Goal: Feedback & Contribution: Leave review/rating

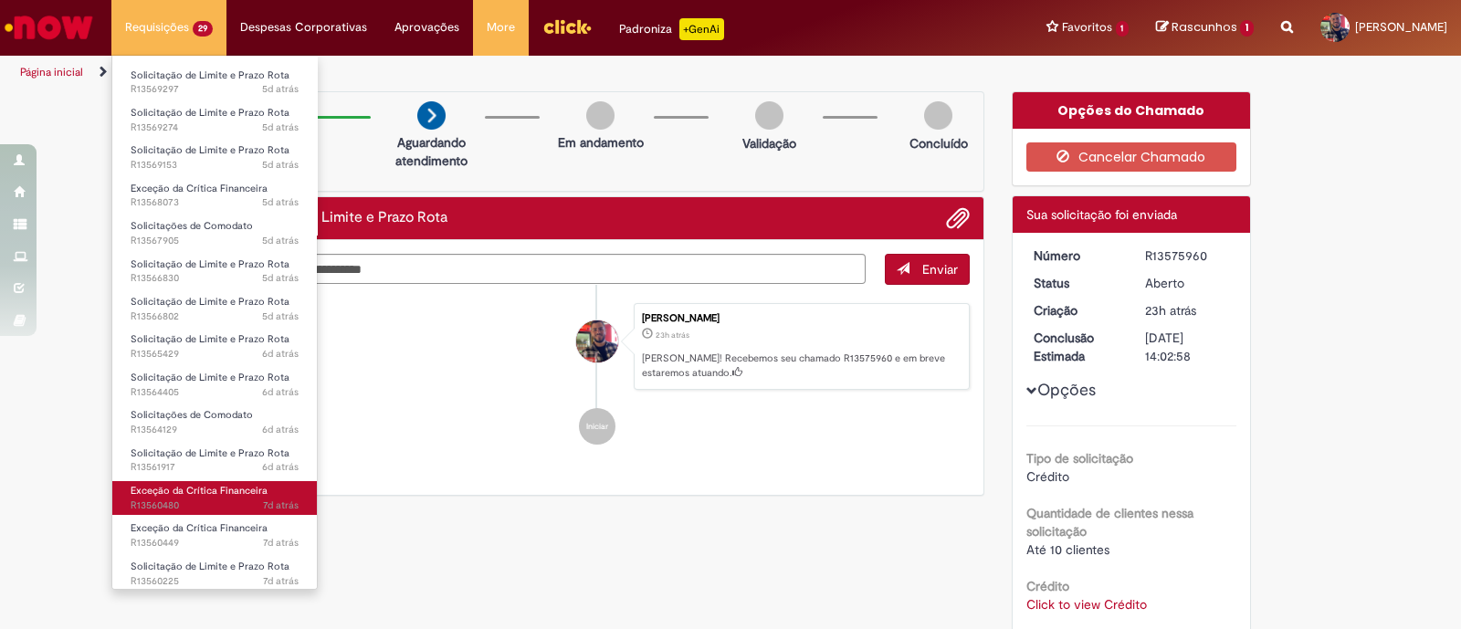
scroll to position [253, 0]
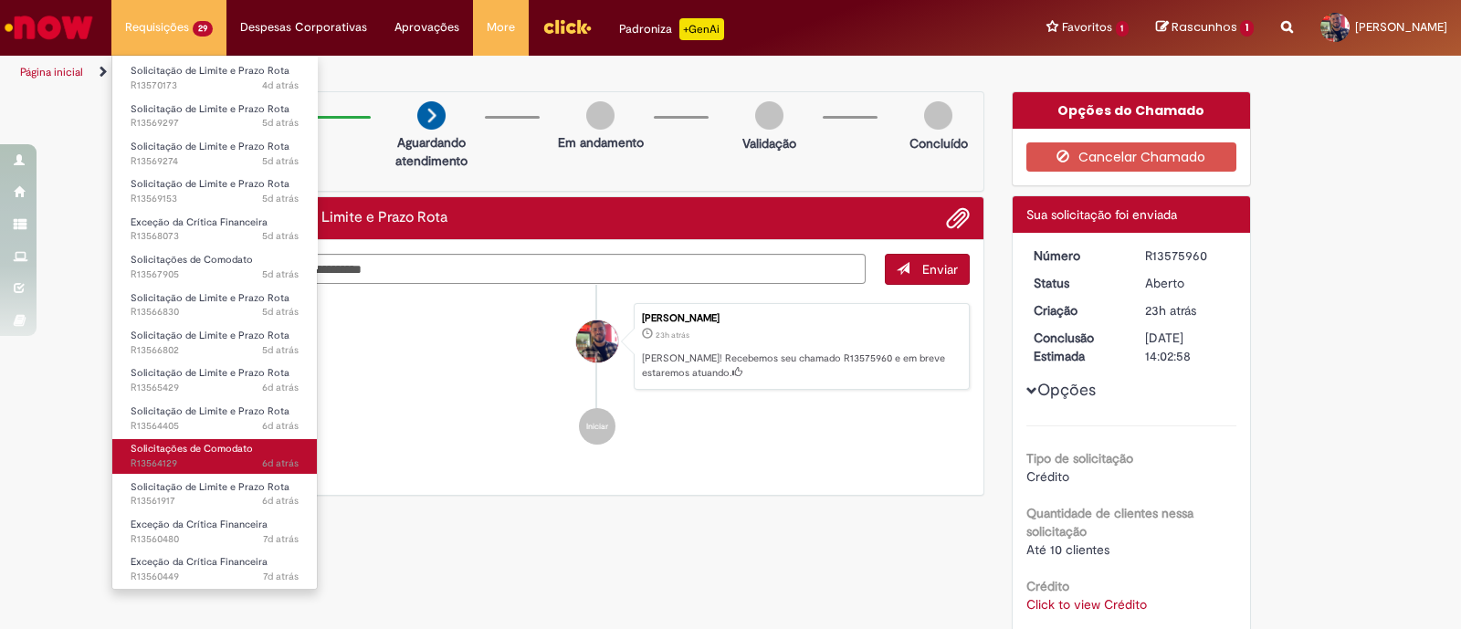
click at [173, 439] on link "Solicitações de Comodato 6d atrás 6 dias atrás R13564129" at bounding box center [214, 456] width 205 height 34
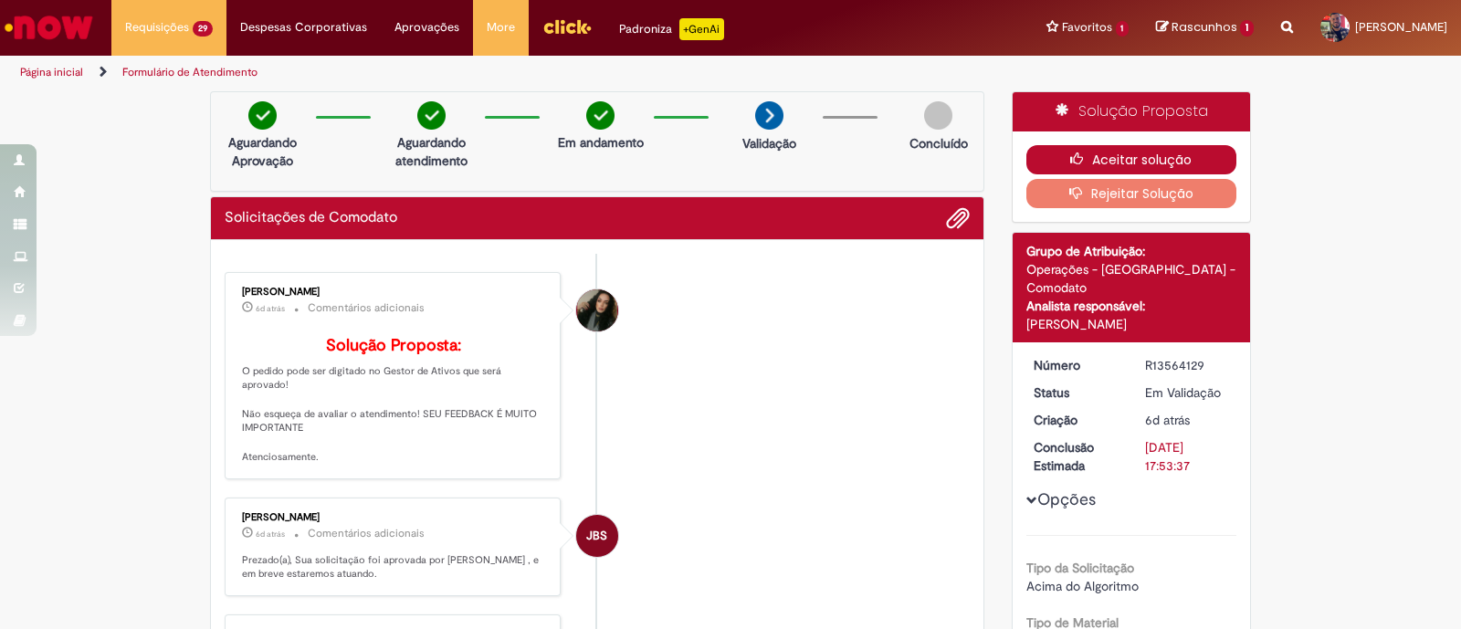
click at [1142, 160] on button "Aceitar solução" at bounding box center [1131, 159] width 211 height 29
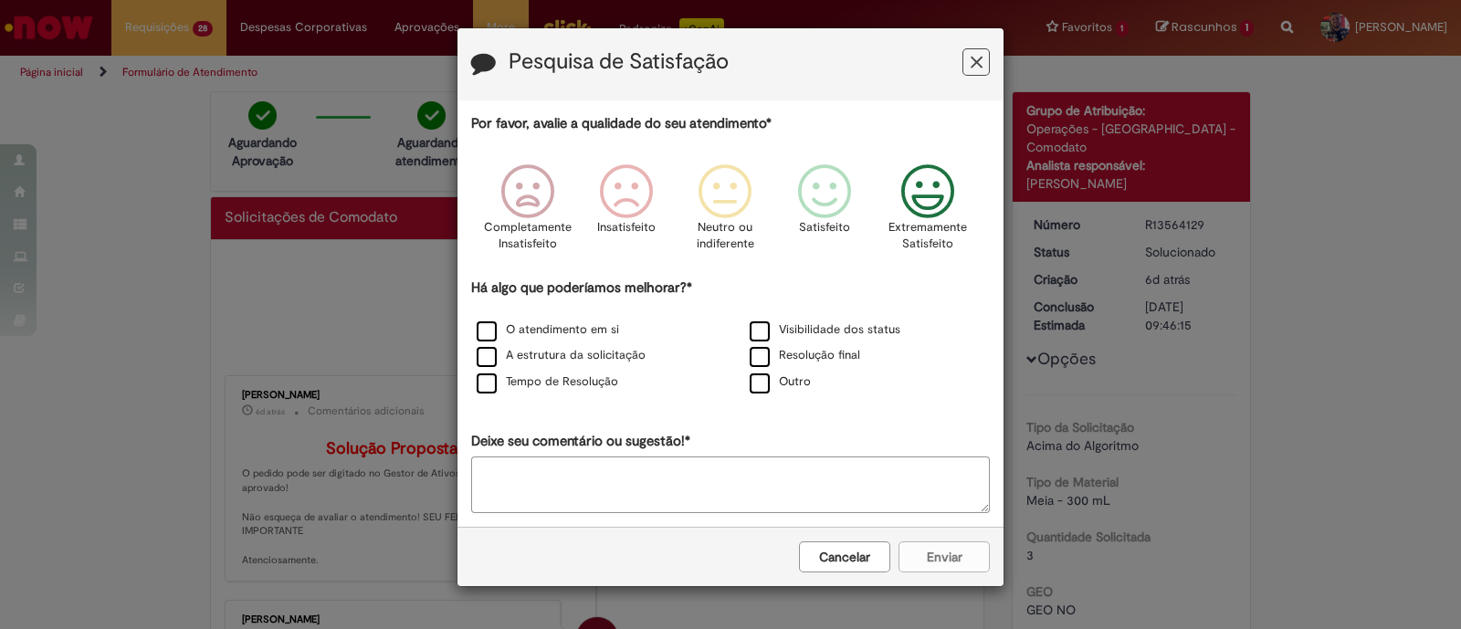
click at [936, 189] on icon "Feedback" at bounding box center [928, 191] width 68 height 55
click at [488, 331] on label "O atendimento em si" at bounding box center [548, 329] width 142 height 17
click at [479, 357] on label "A estrutura da solicitação" at bounding box center [561, 355] width 169 height 17
click at [930, 554] on button "Enviar" at bounding box center [943, 556] width 91 height 31
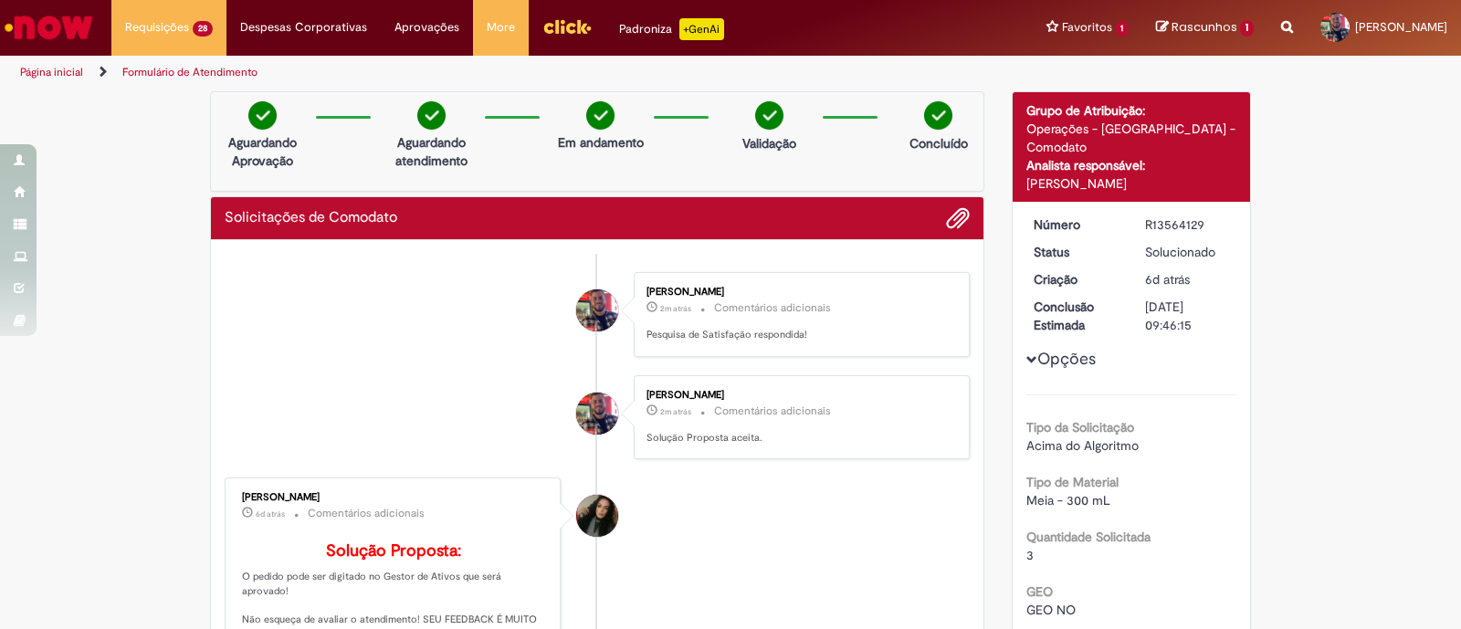
click at [47, 34] on img "Ir para a Homepage" at bounding box center [49, 27] width 94 height 37
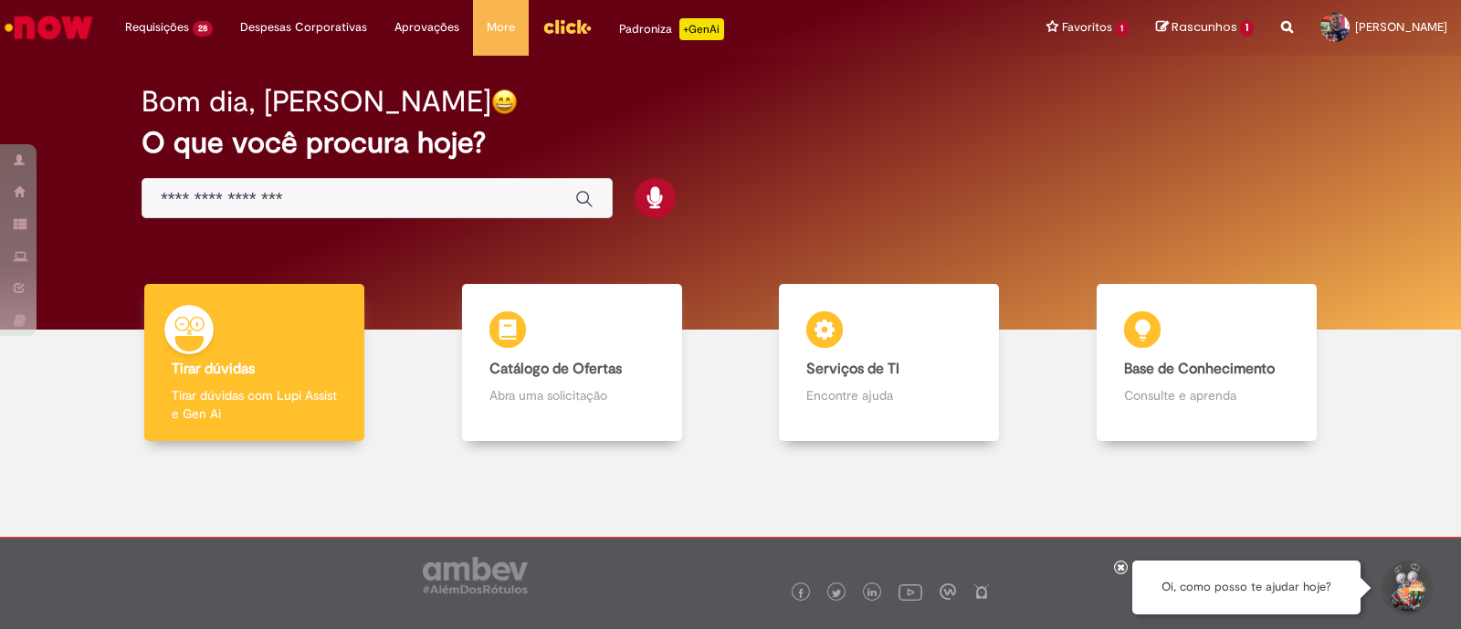
click at [466, 208] on input "Basta digitar aqui" at bounding box center [359, 199] width 396 height 21
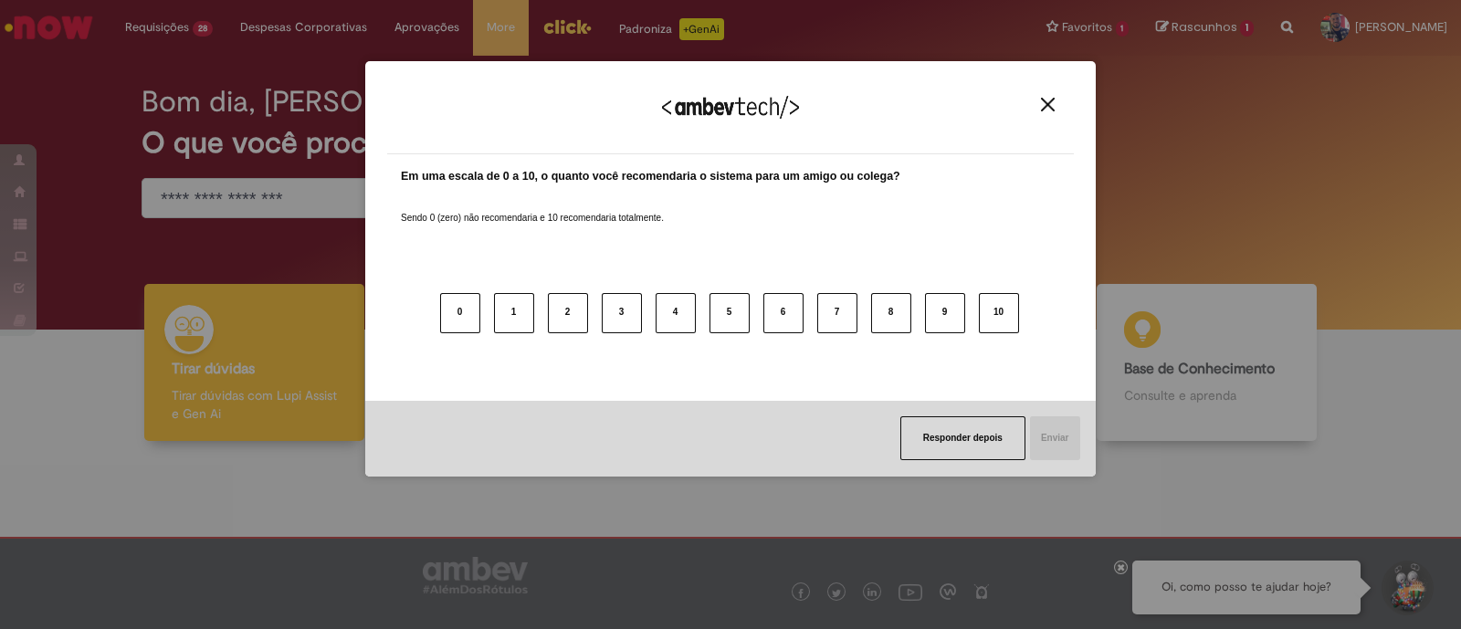
click at [1044, 100] on img "Close" at bounding box center [1048, 105] width 14 height 14
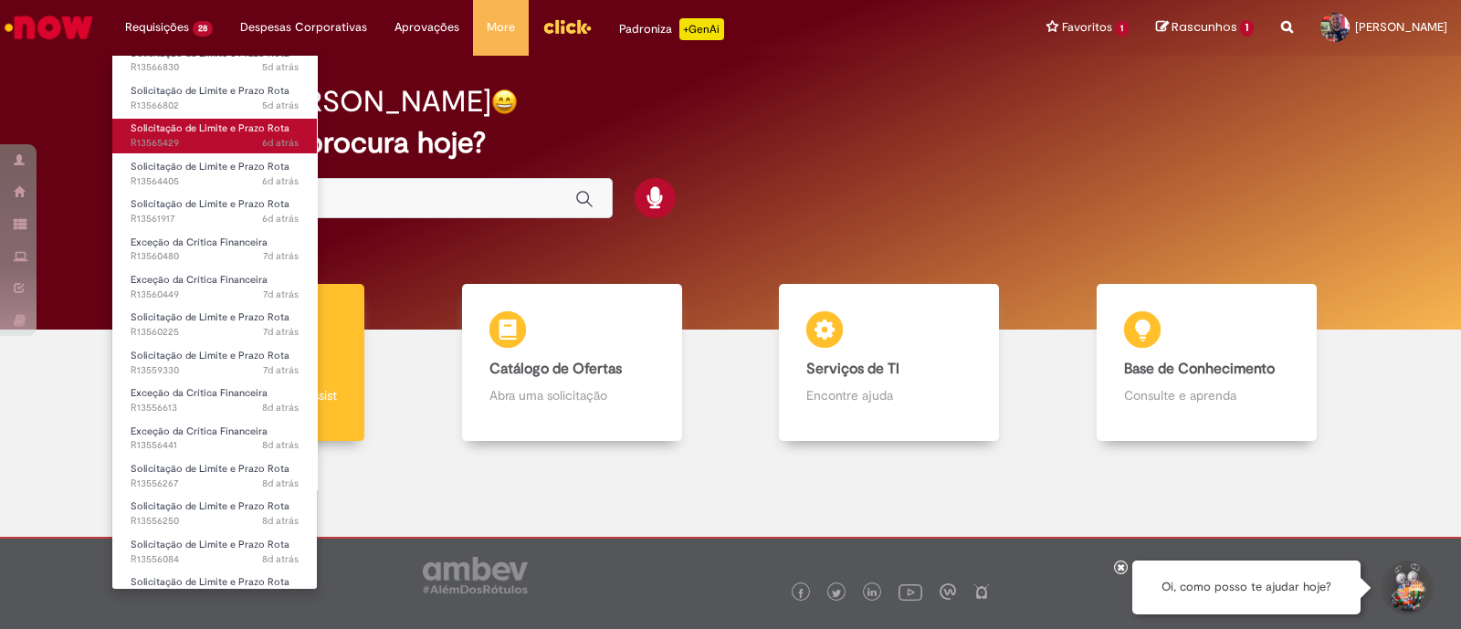
scroll to position [558, 0]
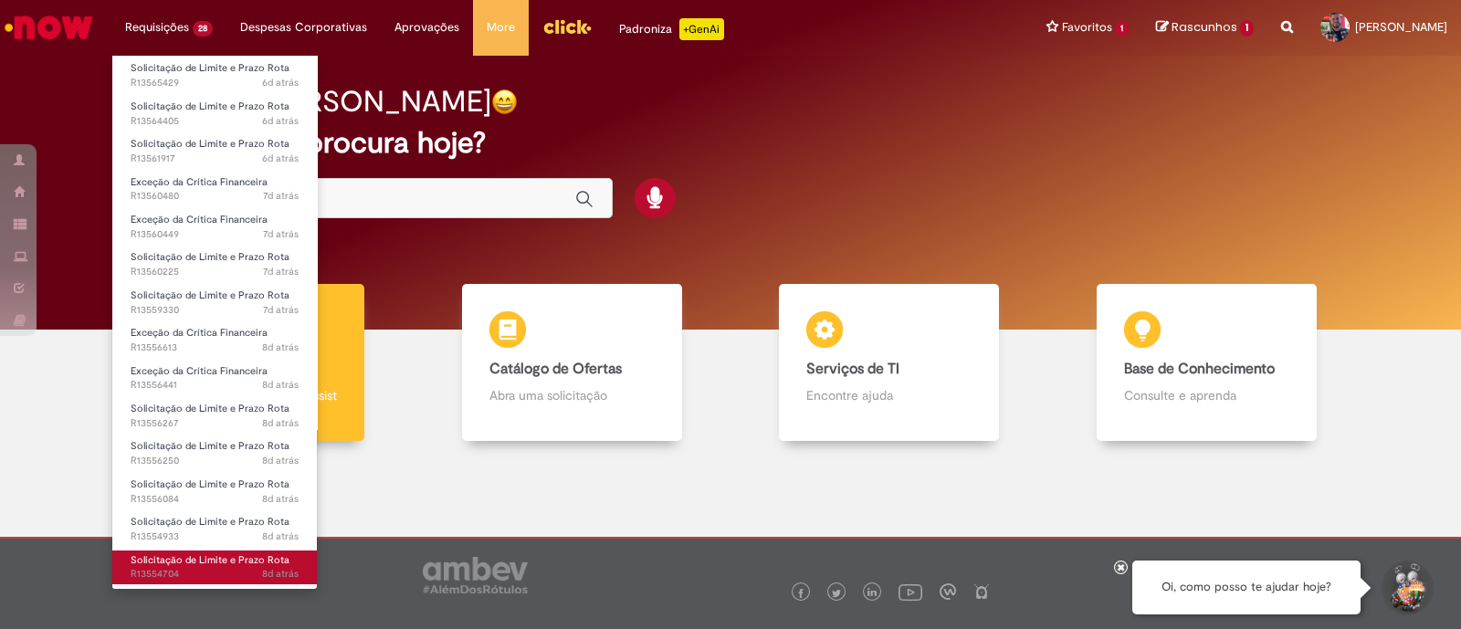
click at [233, 551] on link "Solicitação de Limite e Prazo Rota 8d atrás 8 dias atrás R13554704" at bounding box center [214, 568] width 205 height 34
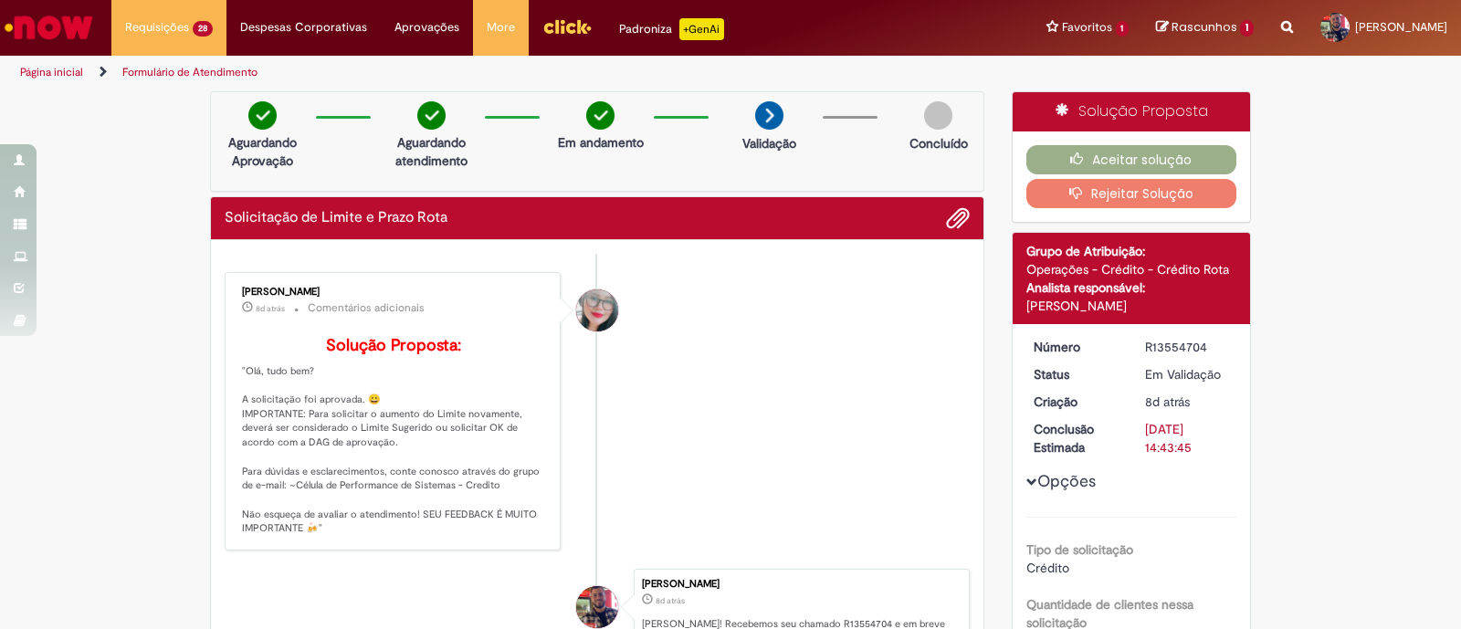
scroll to position [227, 0]
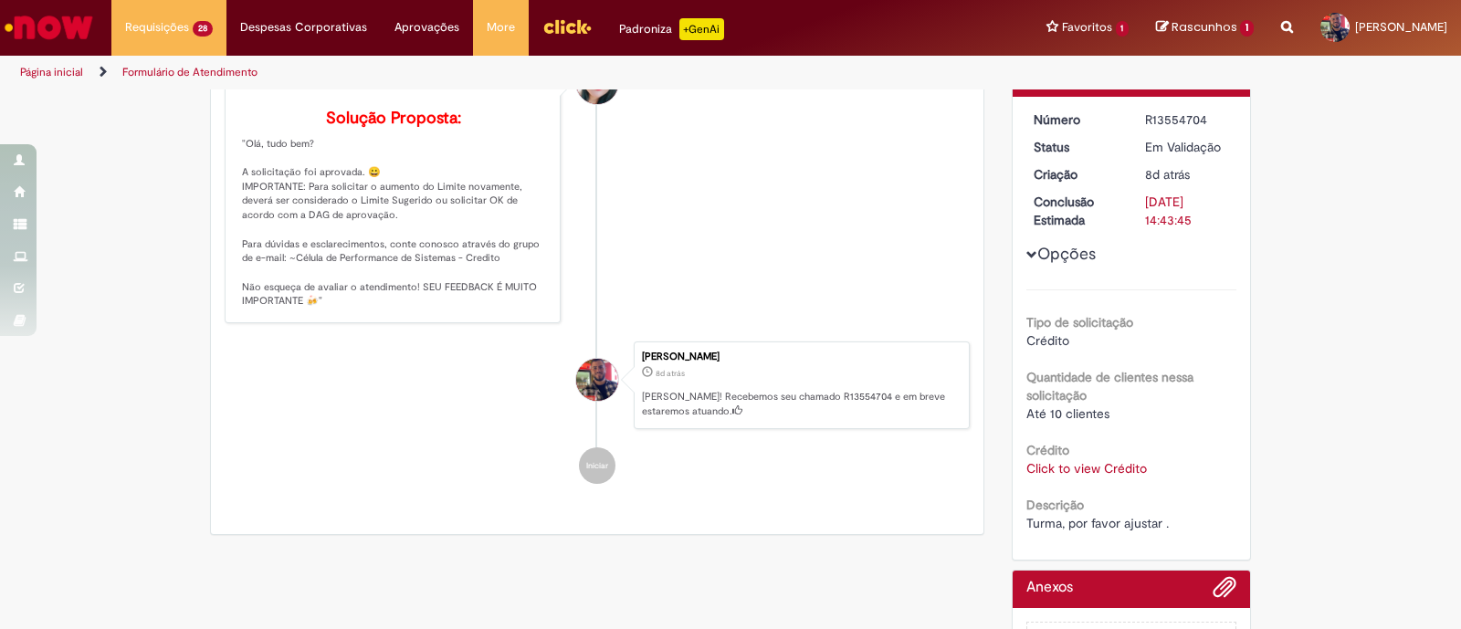
click at [1062, 460] on link "Click to view Crédito" at bounding box center [1086, 468] width 121 height 16
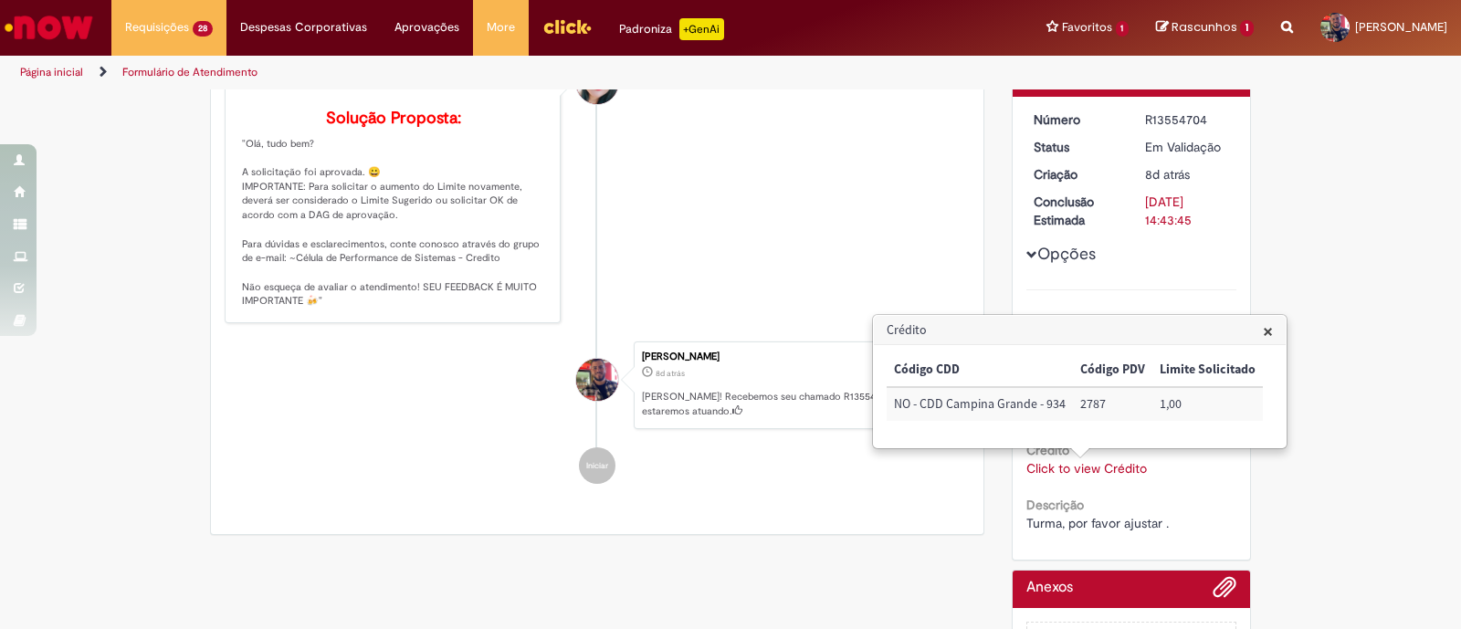
click at [1264, 331] on span "×" at bounding box center [1268, 331] width 10 height 25
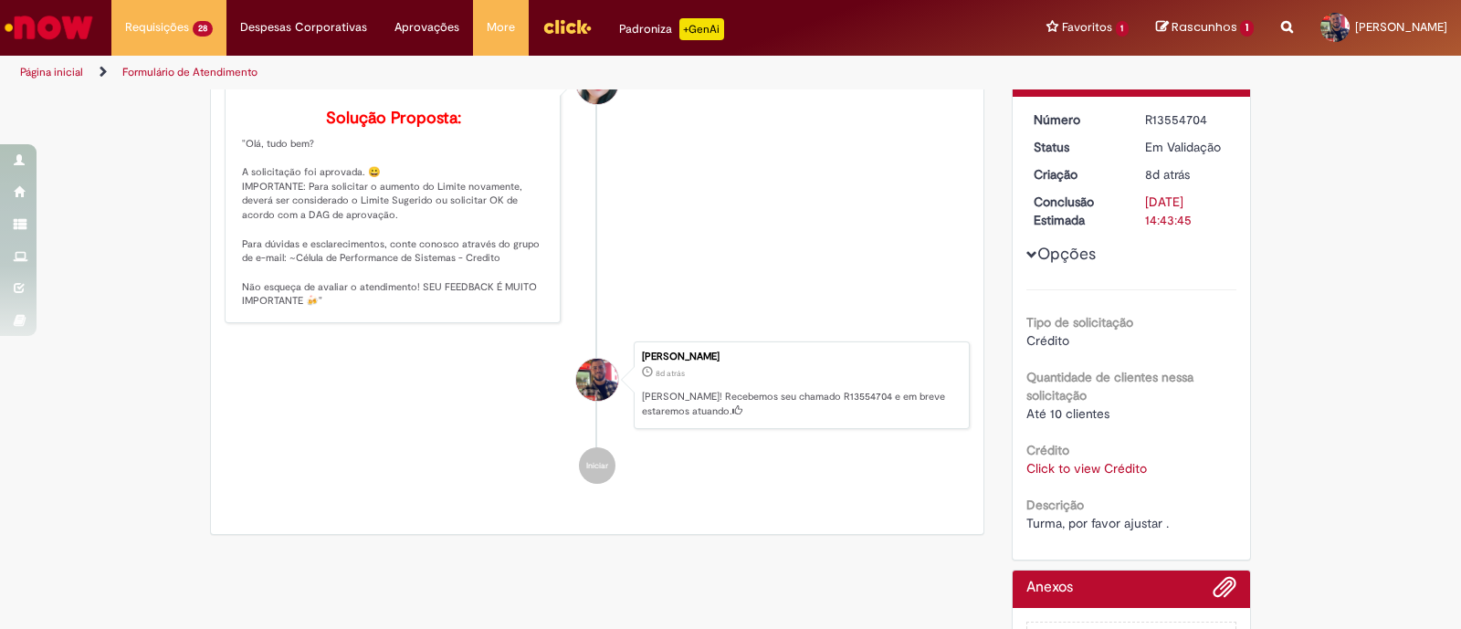
scroll to position [0, 0]
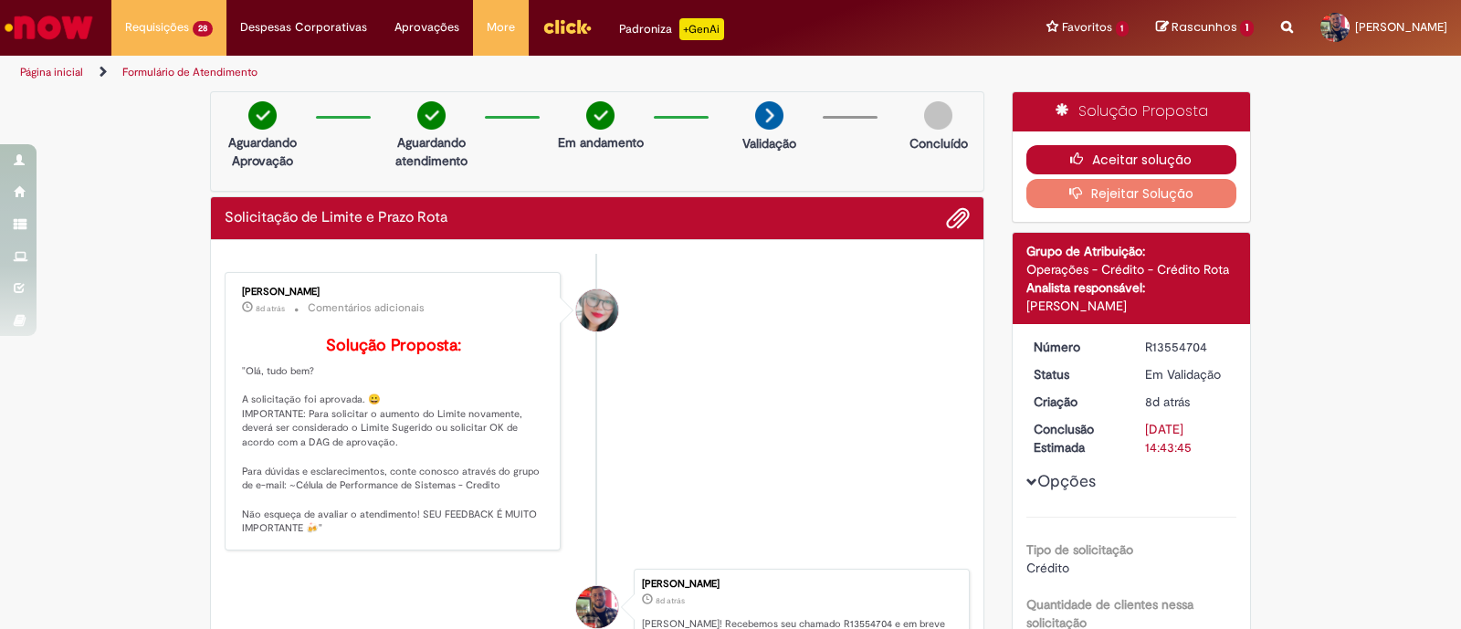
click at [1169, 150] on button "Aceitar solução" at bounding box center [1131, 159] width 211 height 29
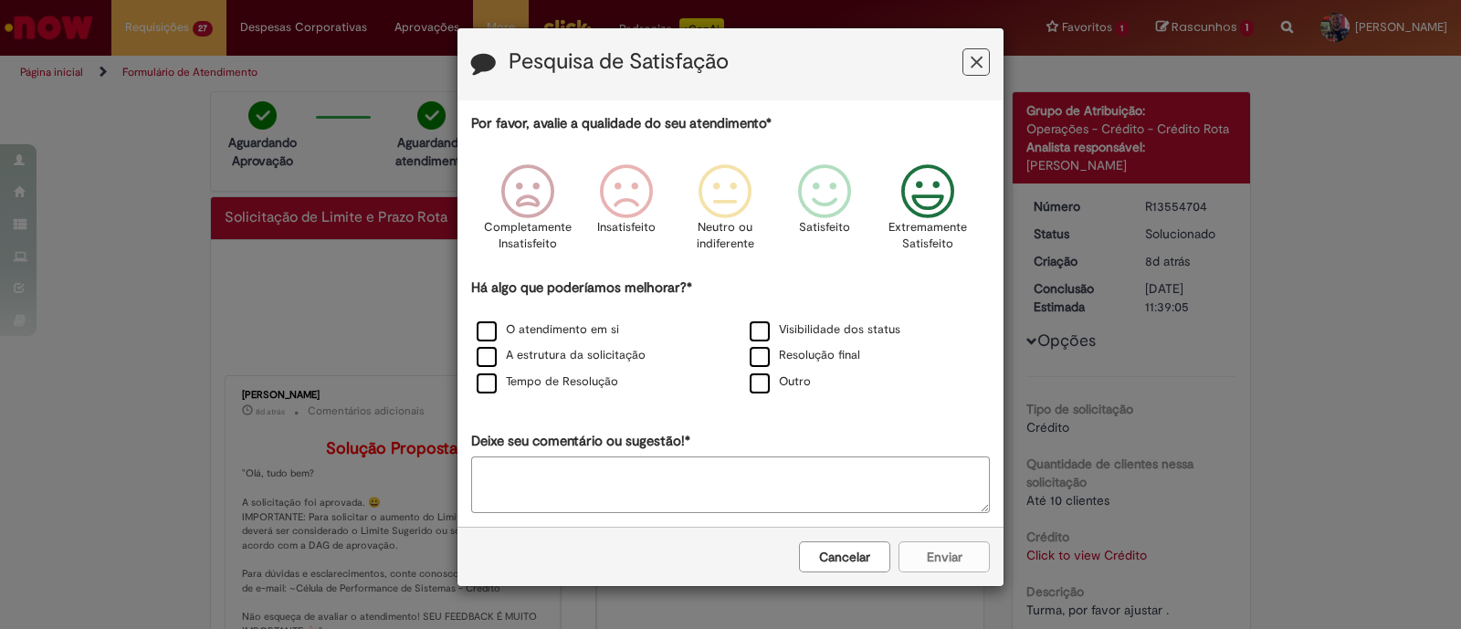
drag, startPoint x: 943, startPoint y: 197, endPoint x: 648, endPoint y: 311, distance: 316.2
click at [941, 198] on icon "Feedback" at bounding box center [928, 191] width 68 height 55
click at [491, 336] on label "O atendimento em si" at bounding box center [548, 329] width 142 height 17
click at [485, 356] on label "A estrutura da solicitação" at bounding box center [561, 355] width 169 height 17
click at [944, 551] on button "Enviar" at bounding box center [943, 556] width 91 height 31
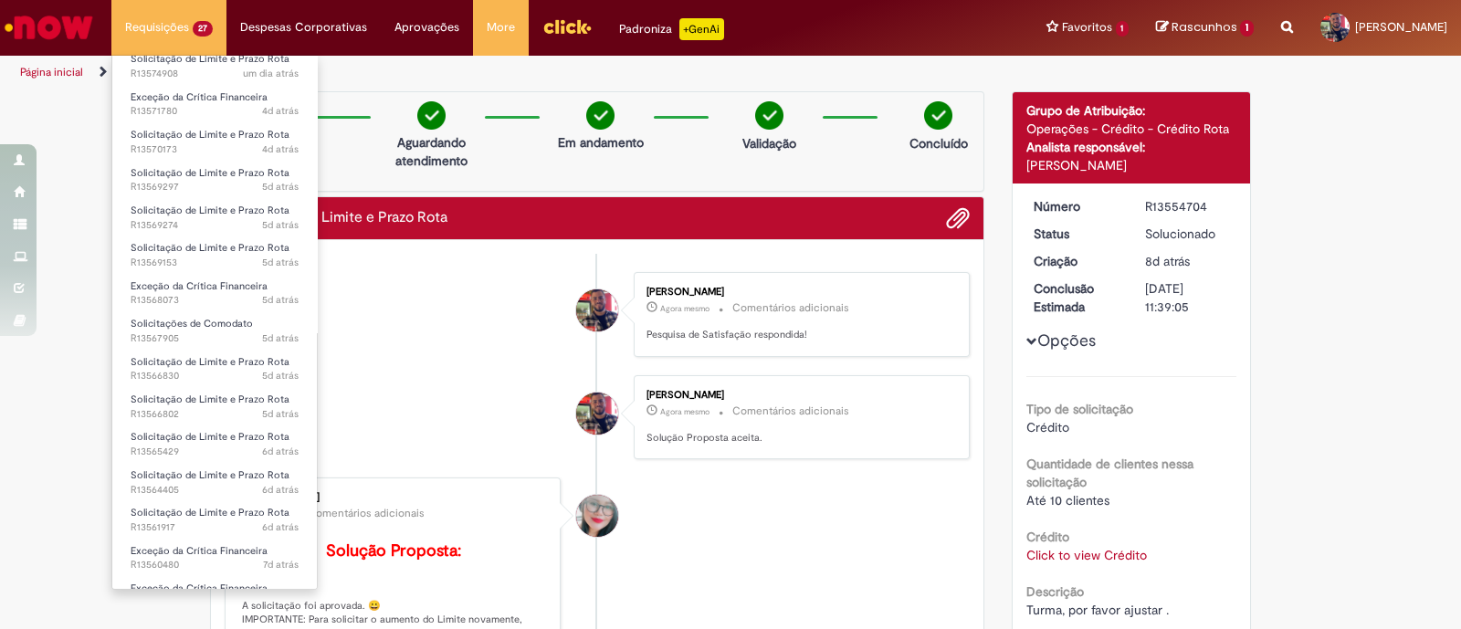
scroll to position [520, 0]
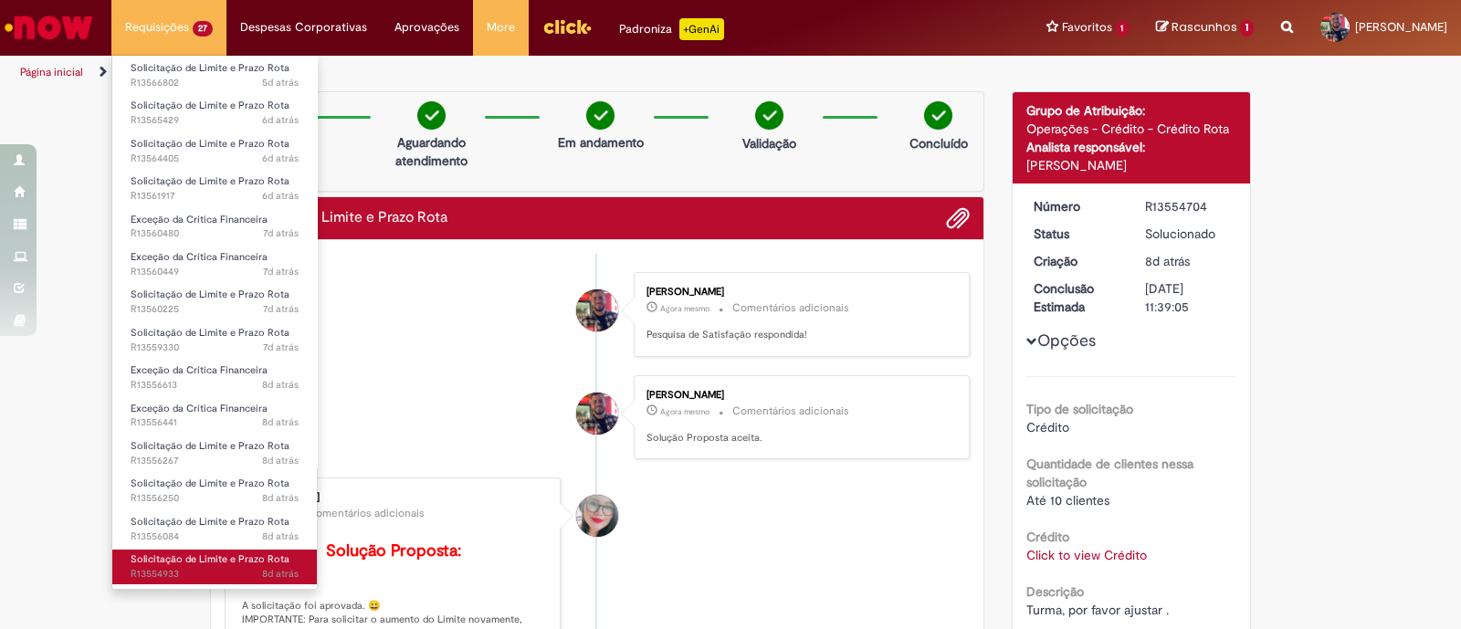
click at [187, 577] on span "8d atrás 8 dias atrás R13554933" at bounding box center [215, 574] width 168 height 15
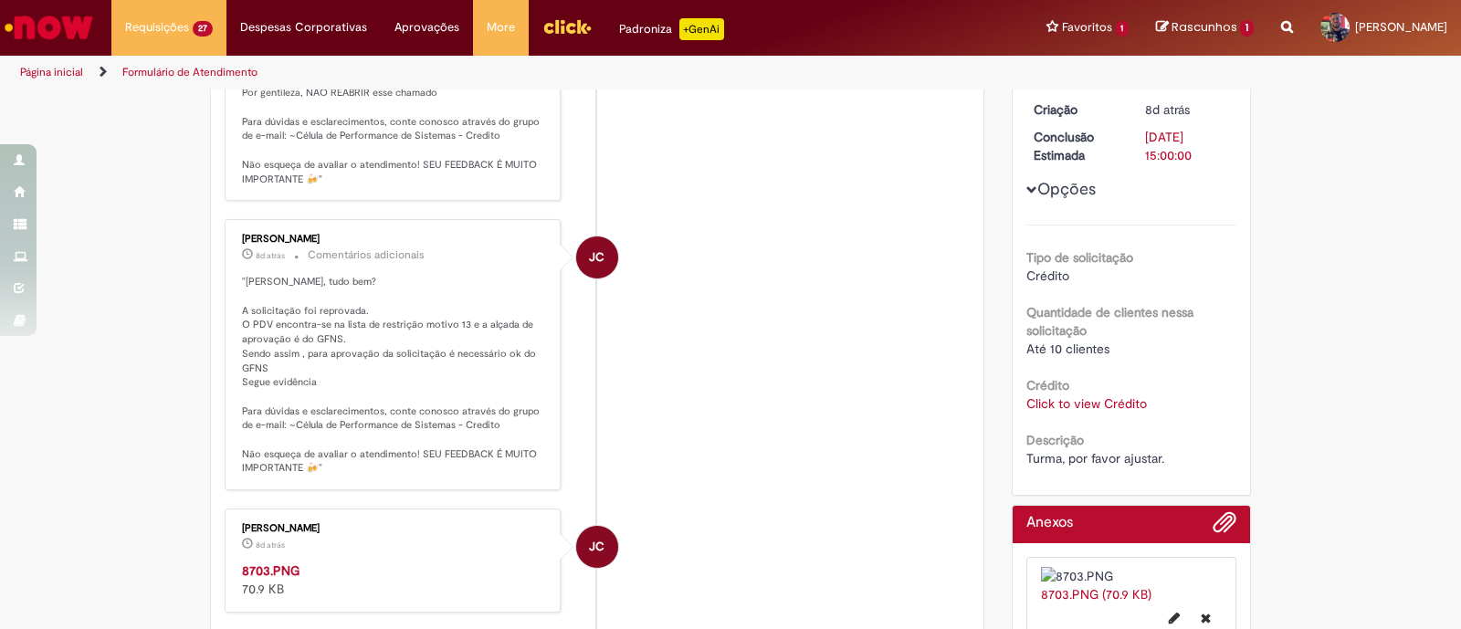
scroll to position [342, 0]
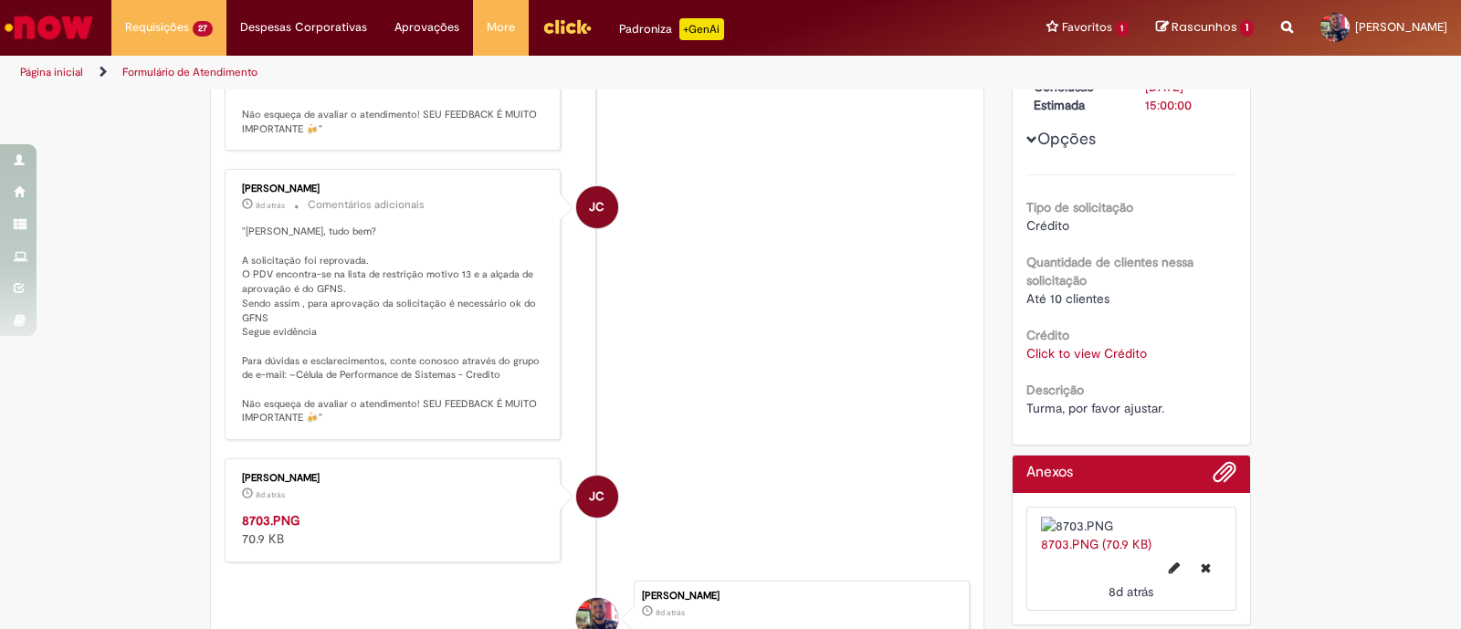
click at [1095, 354] on link "Click to view Crédito" at bounding box center [1086, 353] width 121 height 16
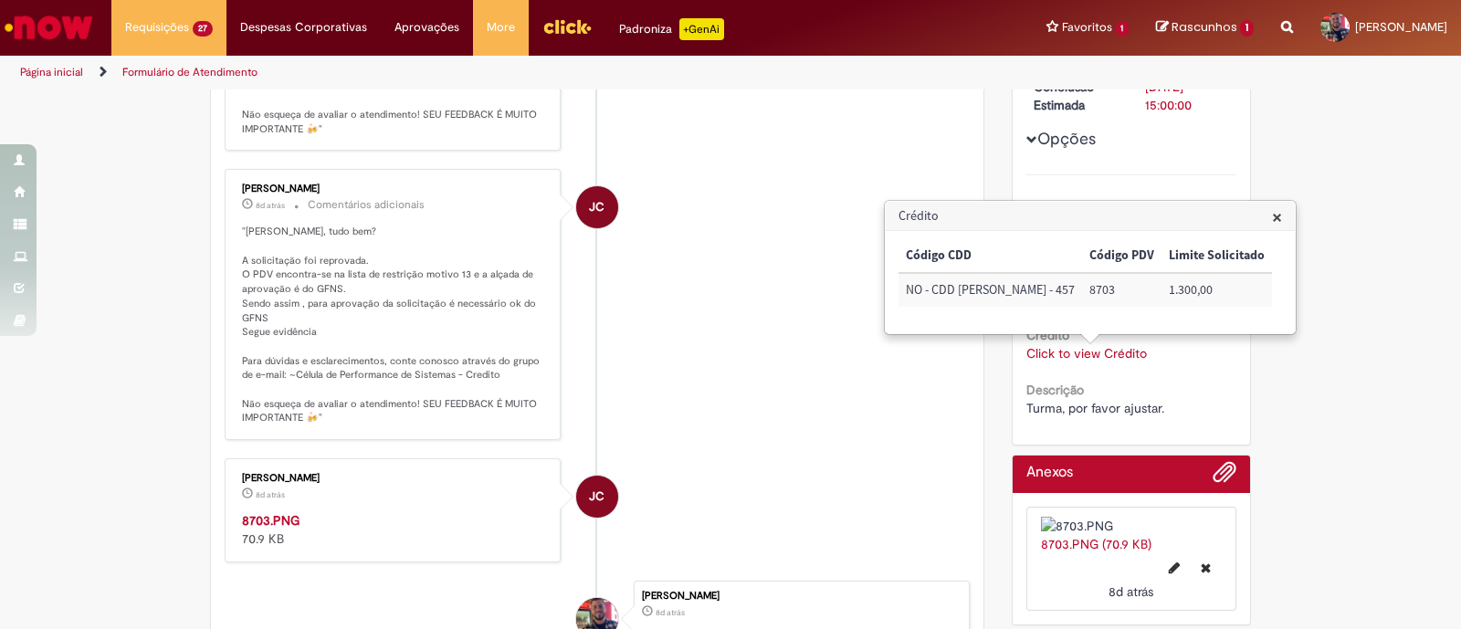
click at [1272, 213] on span "×" at bounding box center [1277, 217] width 10 height 25
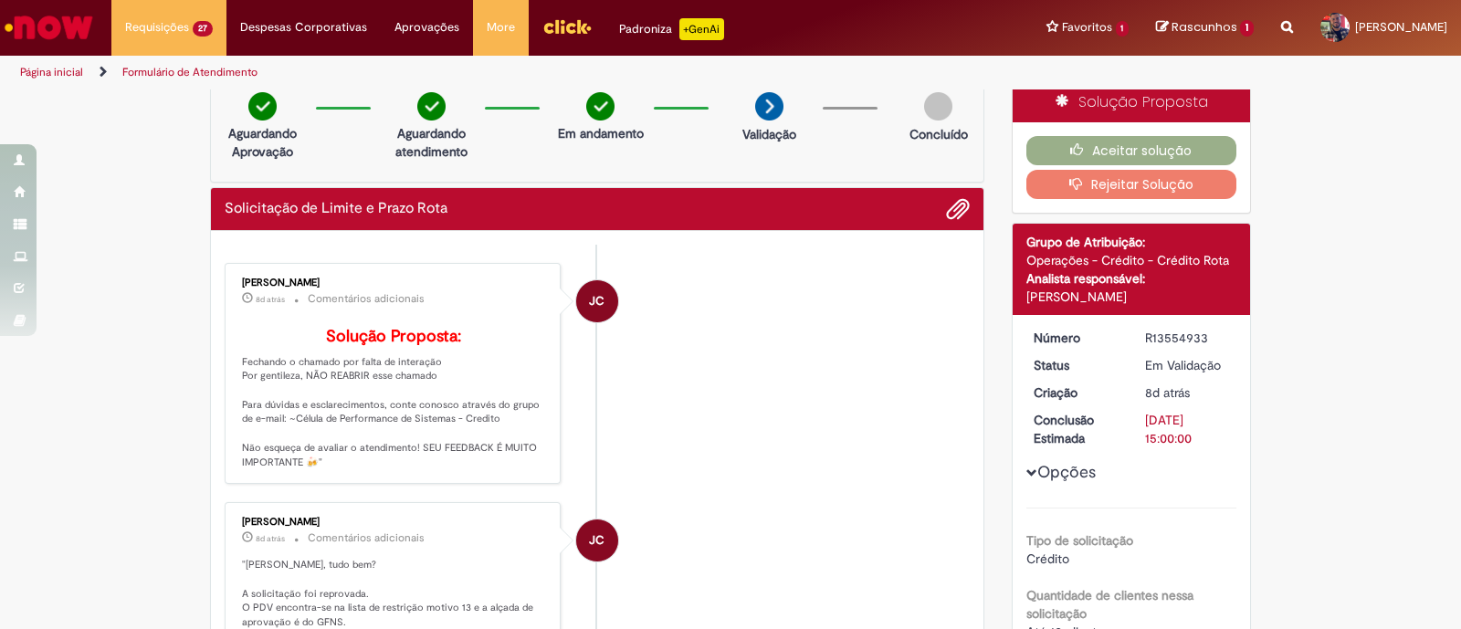
scroll to position [0, 0]
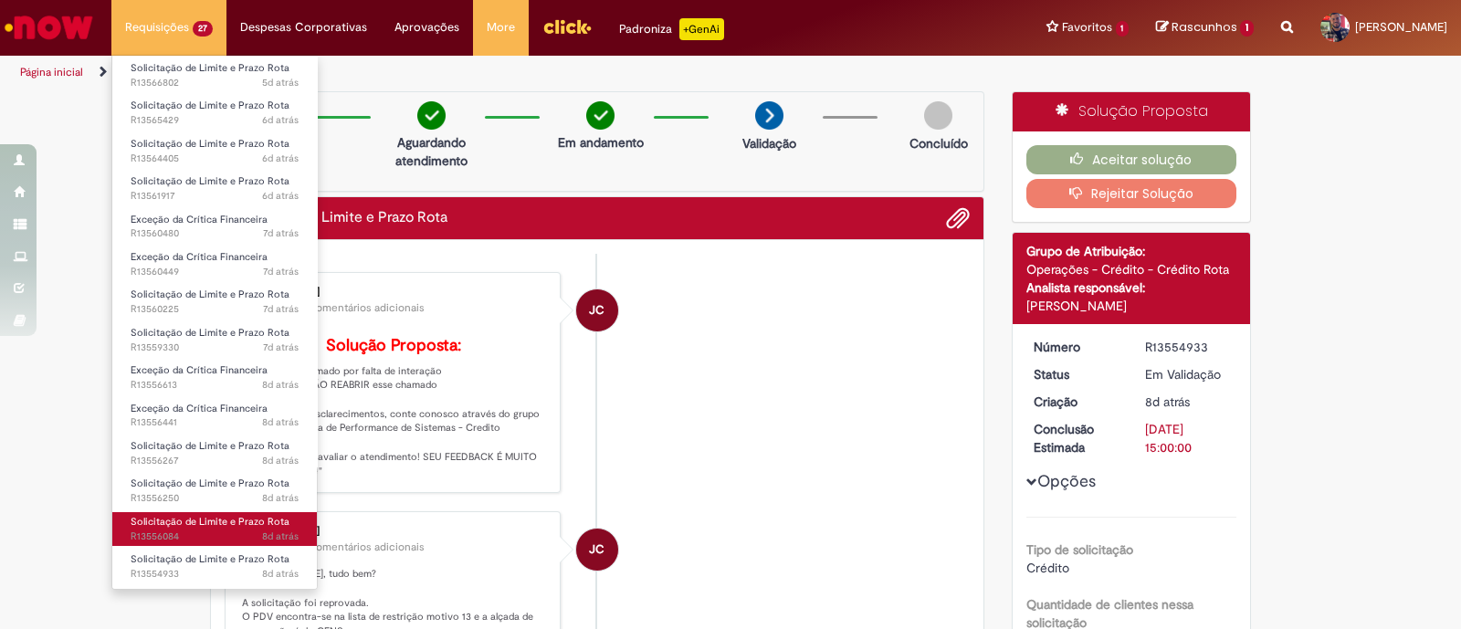
click at [212, 520] on span "Solicitação de Limite e Prazo Rota" at bounding box center [210, 522] width 159 height 14
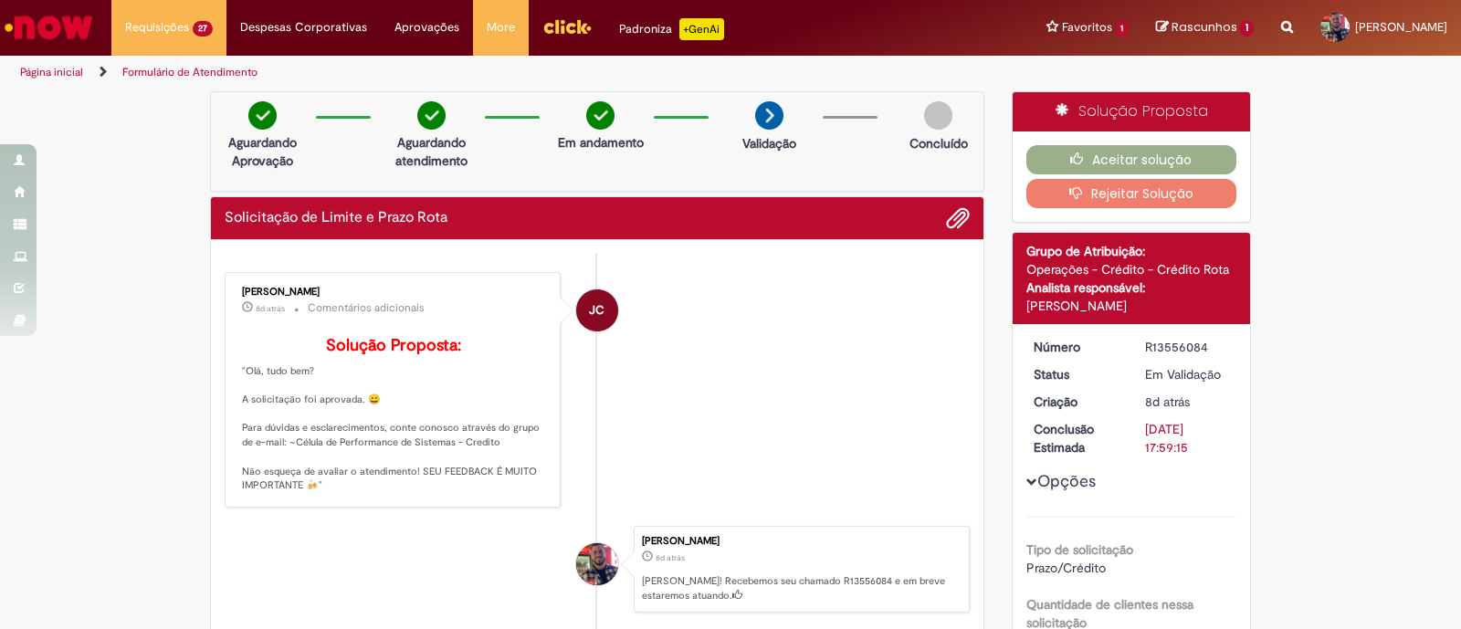
scroll to position [334, 0]
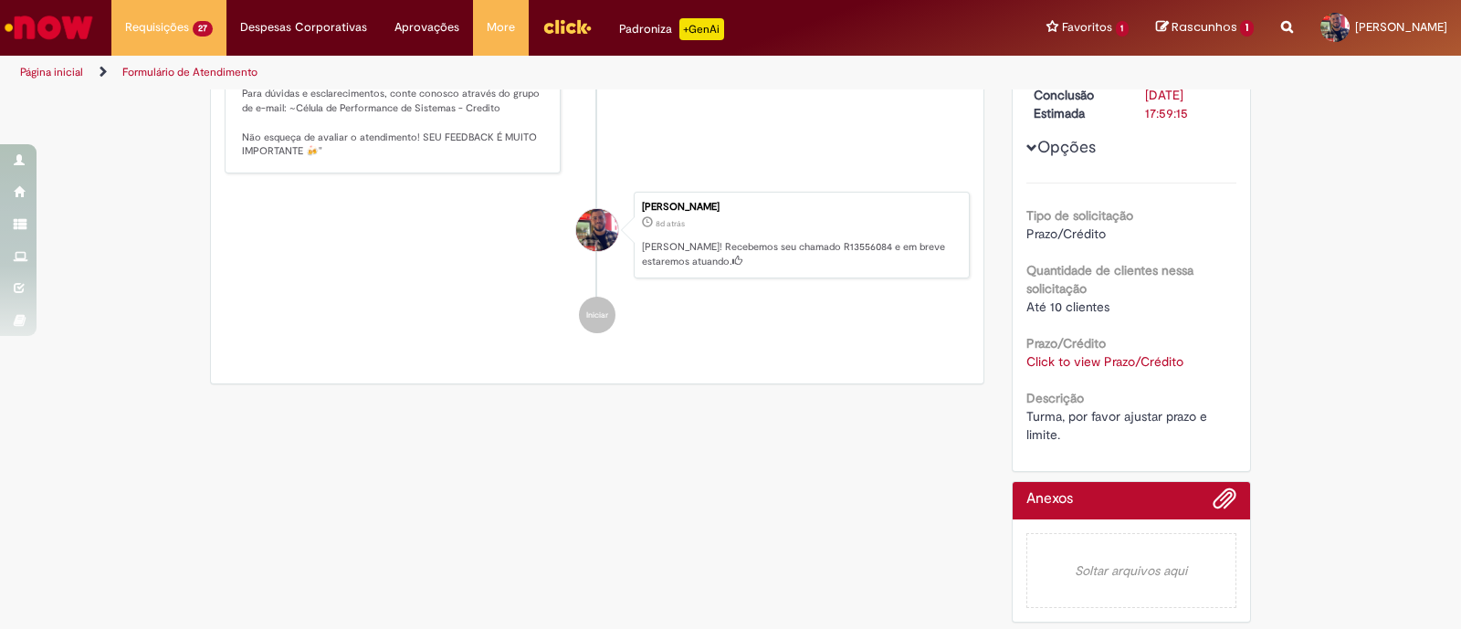
click at [1109, 358] on link "Click to view Prazo/Crédito" at bounding box center [1104, 361] width 157 height 16
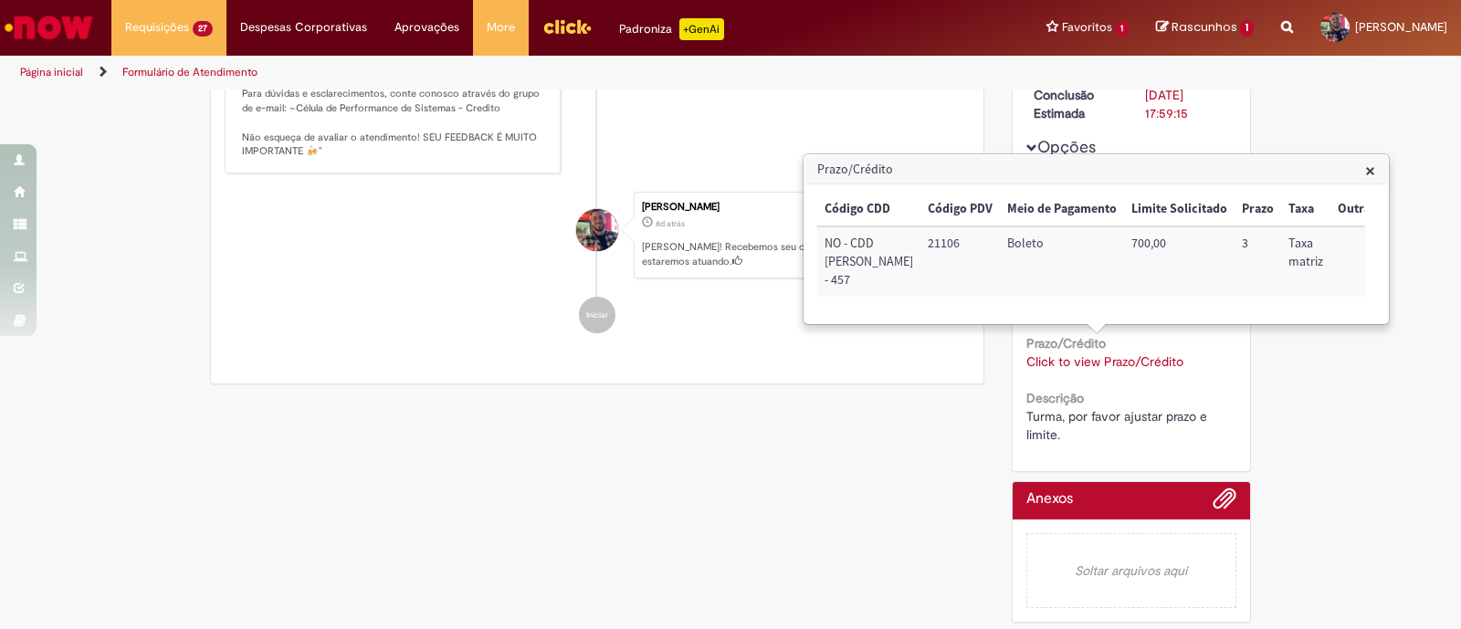
click at [1369, 166] on span "×" at bounding box center [1370, 170] width 10 height 25
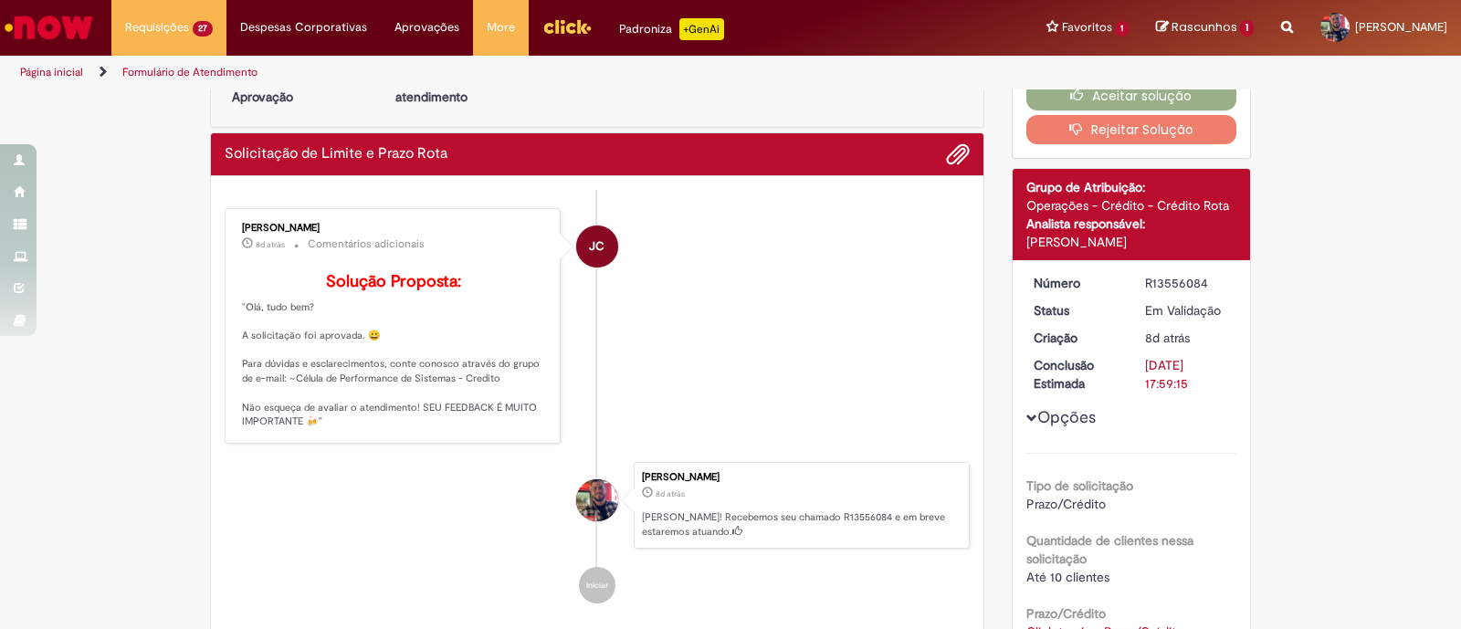
scroll to position [0, 0]
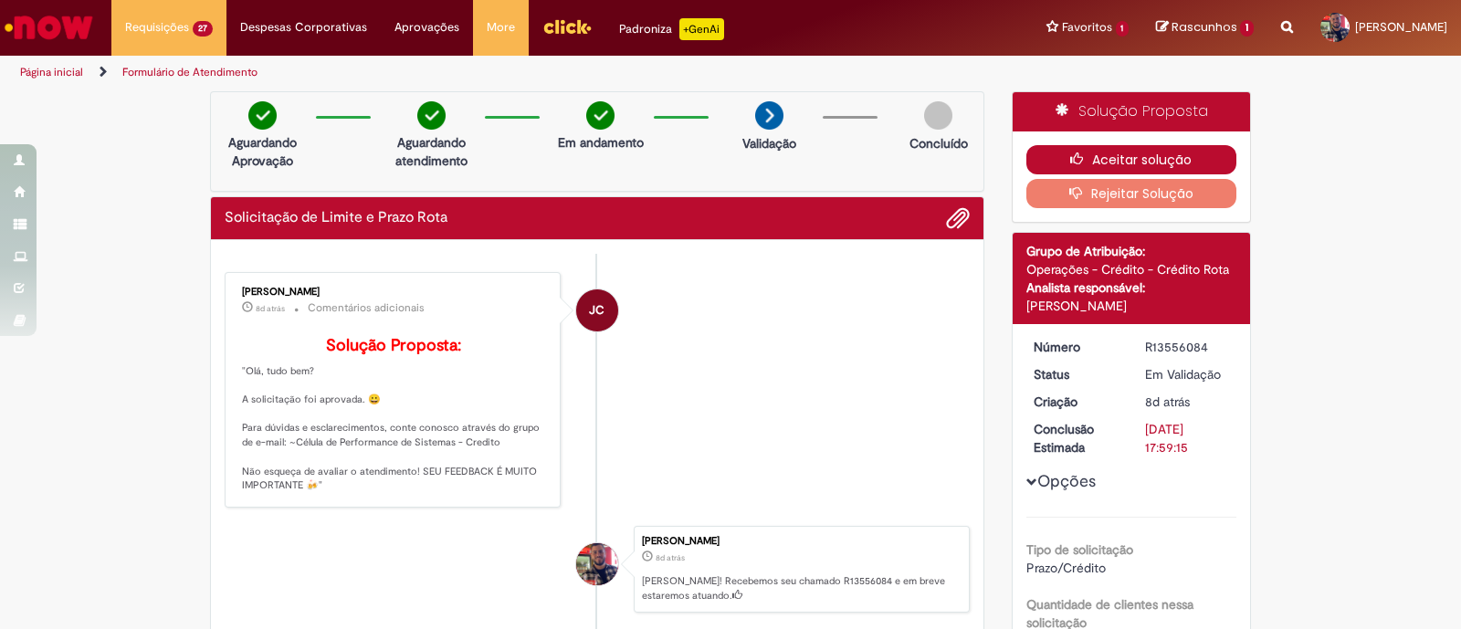
click at [1201, 157] on button "Aceitar solução" at bounding box center [1131, 159] width 211 height 29
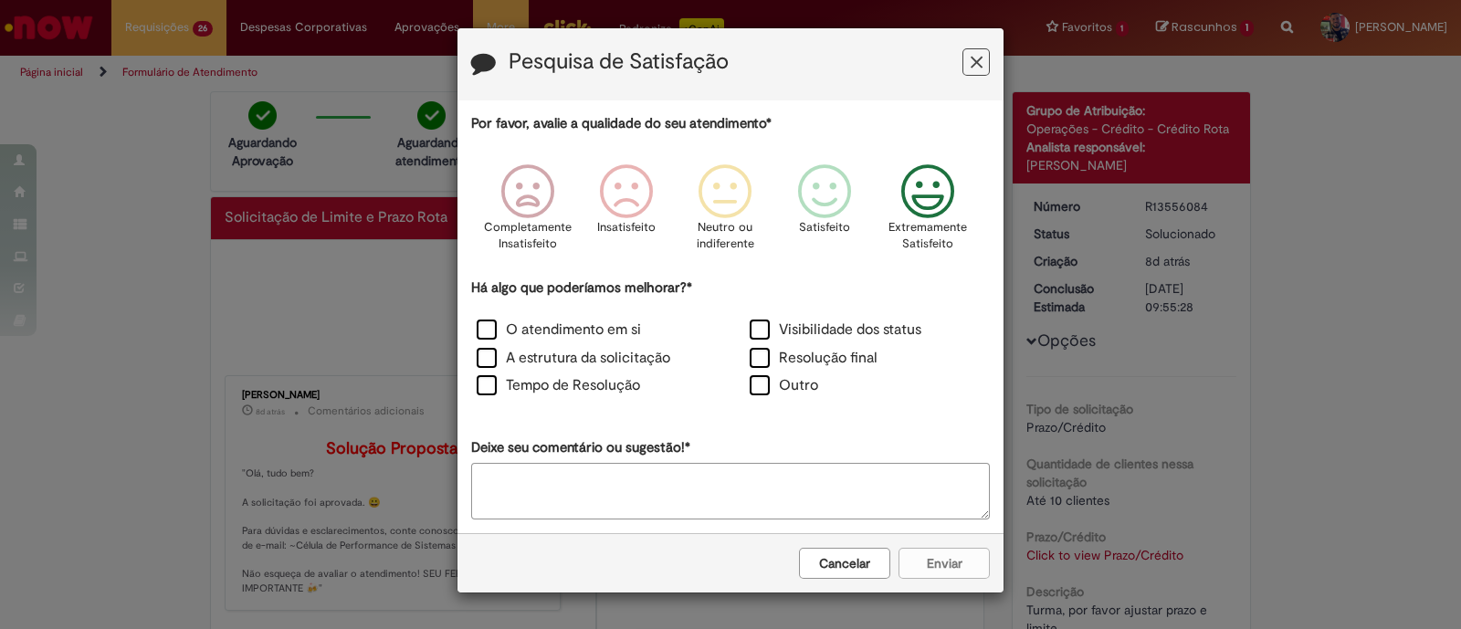
click at [915, 214] on icon "Feedback" at bounding box center [928, 191] width 68 height 55
click at [488, 340] on label "O atendimento em si" at bounding box center [559, 330] width 164 height 21
click at [483, 362] on label "A estrutura da solicitação" at bounding box center [574, 358] width 194 height 21
click at [929, 550] on button "Enviar" at bounding box center [943, 563] width 91 height 31
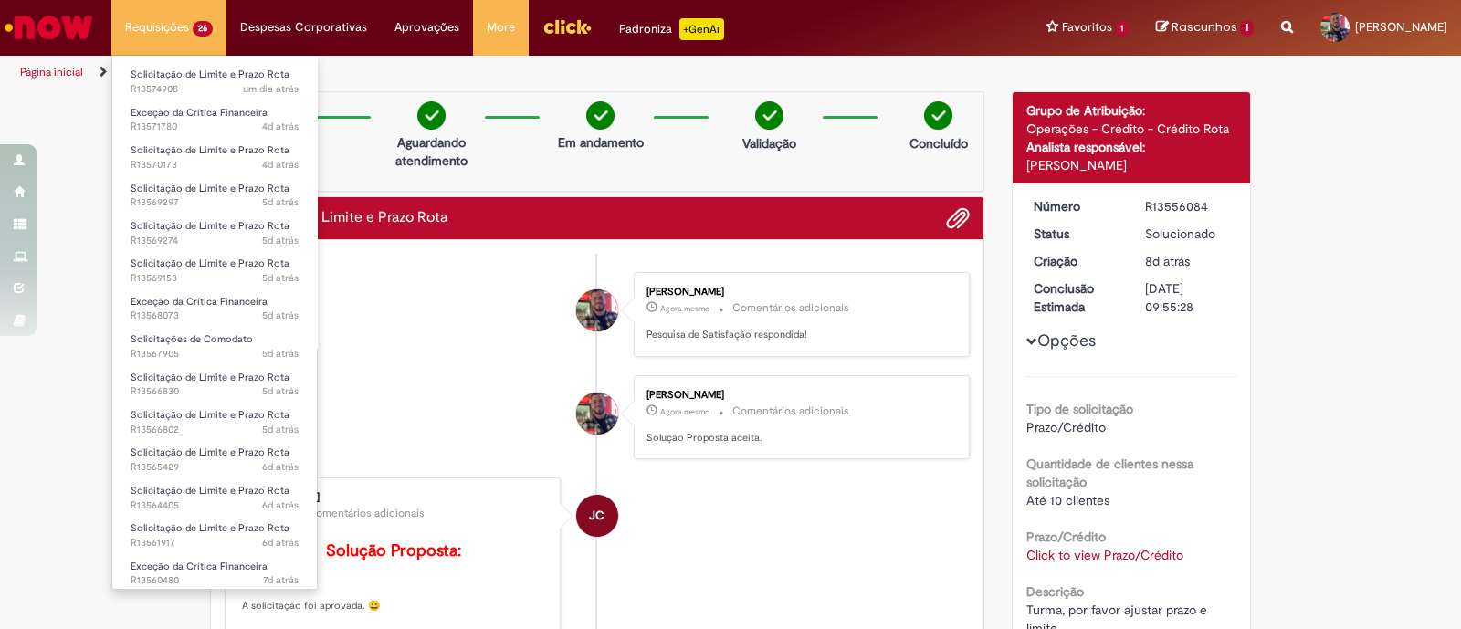
scroll to position [482, 0]
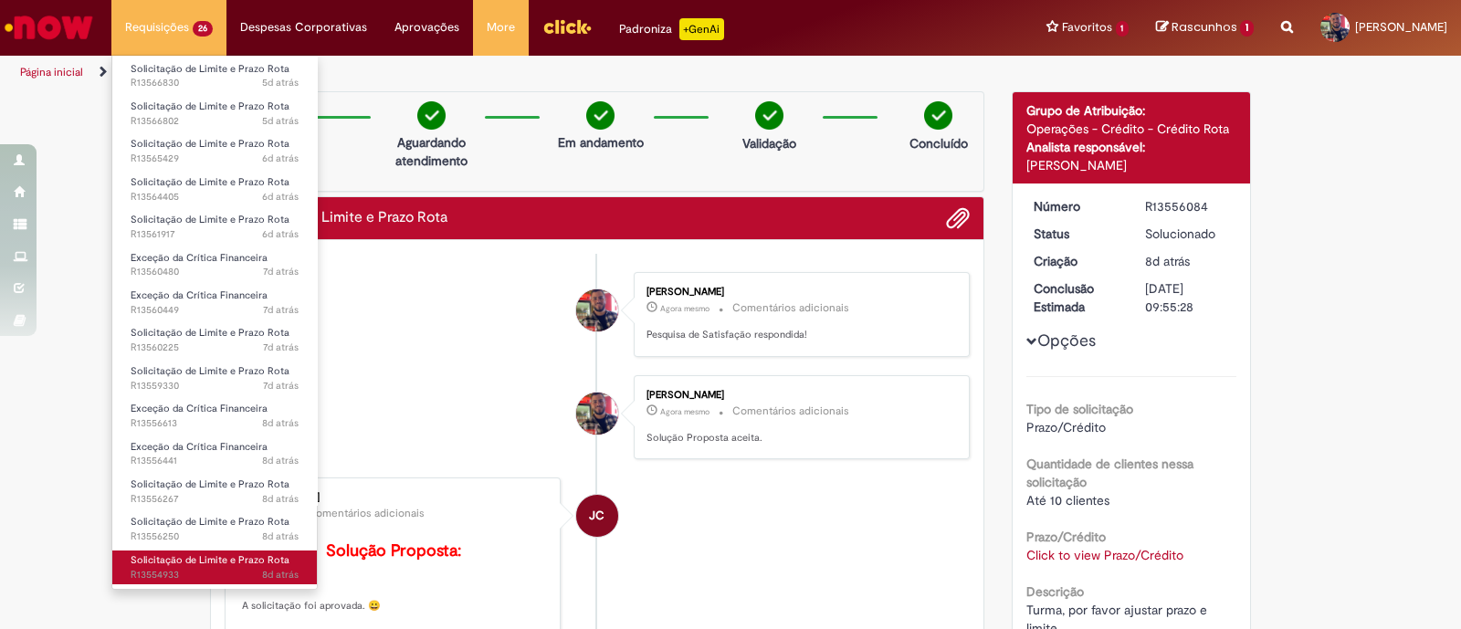
click at [251, 562] on span "Solicitação de Limite e Prazo Rota" at bounding box center [210, 560] width 159 height 14
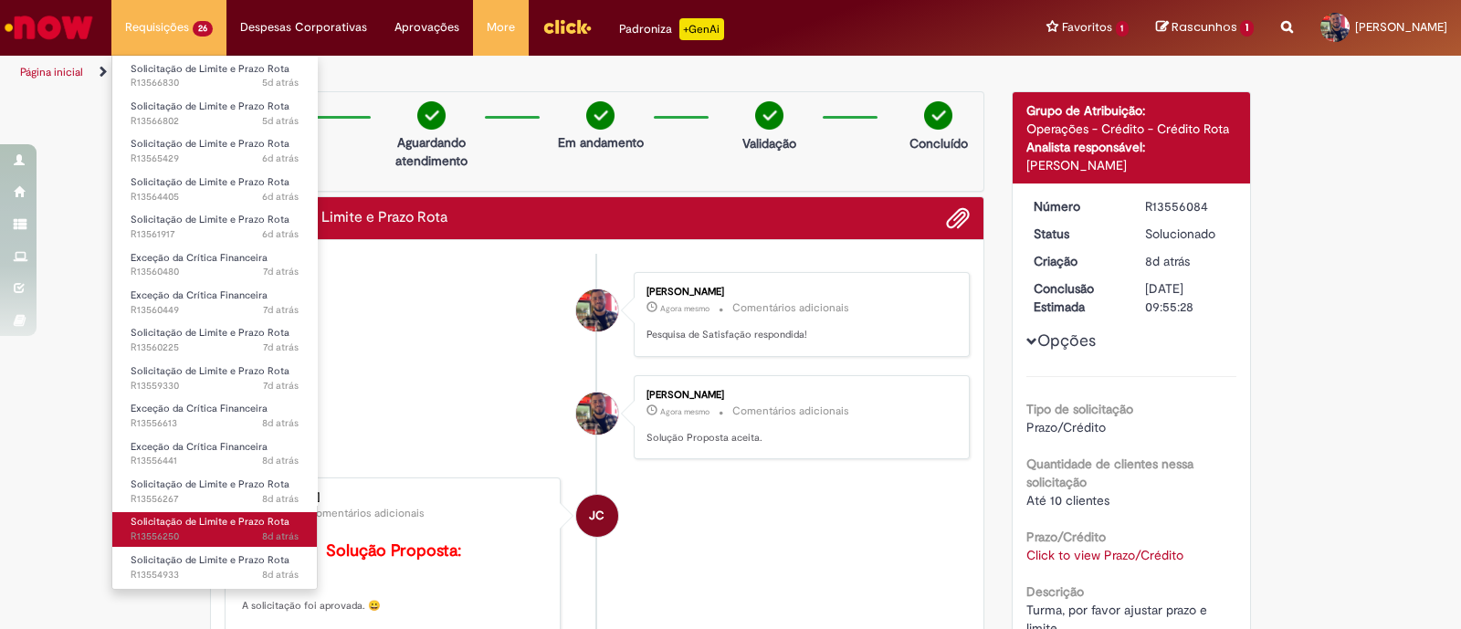
click at [251, 544] on link "Solicitação de Limite e Prazo Rota 8d atrás 8 dias atrás R13556250" at bounding box center [214, 529] width 205 height 34
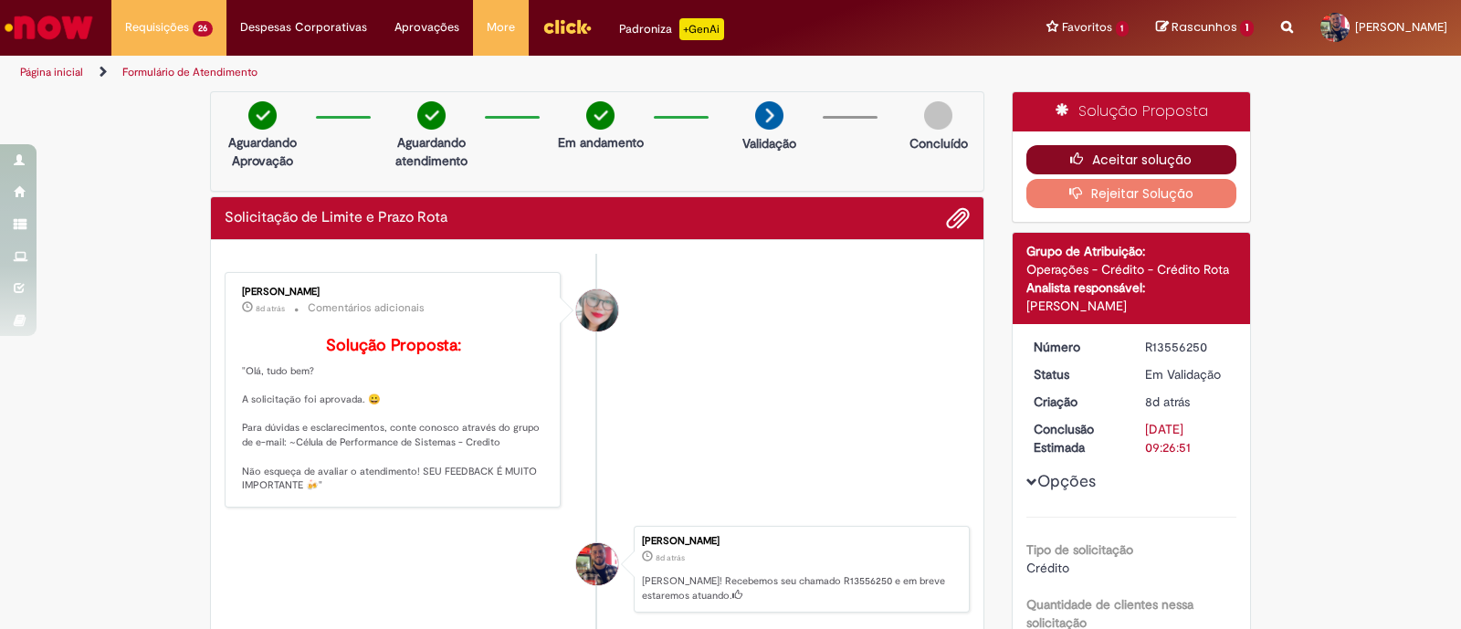
drag, startPoint x: 1122, startPoint y: 141, endPoint x: 1114, endPoint y: 147, distance: 10.4
click at [1122, 139] on div "Aceitar solução Rejeitar Solução" at bounding box center [1131, 176] width 238 height 90
click at [1115, 162] on button "Aceitar solução" at bounding box center [1131, 159] width 211 height 29
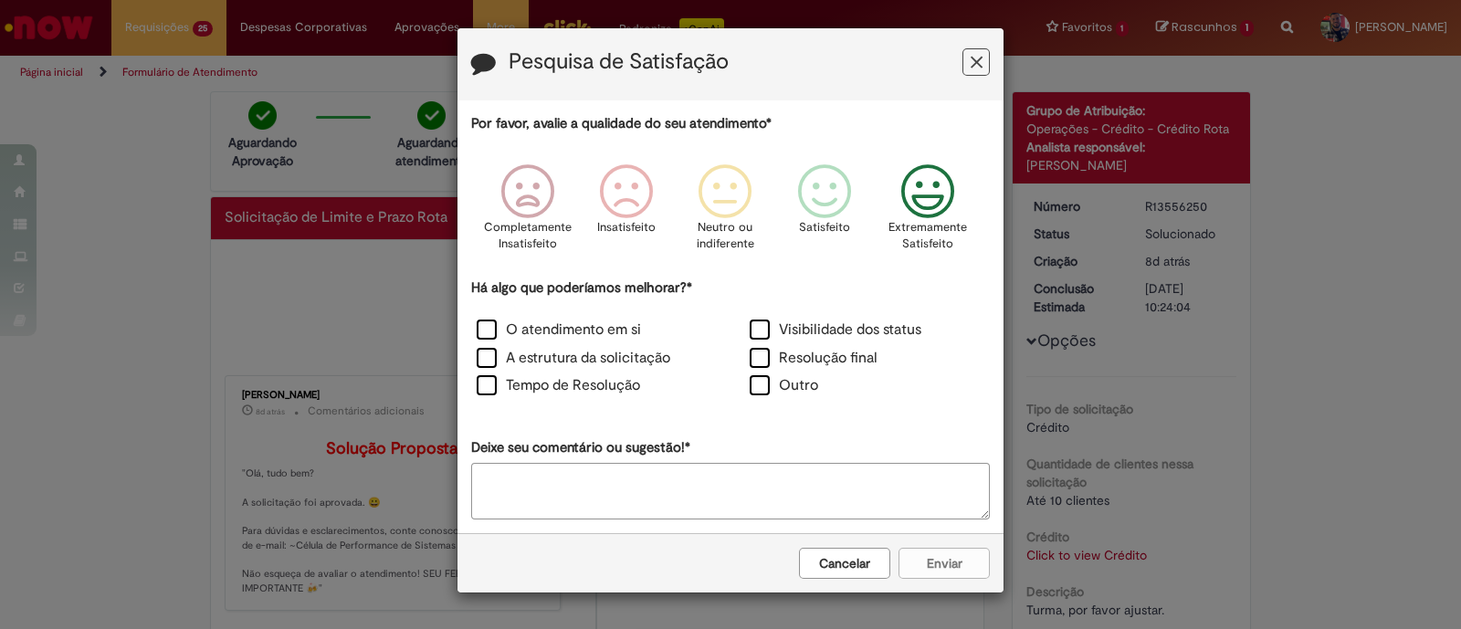
drag, startPoint x: 936, startPoint y: 194, endPoint x: 598, endPoint y: 299, distance: 353.7
click at [931, 194] on icon "Feedback" at bounding box center [928, 191] width 68 height 55
click at [479, 328] on label "O atendimento em si" at bounding box center [559, 330] width 164 height 21
click at [479, 361] on label "A estrutura da solicitação" at bounding box center [574, 358] width 194 height 21
drag, startPoint x: 927, startPoint y: 568, endPoint x: 918, endPoint y: 563, distance: 9.4
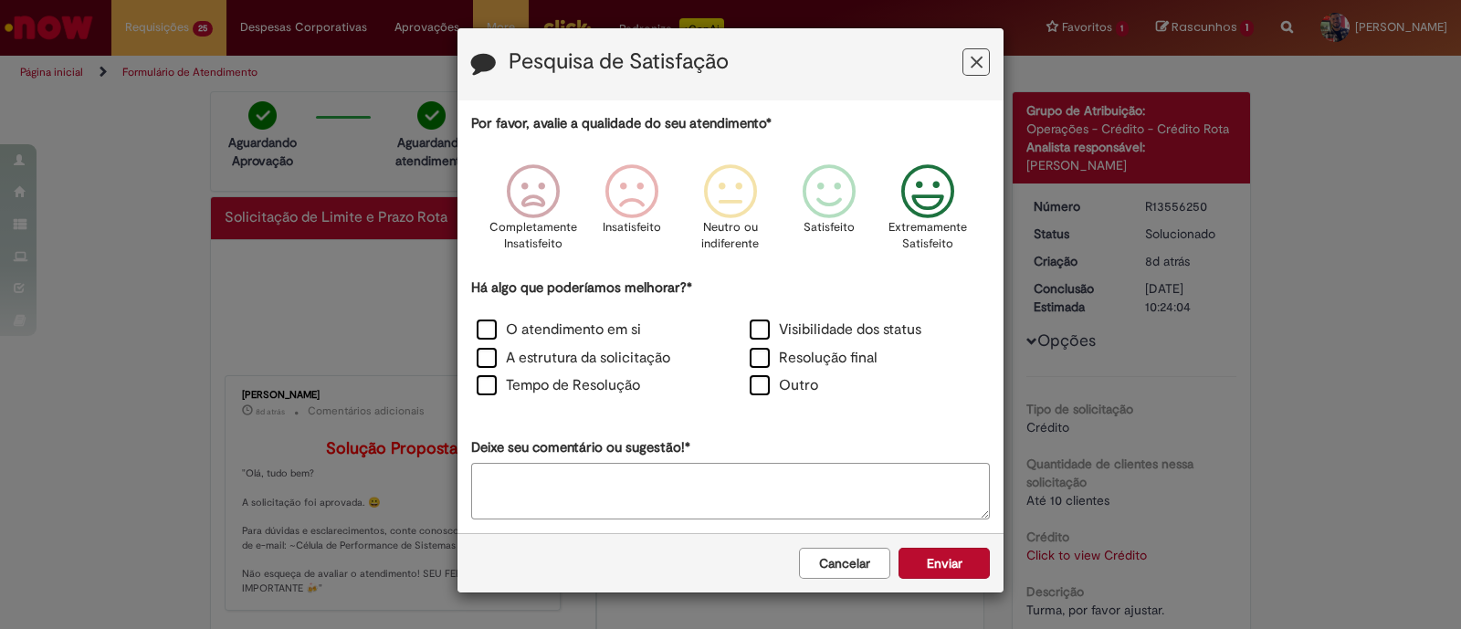
click at [922, 568] on button "Enviar" at bounding box center [943, 563] width 91 height 31
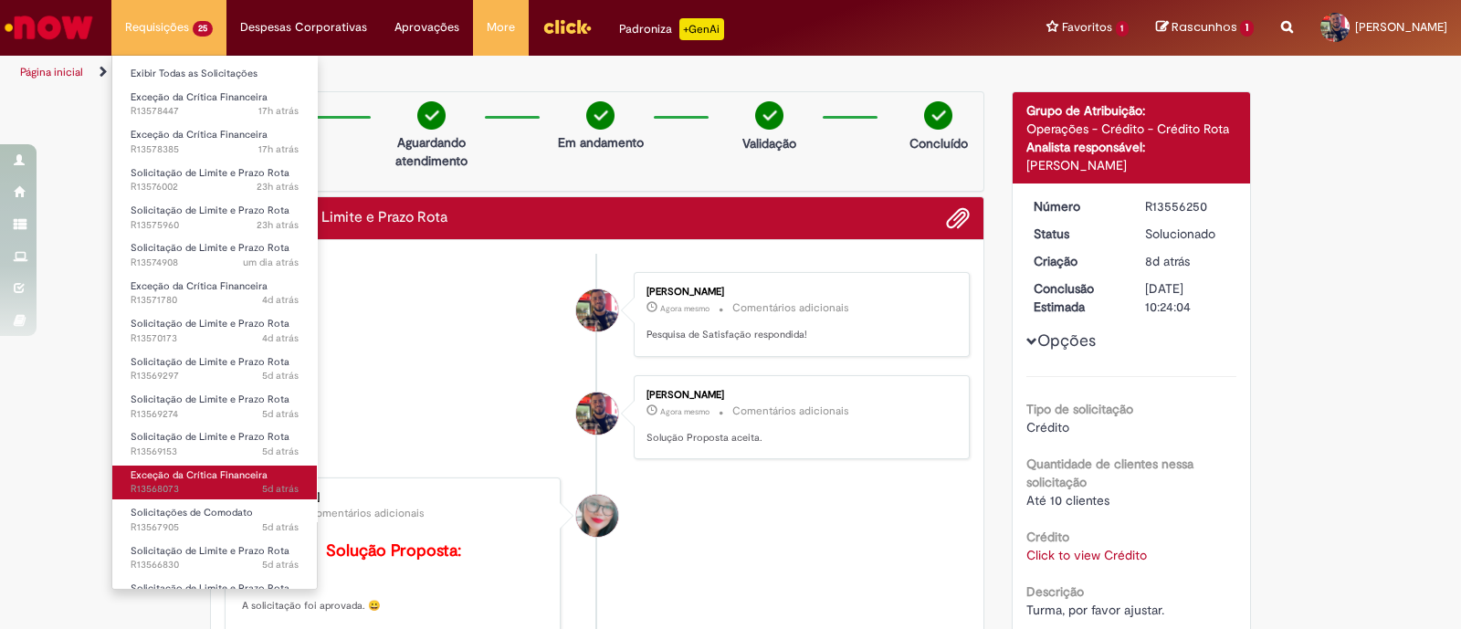
scroll to position [444, 0]
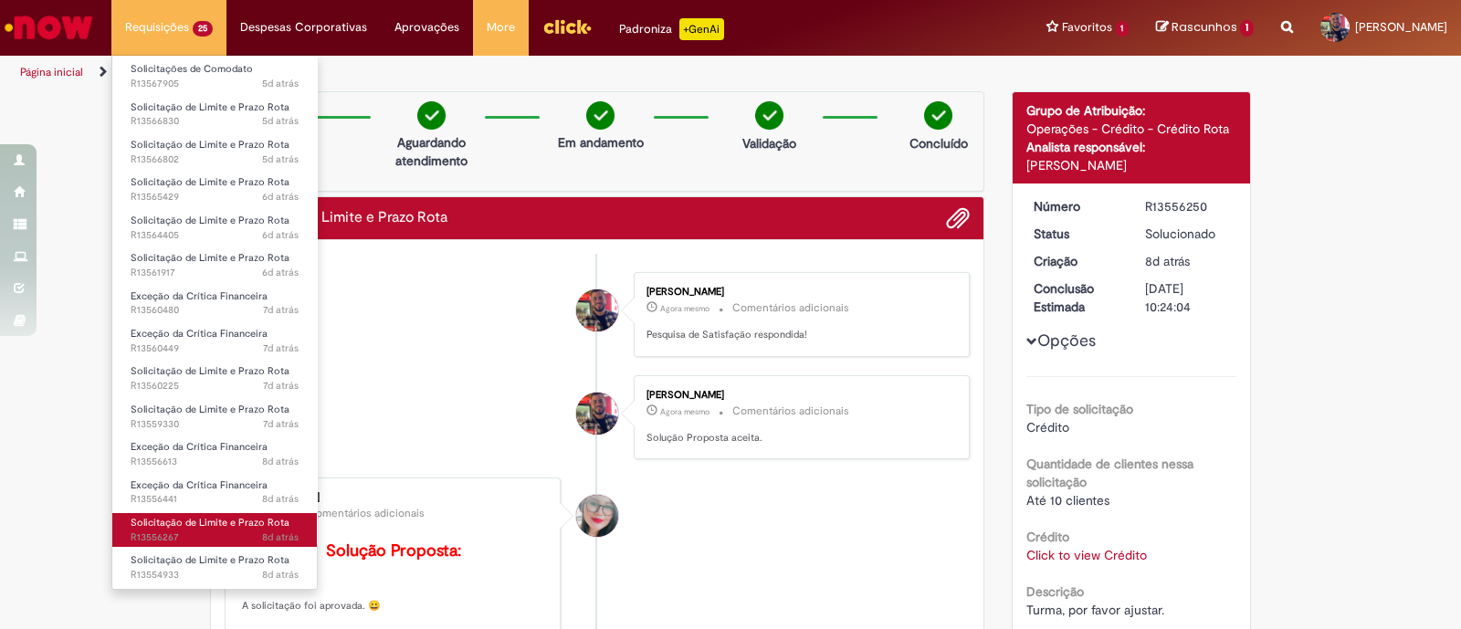
click at [247, 522] on span "Solicitação de Limite e Prazo Rota" at bounding box center [210, 523] width 159 height 14
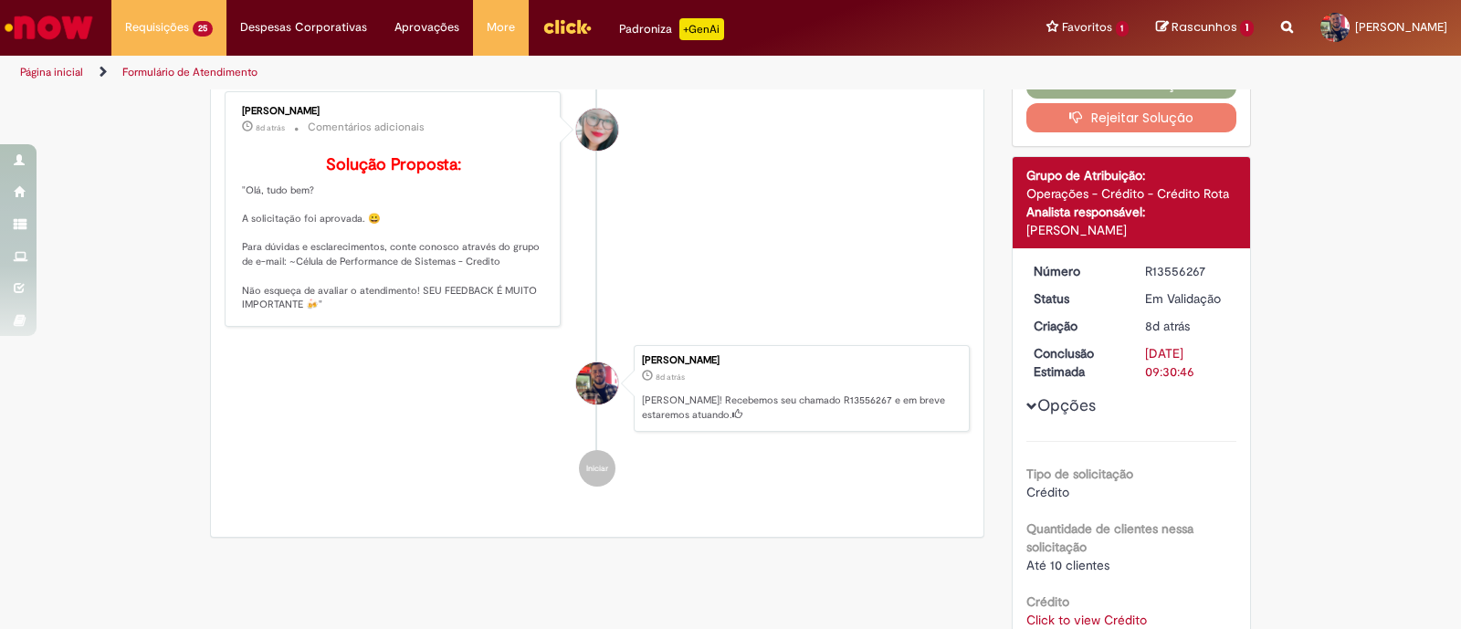
scroll to position [316, 0]
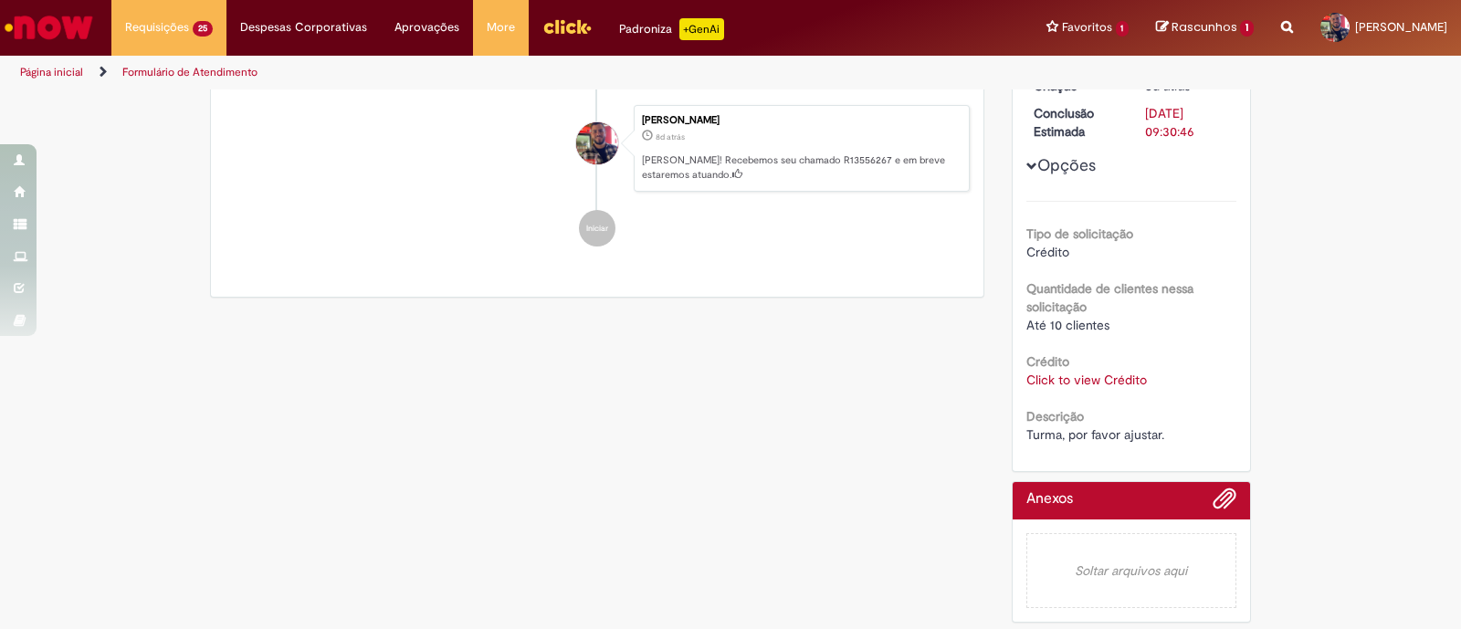
click at [1120, 372] on link "Click to view Crédito" at bounding box center [1086, 380] width 121 height 16
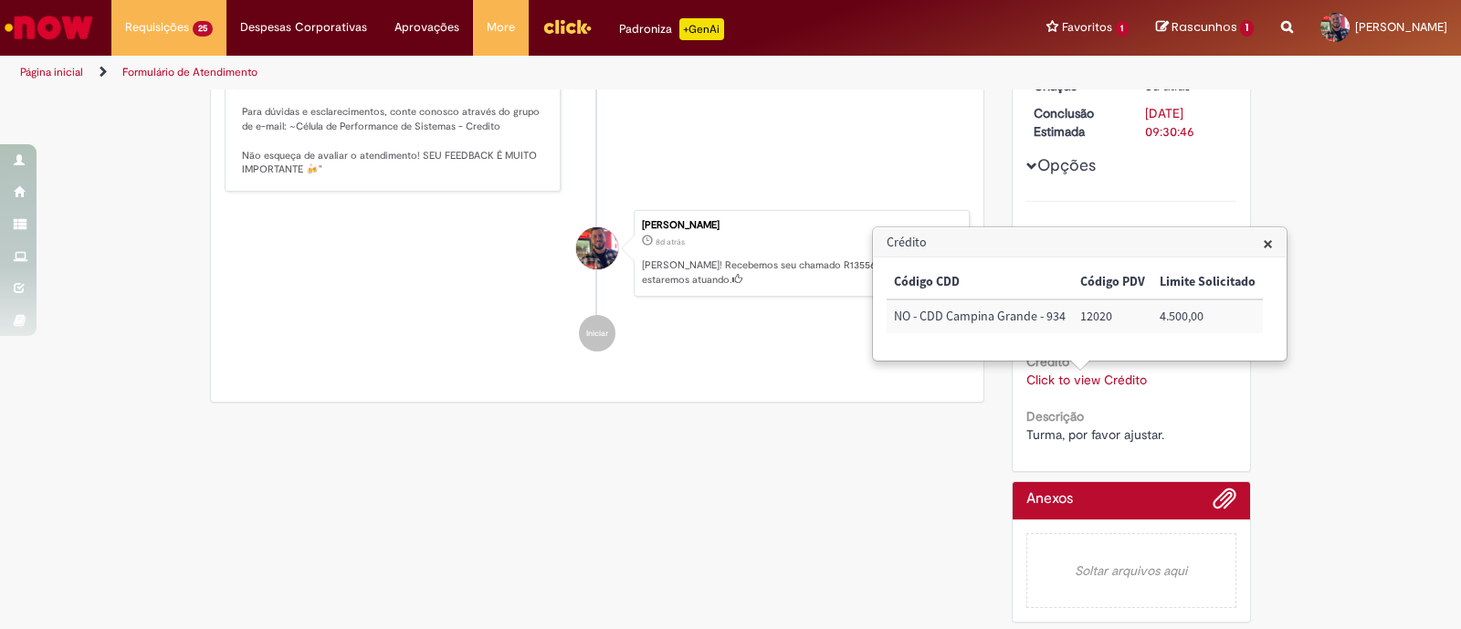
click at [1266, 249] on span "×" at bounding box center [1268, 243] width 10 height 25
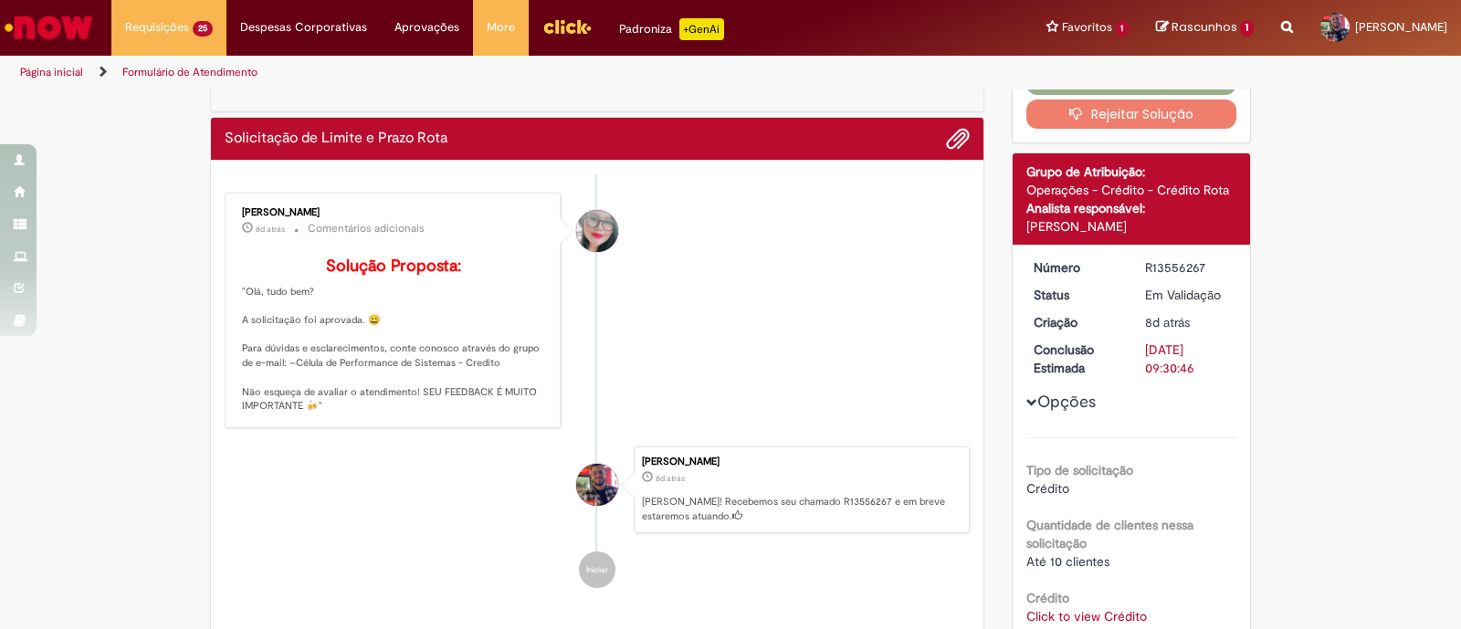
scroll to position [0, 0]
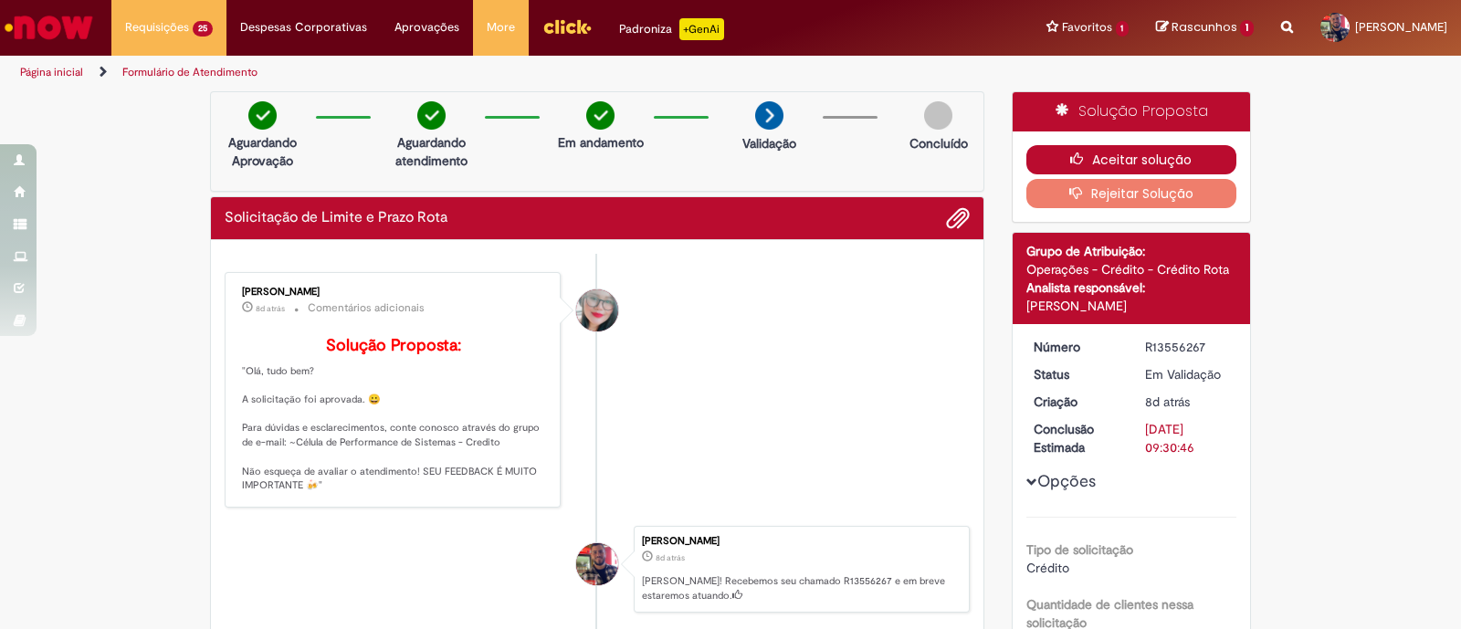
click at [1172, 161] on button "Aceitar solução" at bounding box center [1131, 159] width 211 height 29
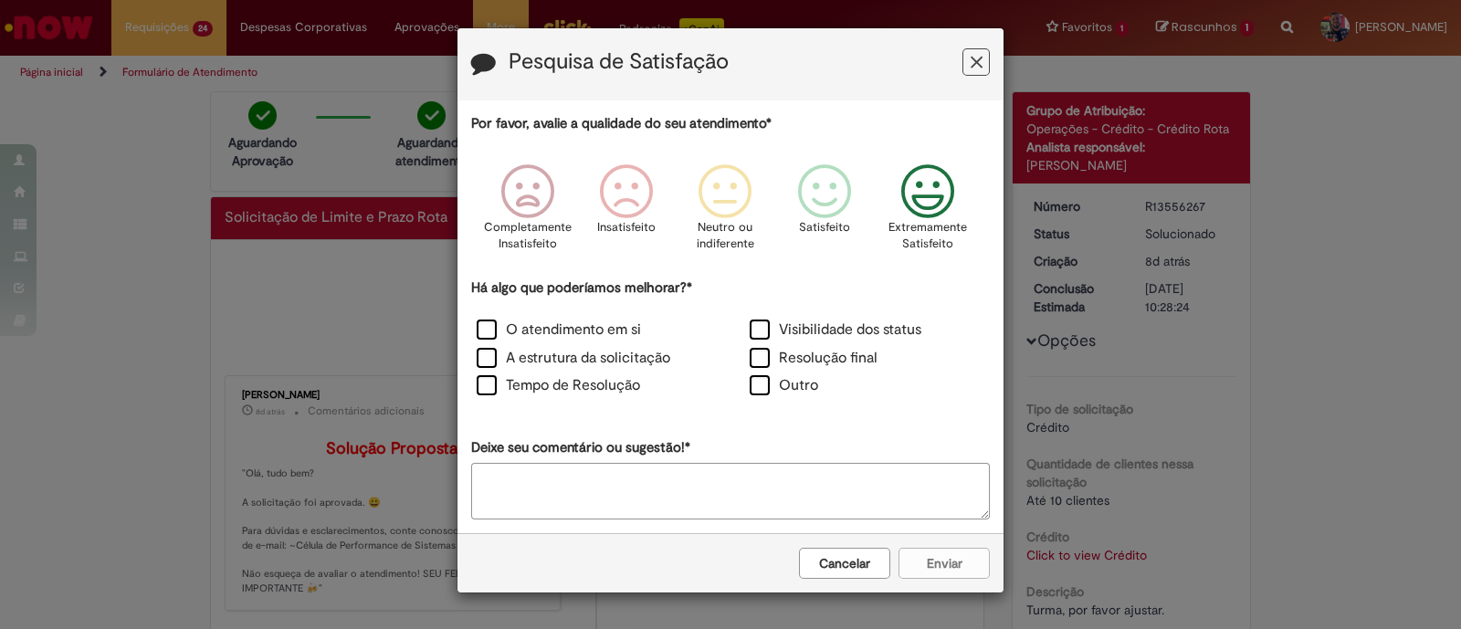
click at [936, 219] on icon "Feedback" at bounding box center [928, 191] width 68 height 55
click at [493, 330] on label "O atendimento em si" at bounding box center [559, 330] width 164 height 21
click at [489, 362] on label "A estrutura da solicitação" at bounding box center [574, 358] width 194 height 21
click at [945, 568] on button "Enviar" at bounding box center [943, 563] width 91 height 31
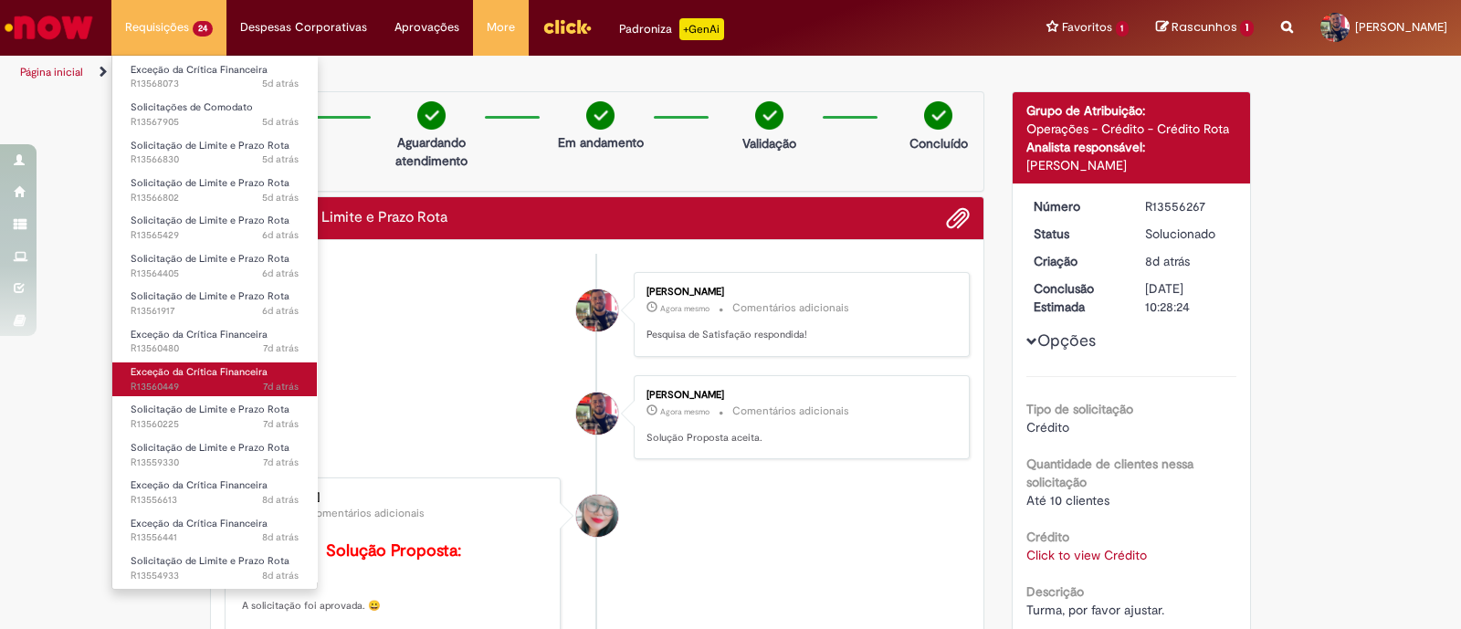
scroll to position [406, 0]
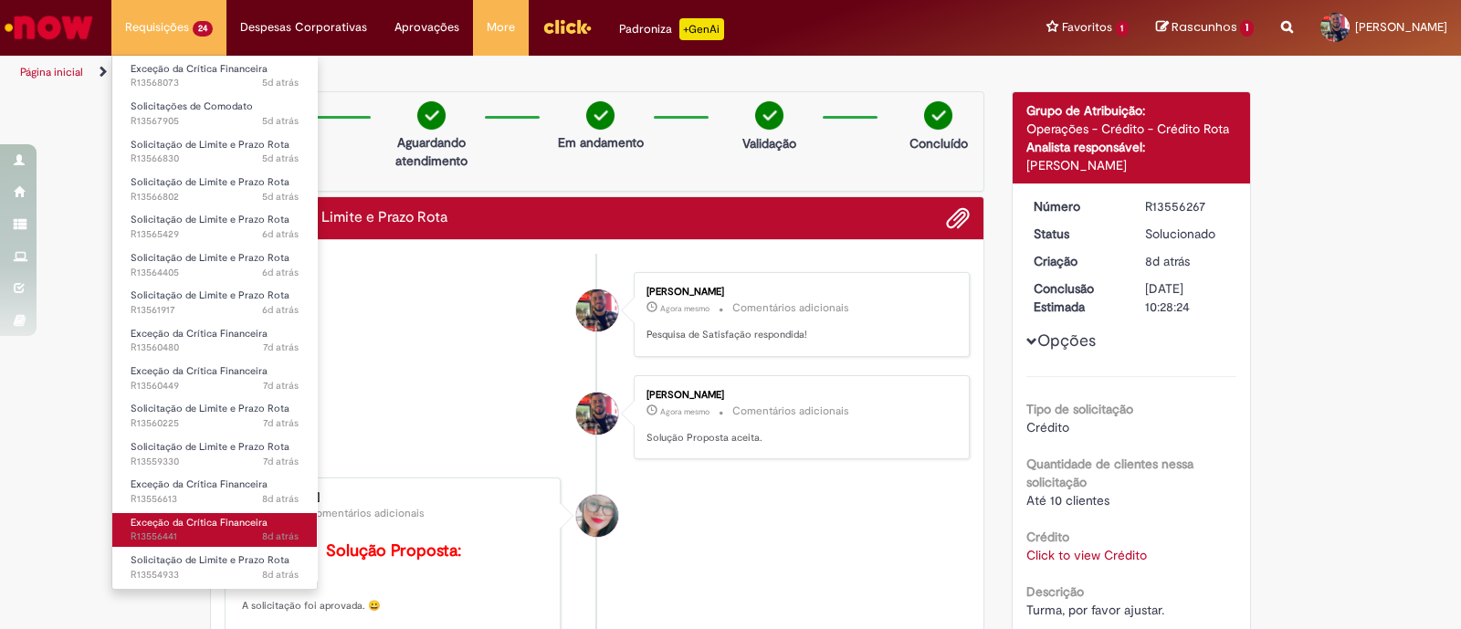
click at [237, 519] on span "Exceção da Crítica Financeira" at bounding box center [199, 523] width 137 height 14
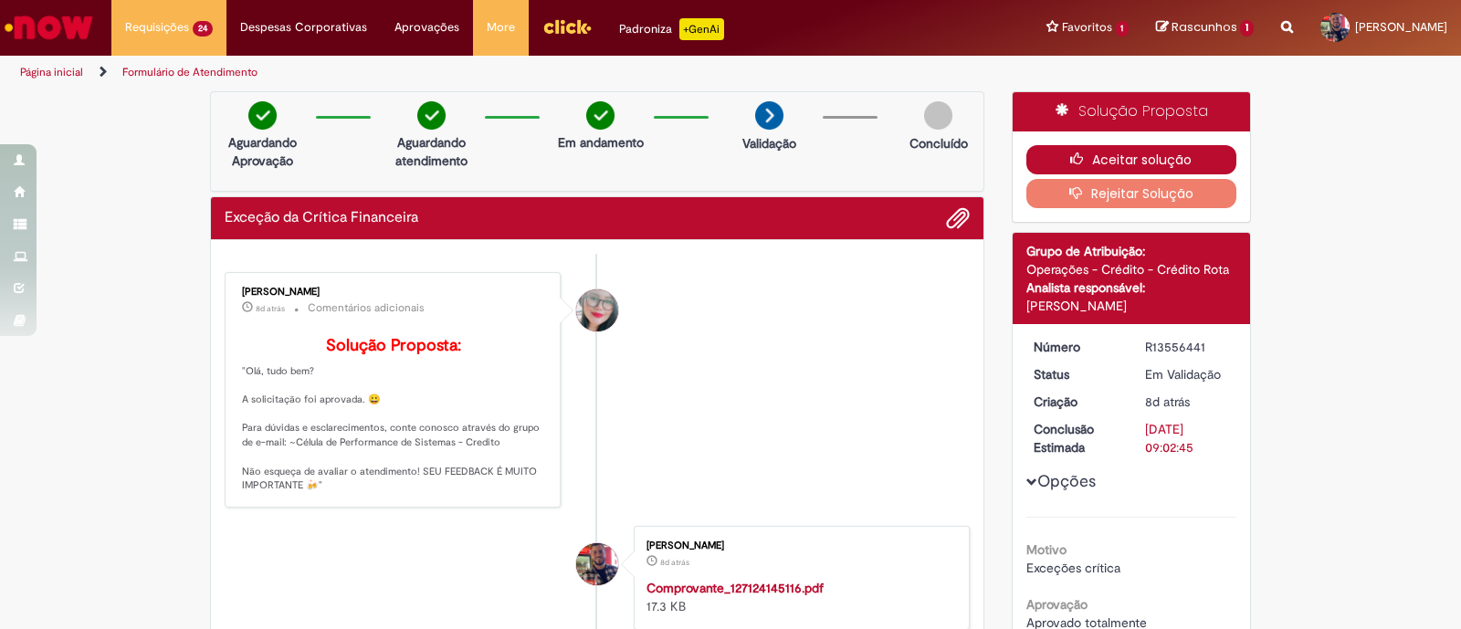
click at [1092, 171] on button "Aceitar solução" at bounding box center [1131, 159] width 211 height 29
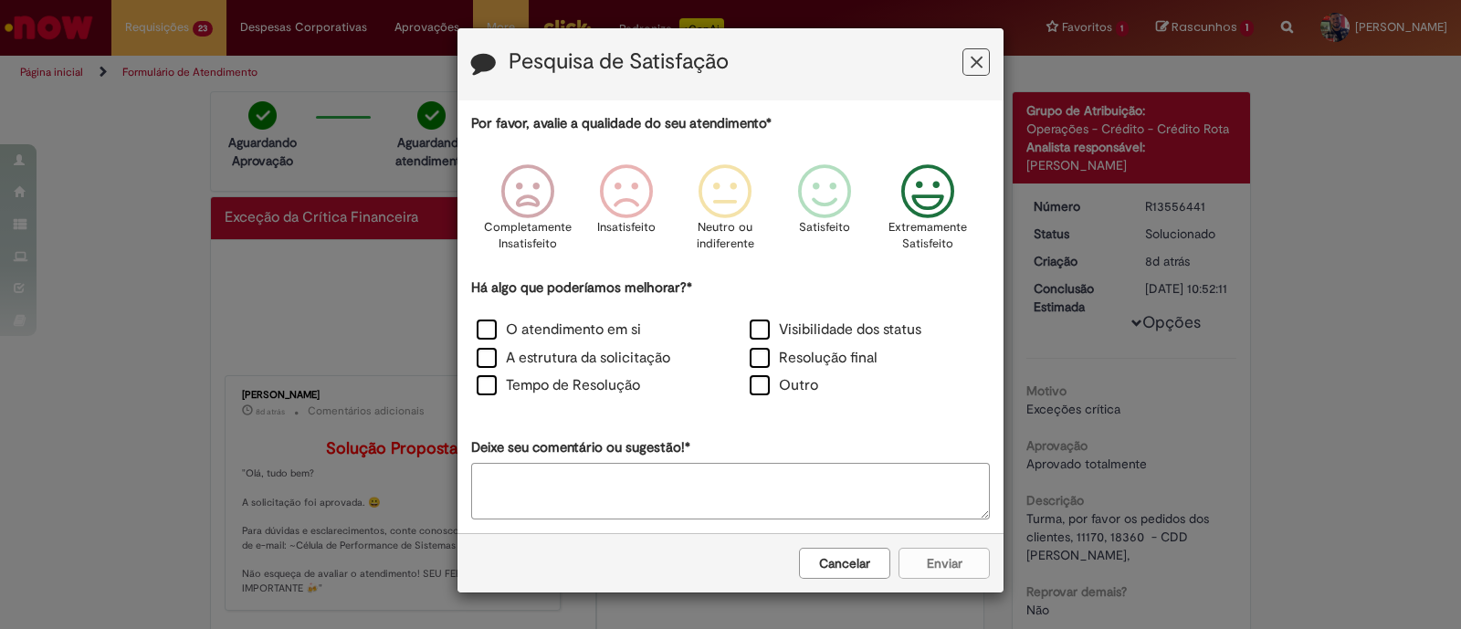
click at [918, 193] on icon "Feedback" at bounding box center [928, 191] width 68 height 55
click at [483, 327] on label "O atendimento em si" at bounding box center [559, 330] width 164 height 21
click at [487, 359] on label "A estrutura da solicitação" at bounding box center [574, 358] width 194 height 21
click at [957, 559] on button "Enviar" at bounding box center [943, 563] width 91 height 31
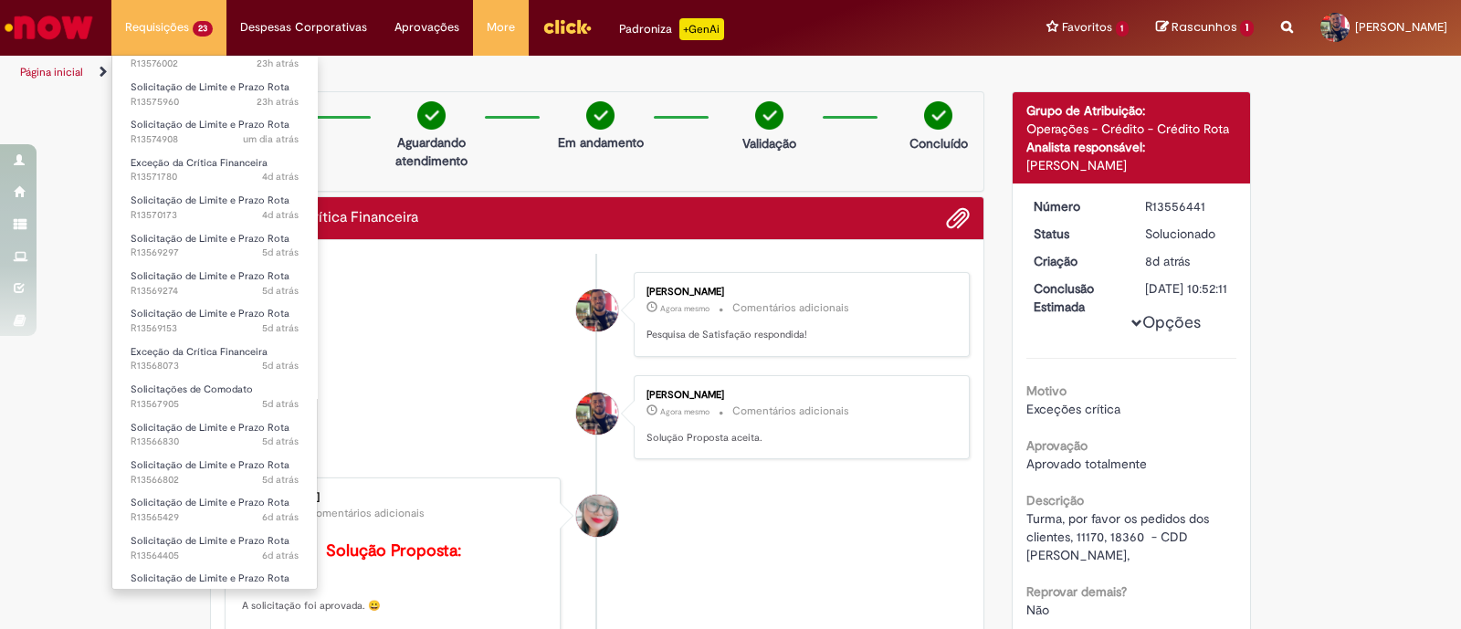
scroll to position [369, 0]
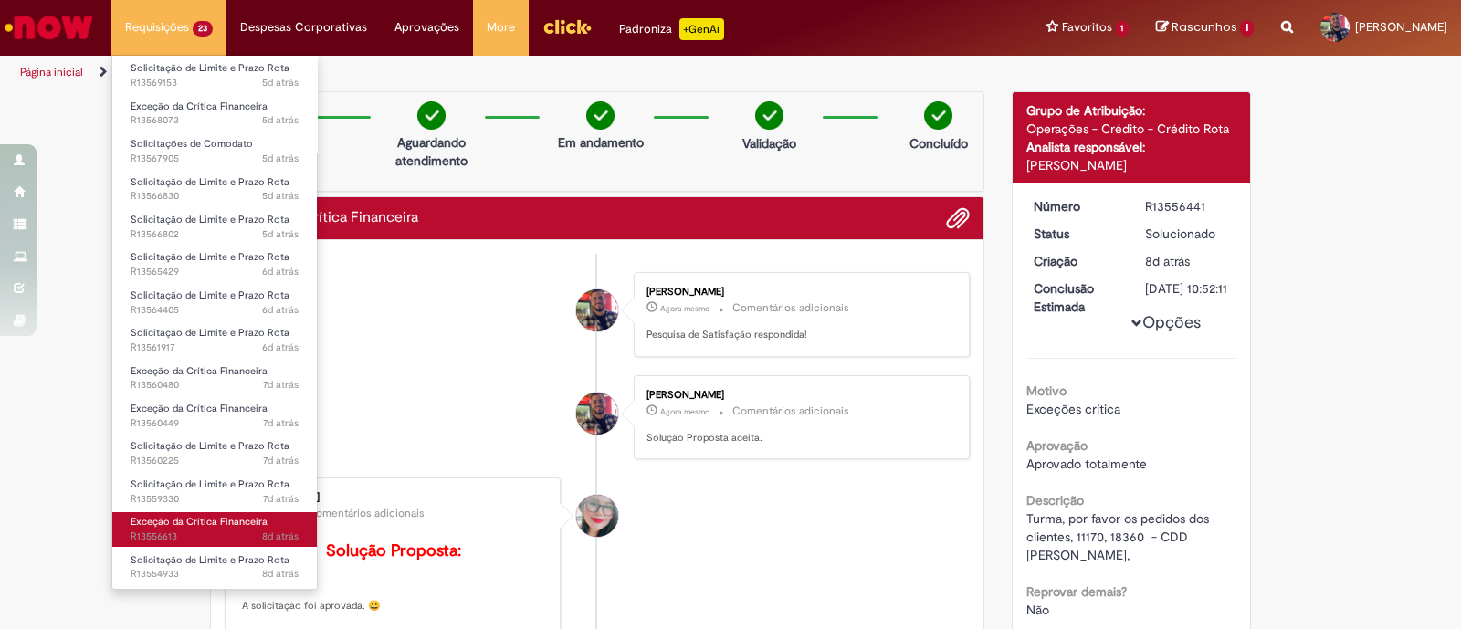
click at [243, 526] on span "Exceção da Crítica Financeira" at bounding box center [199, 522] width 137 height 14
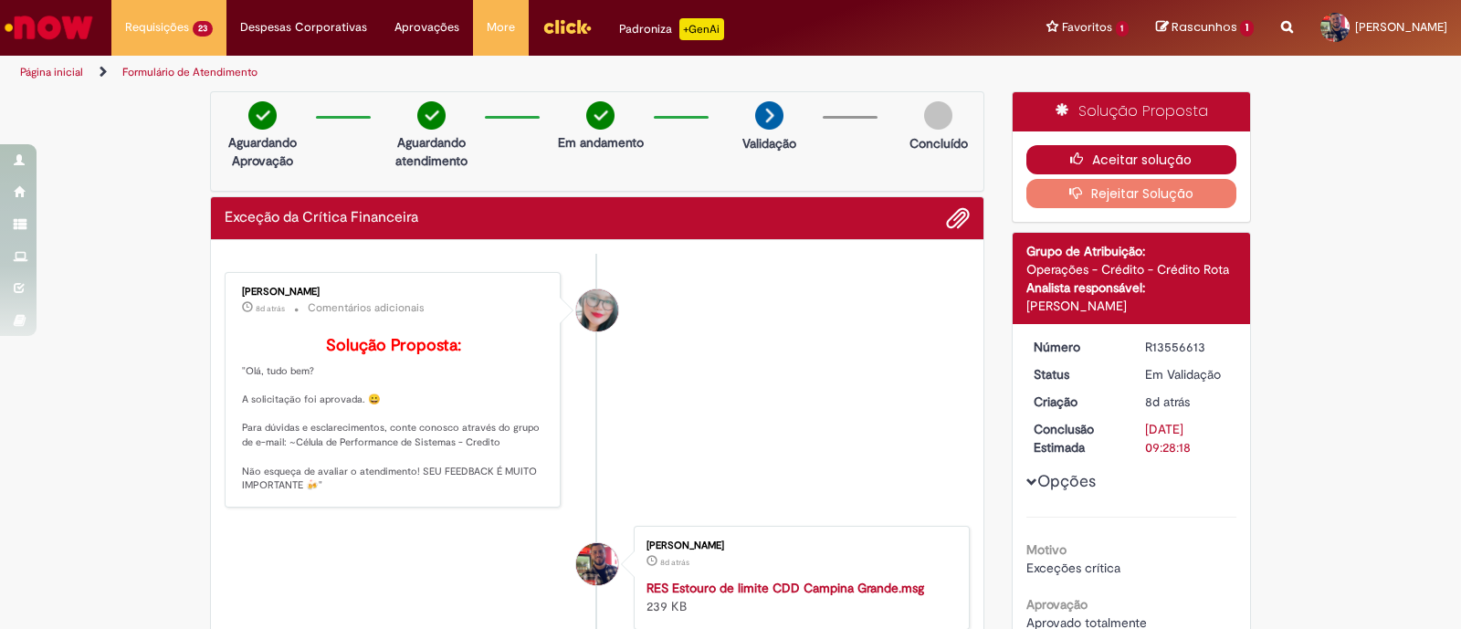
click at [1118, 162] on button "Aceitar solução" at bounding box center [1131, 159] width 211 height 29
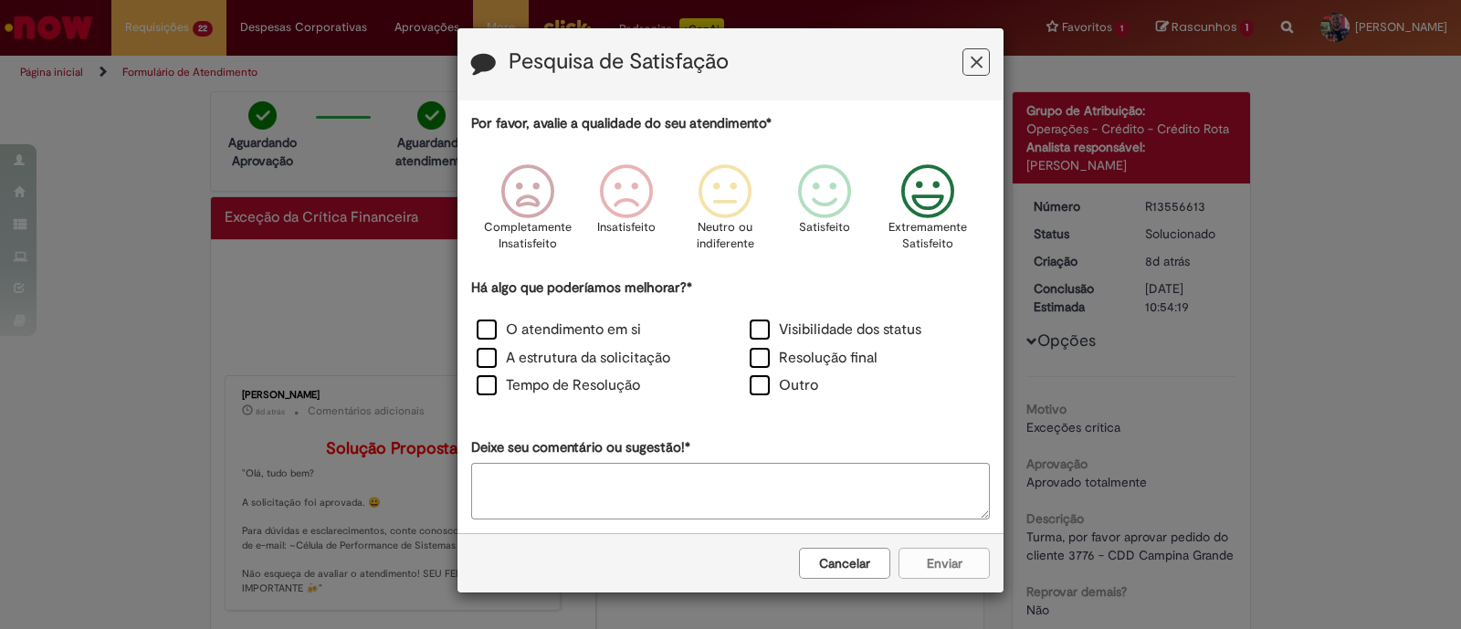
click at [946, 212] on icon "Feedback" at bounding box center [928, 191] width 68 height 55
click at [487, 335] on label "O atendimento em si" at bounding box center [559, 330] width 164 height 21
click at [487, 359] on label "A estrutura da solicitação" at bounding box center [574, 358] width 194 height 21
drag, startPoint x: 954, startPoint y: 565, endPoint x: 920, endPoint y: 563, distance: 33.8
click at [954, 563] on button "Enviar" at bounding box center [943, 563] width 91 height 31
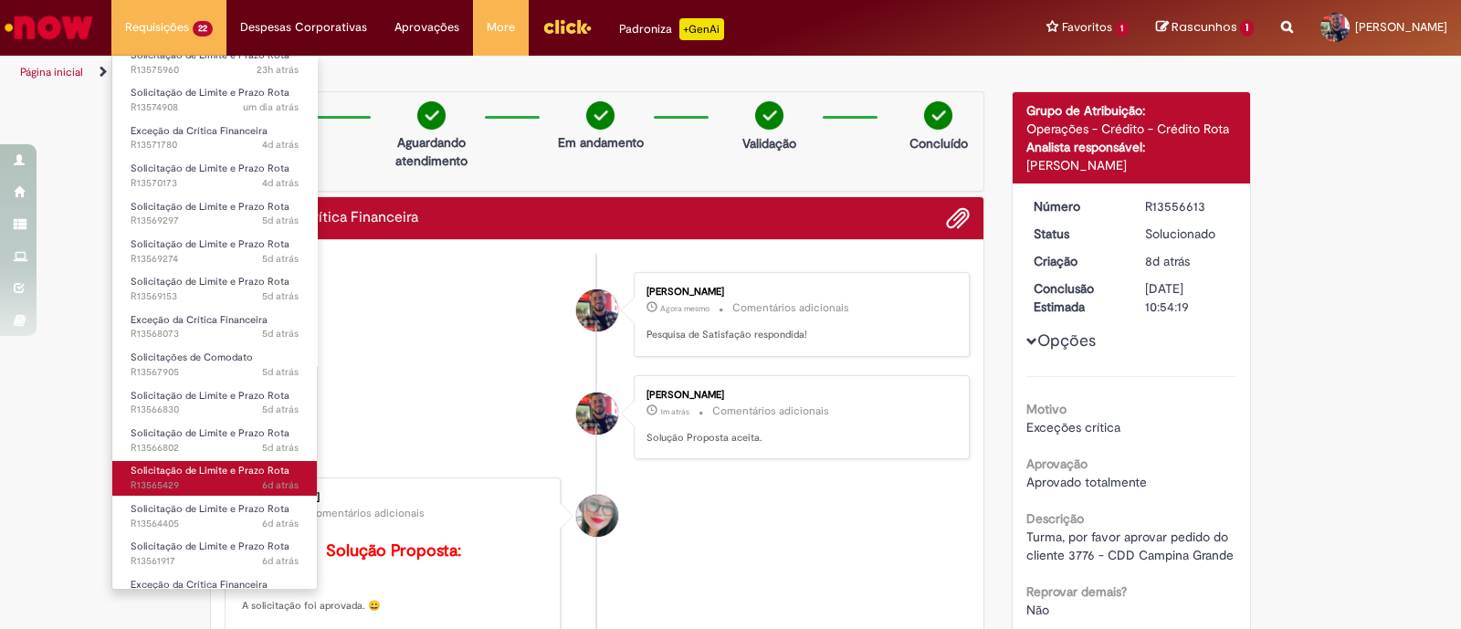
scroll to position [330, 0]
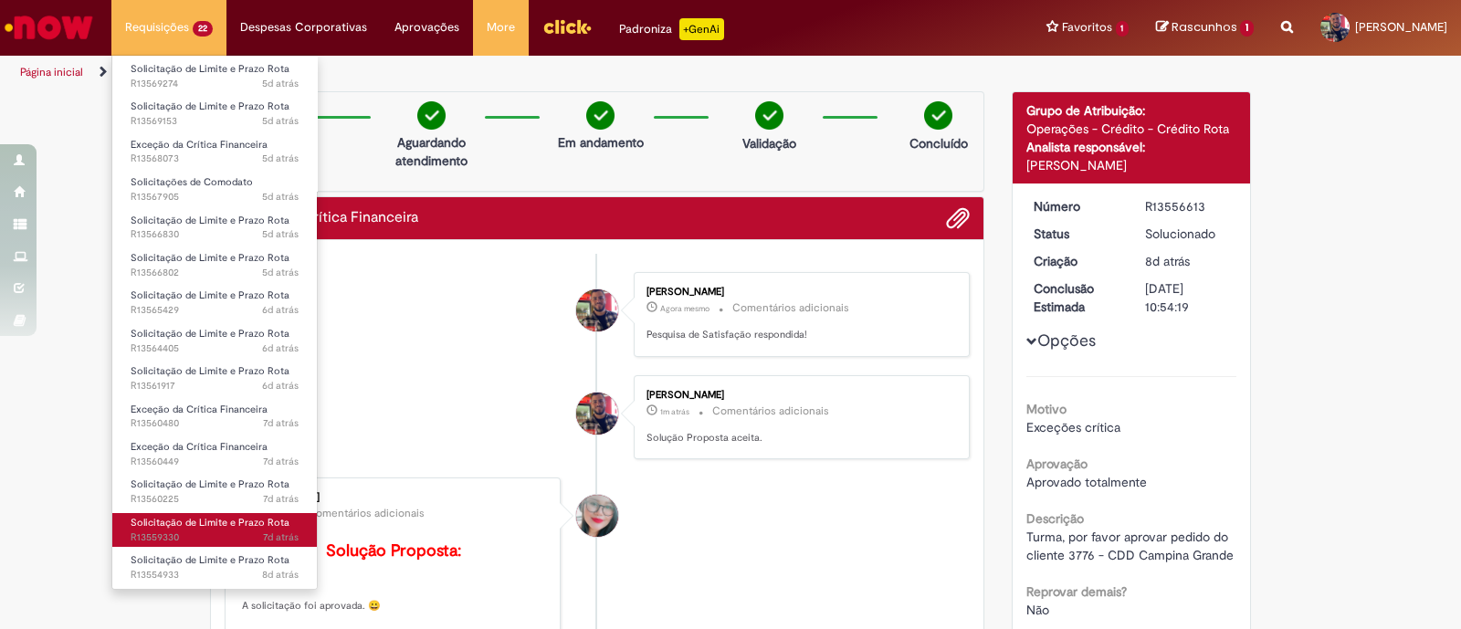
click at [251, 533] on span "7d atrás 7 dias atrás R13559330" at bounding box center [215, 537] width 168 height 15
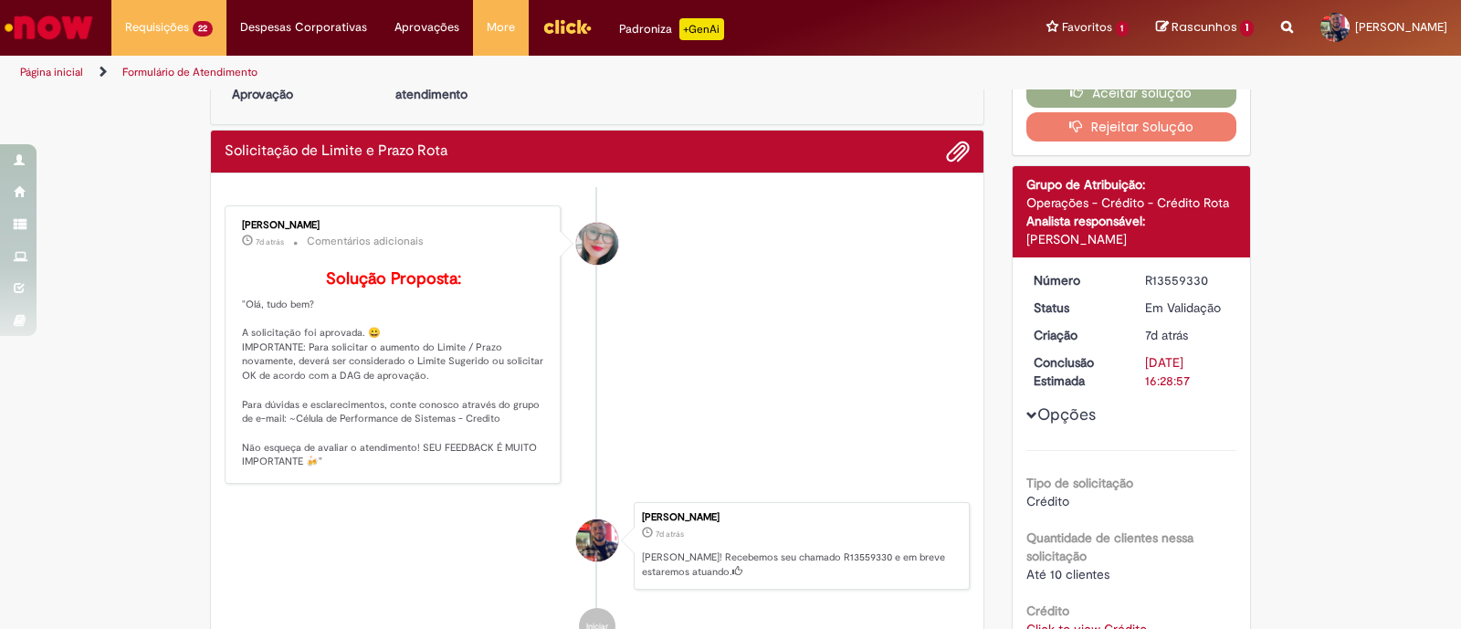
scroll to position [342, 0]
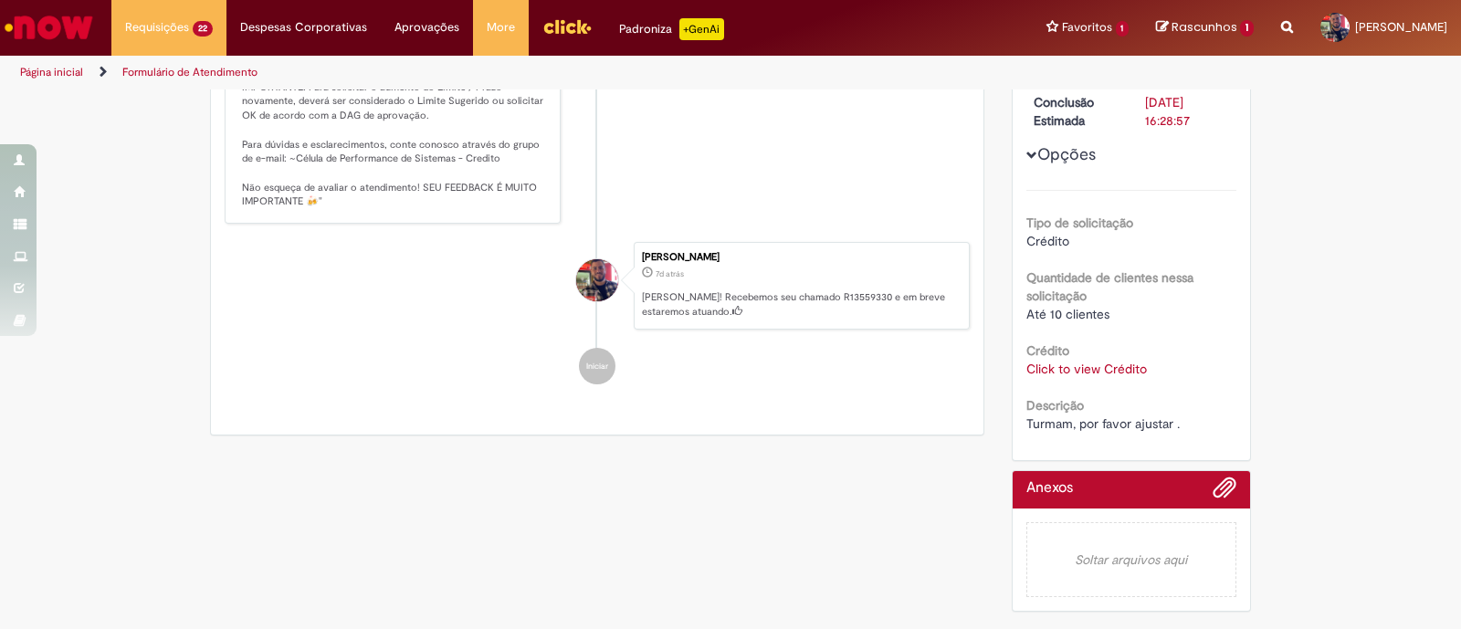
click at [1093, 361] on link "Click to view Crédito" at bounding box center [1086, 369] width 121 height 16
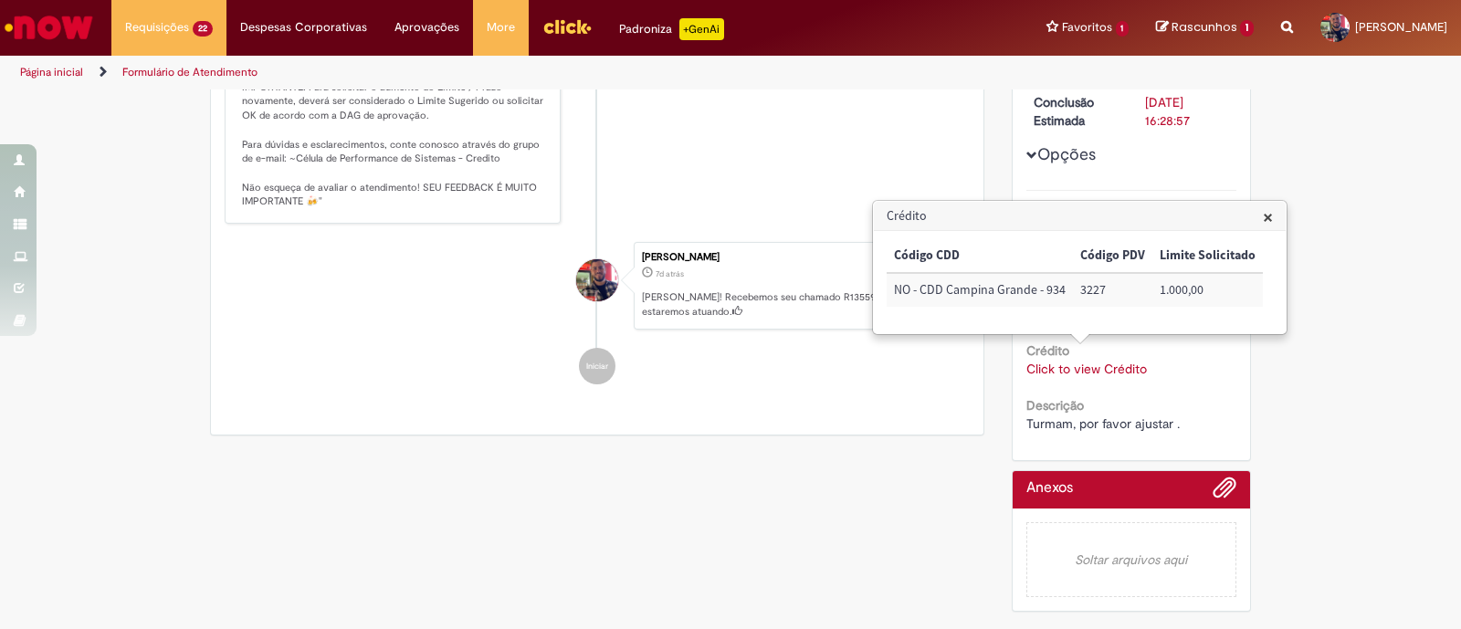
click at [1263, 216] on span "×" at bounding box center [1268, 217] width 10 height 25
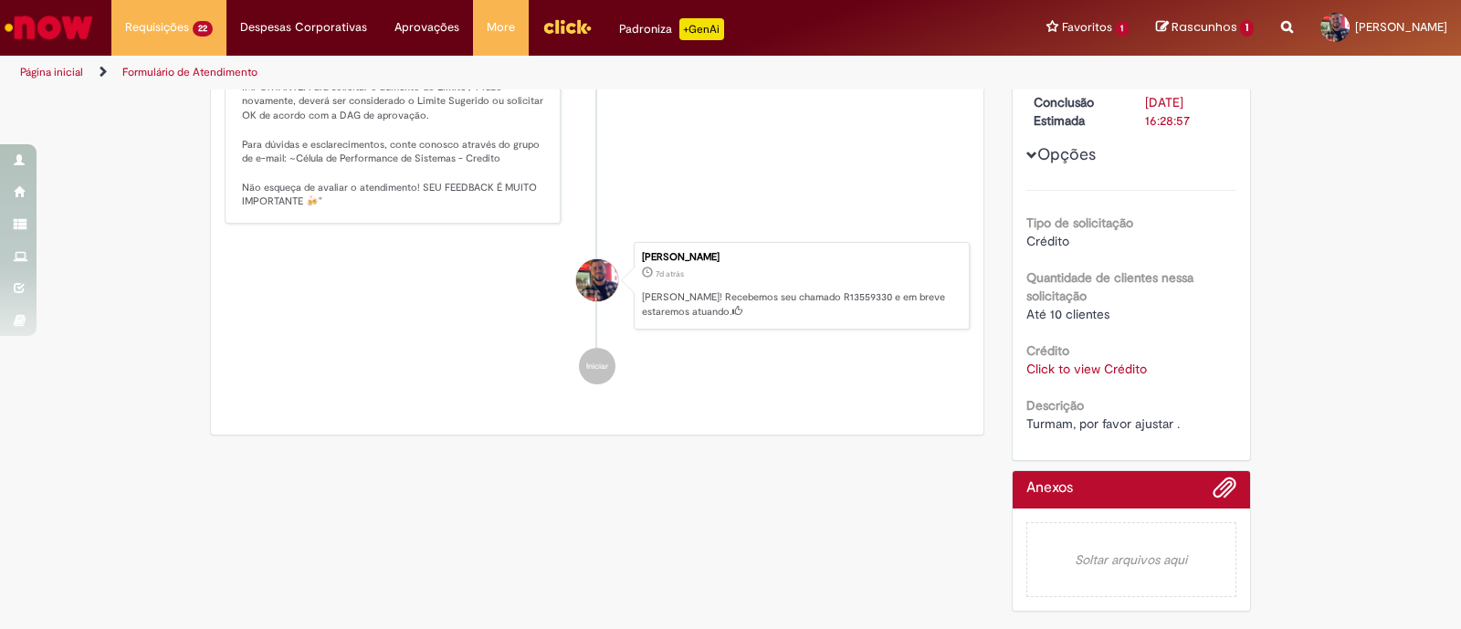
scroll to position [0, 0]
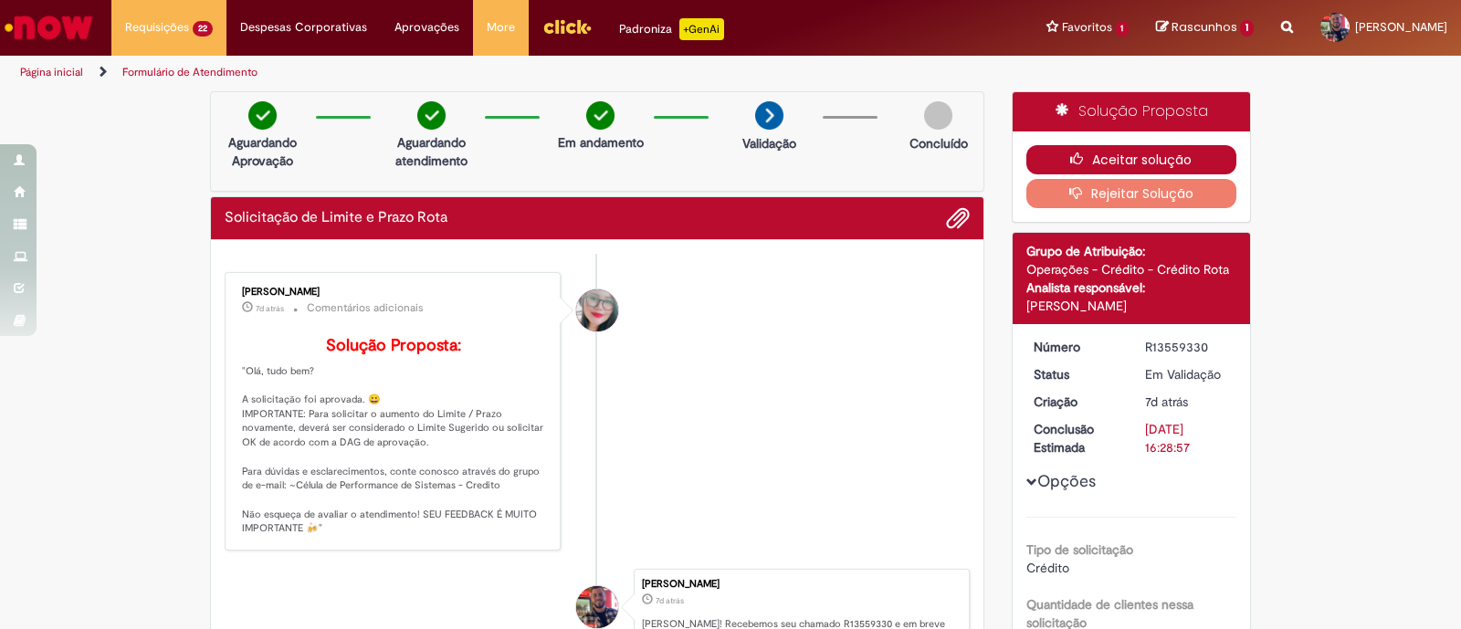
drag, startPoint x: 1140, startPoint y: 158, endPoint x: 1064, endPoint y: 212, distance: 93.7
click at [1141, 157] on button "Aceitar solução" at bounding box center [1131, 159] width 211 height 29
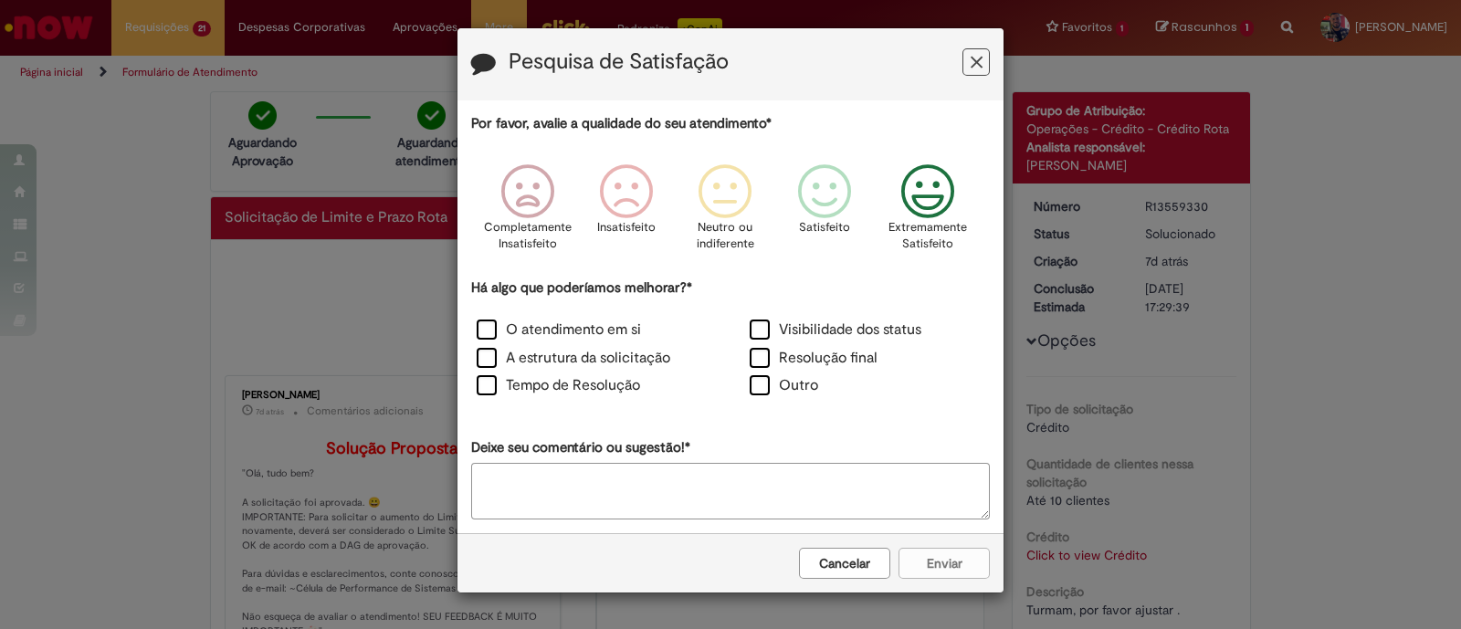
click at [940, 203] on icon "Feedback" at bounding box center [928, 191] width 68 height 55
click at [490, 336] on label "O atendimento em si" at bounding box center [559, 330] width 164 height 21
click at [487, 354] on label "A estrutura da solicitação" at bounding box center [574, 358] width 194 height 21
click at [928, 560] on button "Enviar" at bounding box center [943, 563] width 91 height 31
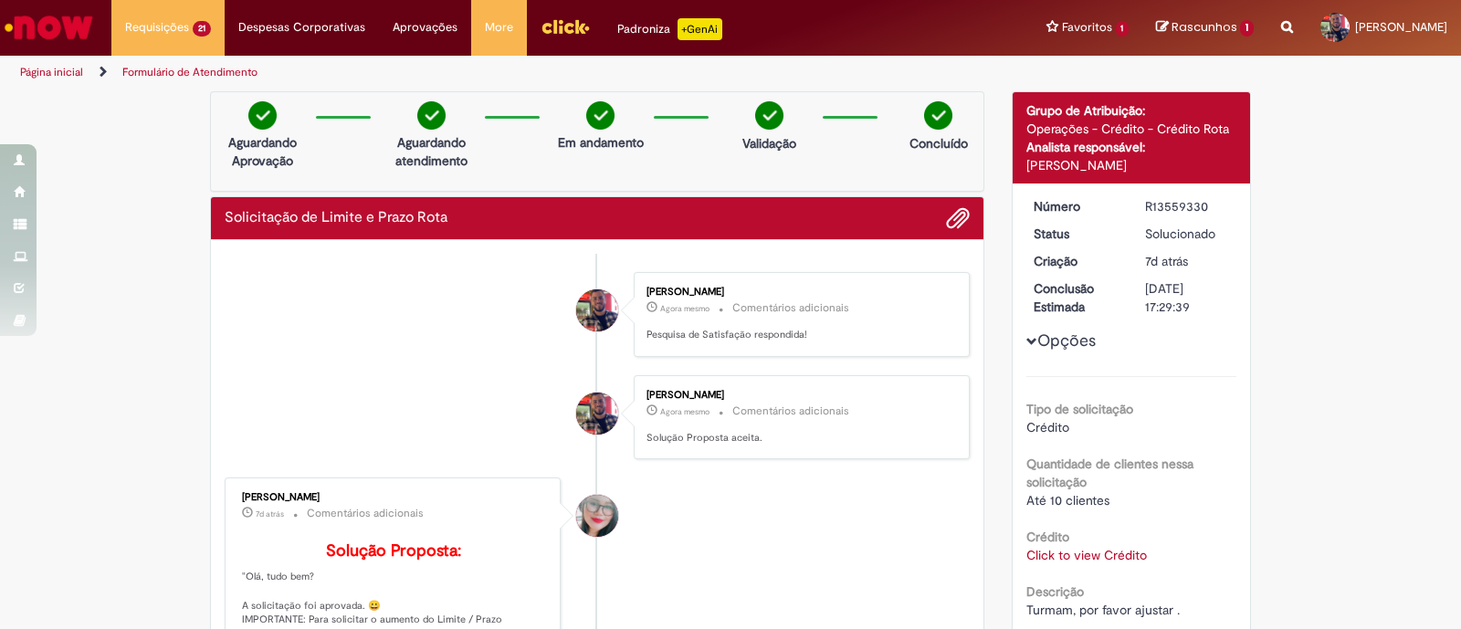
click at [739, 200] on div "Obrigado por compartilhar sua avaliação! [GEOGRAPHIC_DATA]" at bounding box center [730, 314] width 1461 height 629
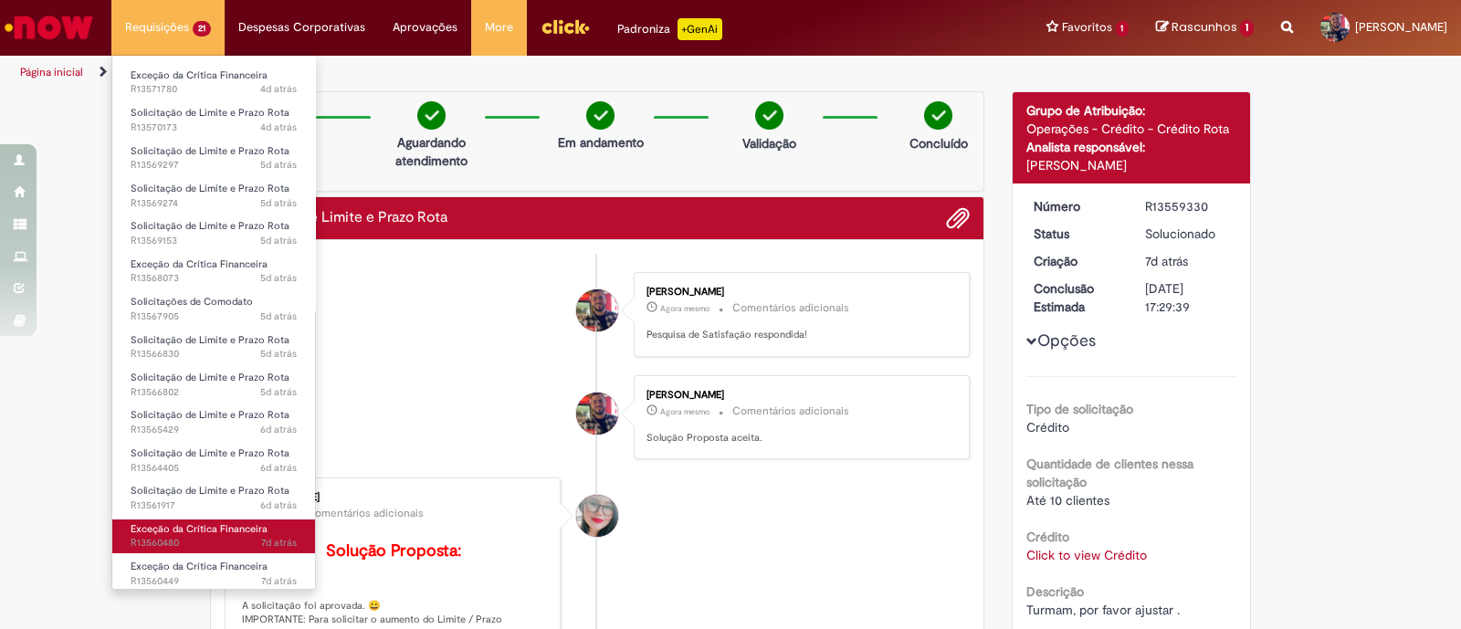
scroll to position [293, 0]
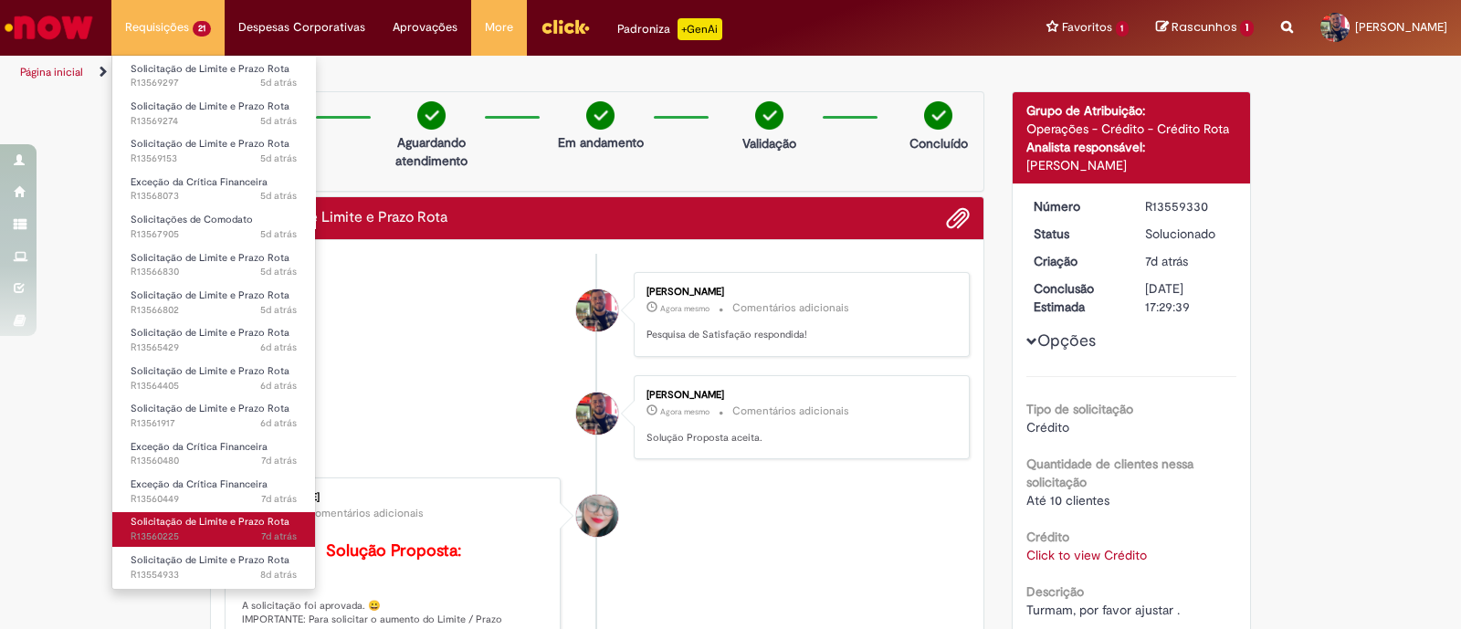
click at [236, 532] on span "7d atrás 7 dias atrás R13560225" at bounding box center [214, 537] width 166 height 15
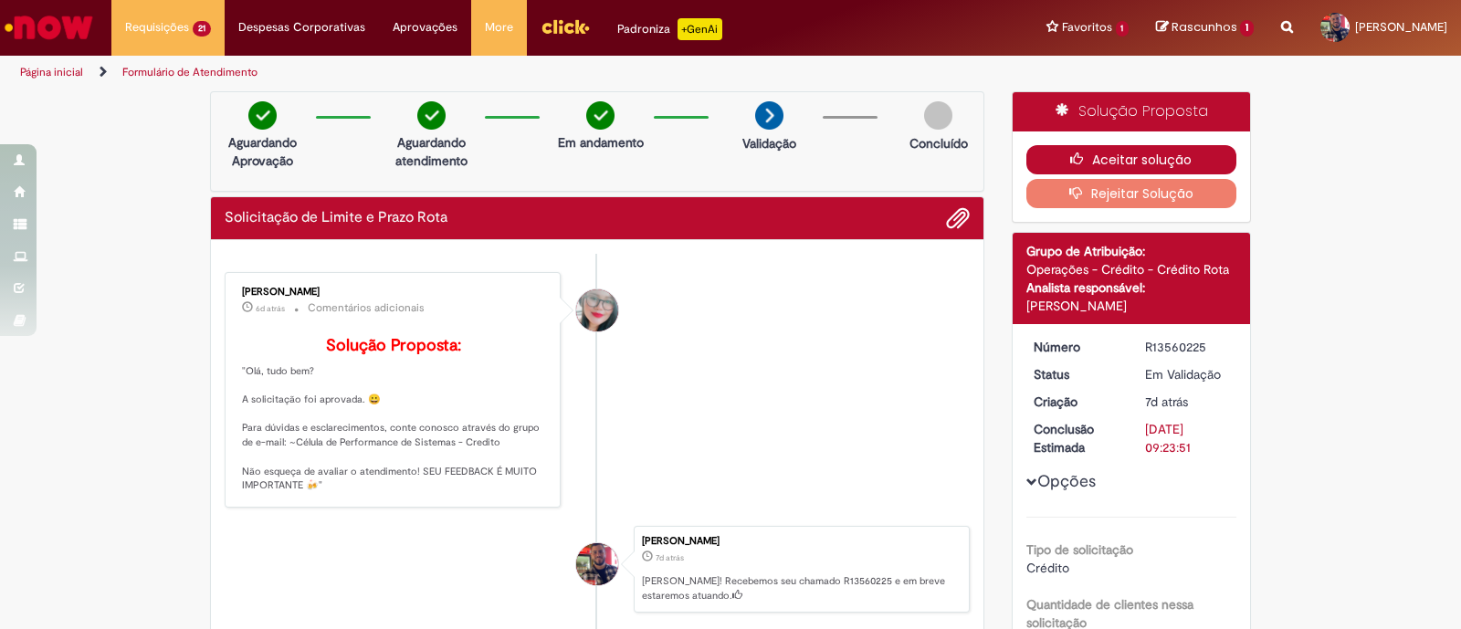
click at [1157, 152] on button "Aceitar solução" at bounding box center [1131, 159] width 211 height 29
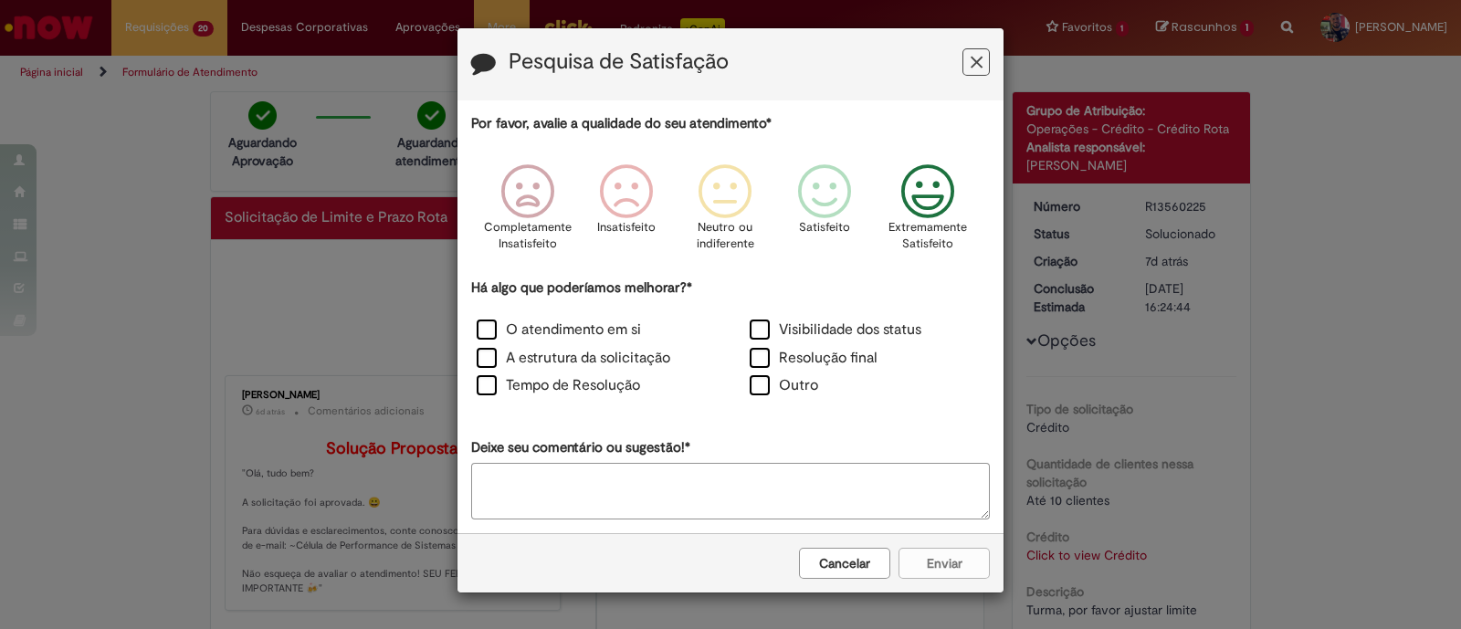
drag, startPoint x: 945, startPoint y: 193, endPoint x: 792, endPoint y: 254, distance: 165.1
click at [944, 193] on icon "Feedback" at bounding box center [928, 191] width 68 height 55
click at [479, 332] on label "O atendimento em si" at bounding box center [559, 330] width 164 height 21
click at [492, 348] on label "A estrutura da solicitação" at bounding box center [574, 358] width 194 height 21
click at [935, 562] on button "Enviar" at bounding box center [943, 563] width 91 height 31
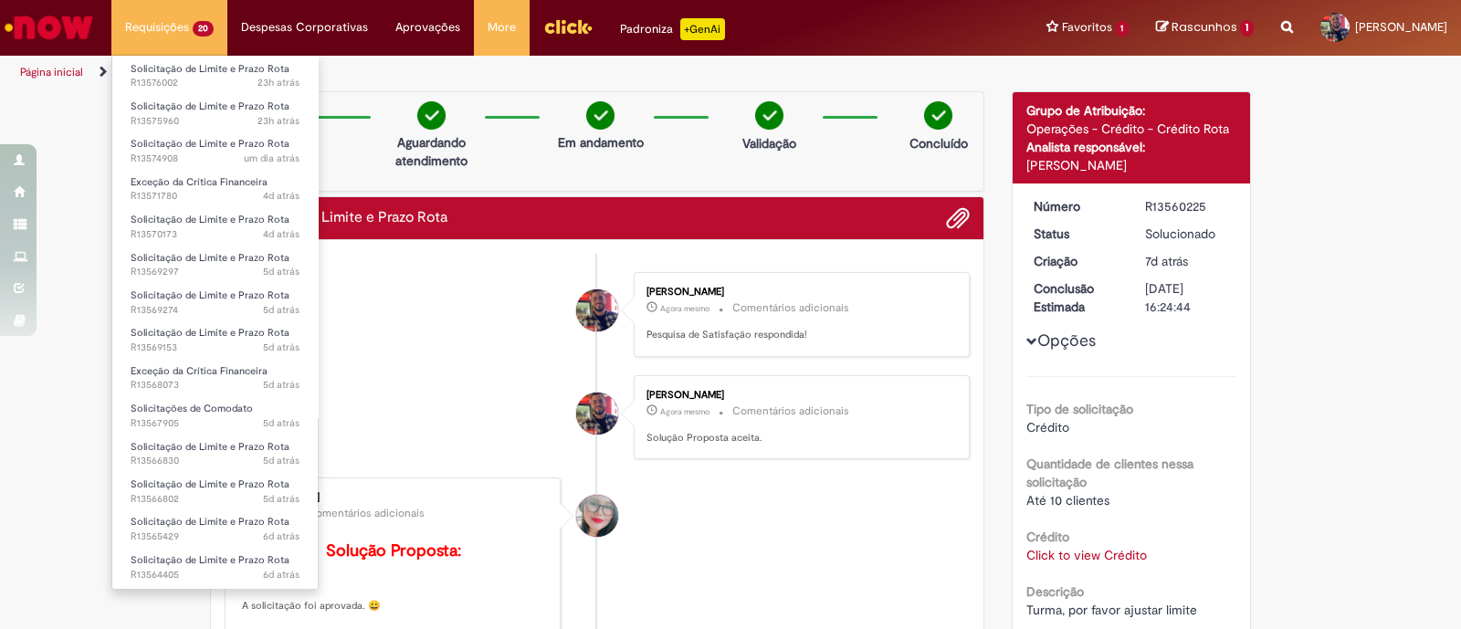
scroll to position [256, 0]
click at [230, 537] on span "7d atrás 7 dias atrás R13560449" at bounding box center [215, 537] width 169 height 15
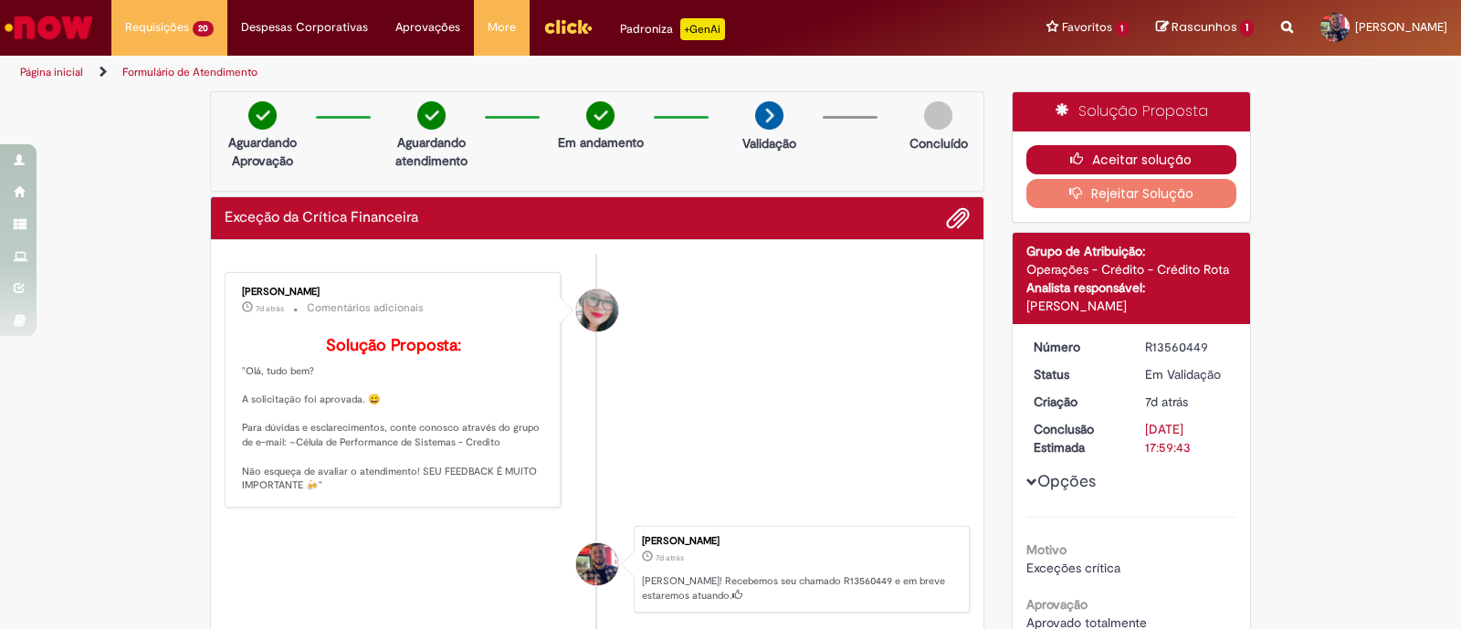
click at [1147, 158] on button "Aceitar solução" at bounding box center [1131, 159] width 211 height 29
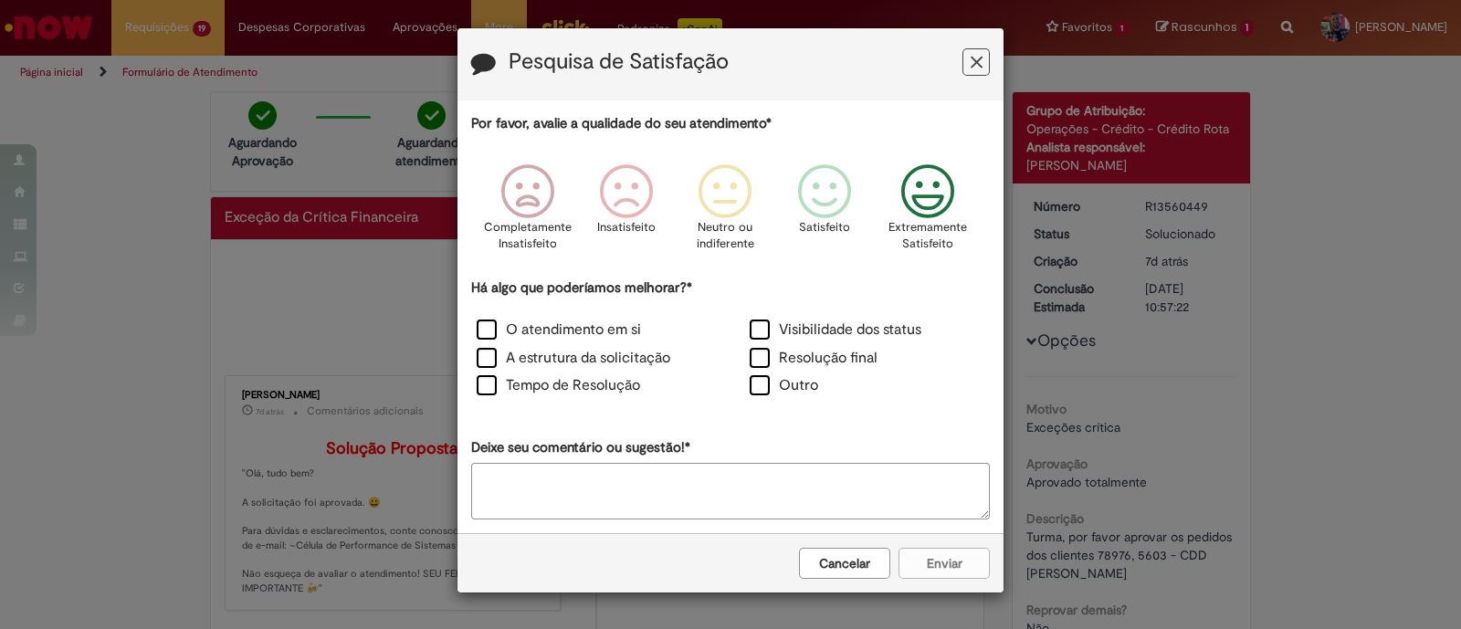
drag, startPoint x: 932, startPoint y: 195, endPoint x: 776, endPoint y: 255, distance: 167.0
click at [935, 195] on icon "Feedback" at bounding box center [928, 191] width 68 height 55
click at [484, 335] on label "O atendimento em si" at bounding box center [559, 330] width 164 height 21
click at [491, 358] on label "A estrutura da solicitação" at bounding box center [574, 358] width 194 height 21
click at [931, 572] on button "Enviar" at bounding box center [943, 563] width 91 height 31
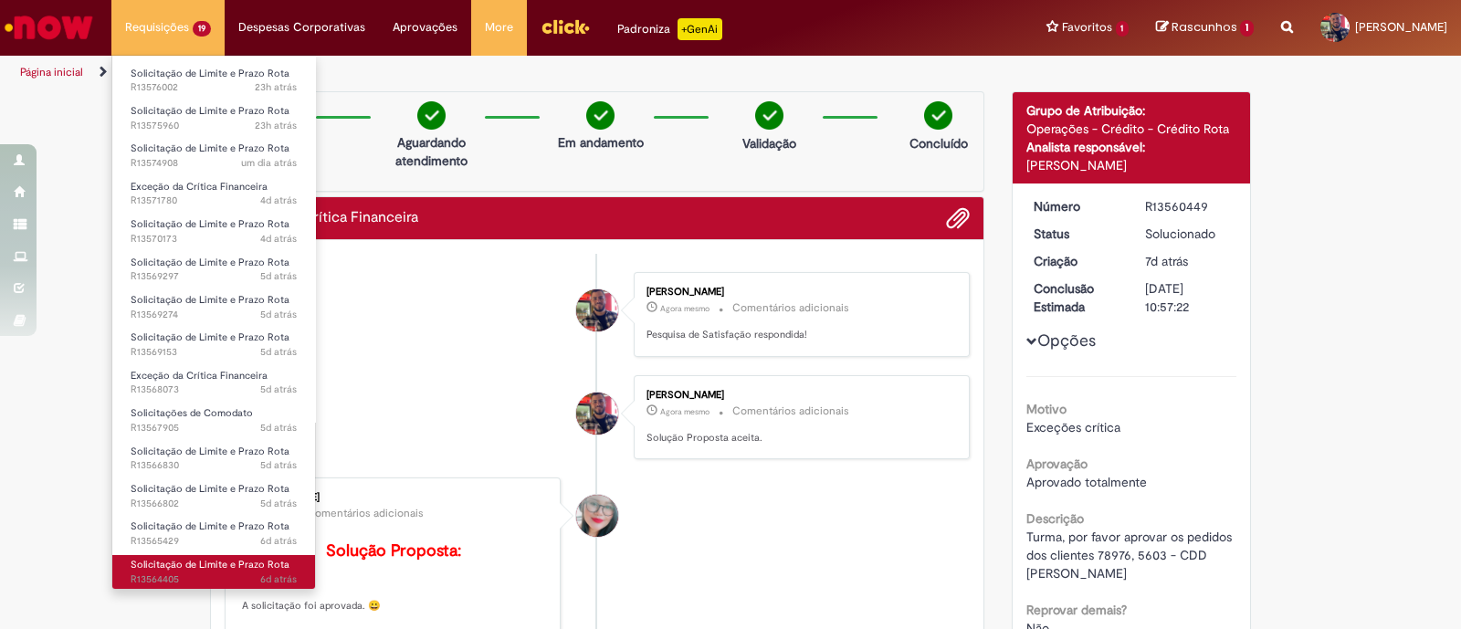
scroll to position [217, 0]
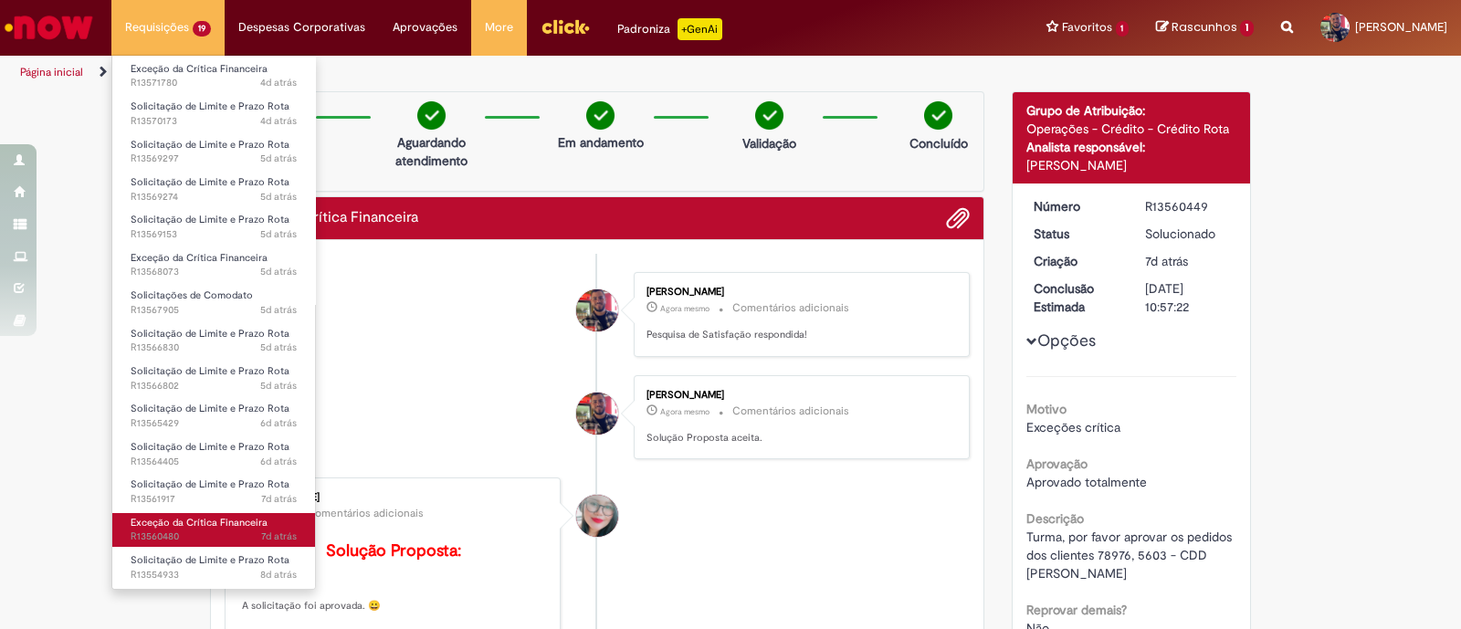
click at [200, 518] on span "Exceção da Crítica Financeira" at bounding box center [199, 523] width 137 height 14
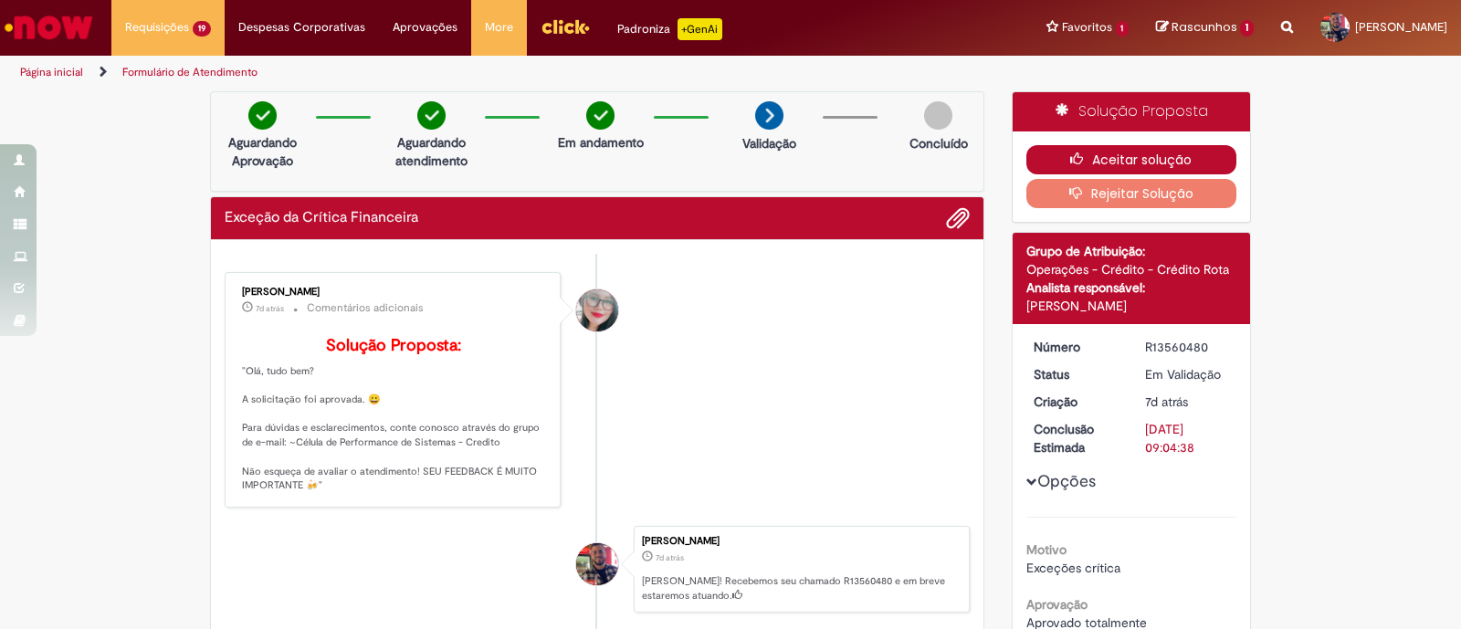
click at [1159, 153] on button "Aceitar solução" at bounding box center [1131, 159] width 211 height 29
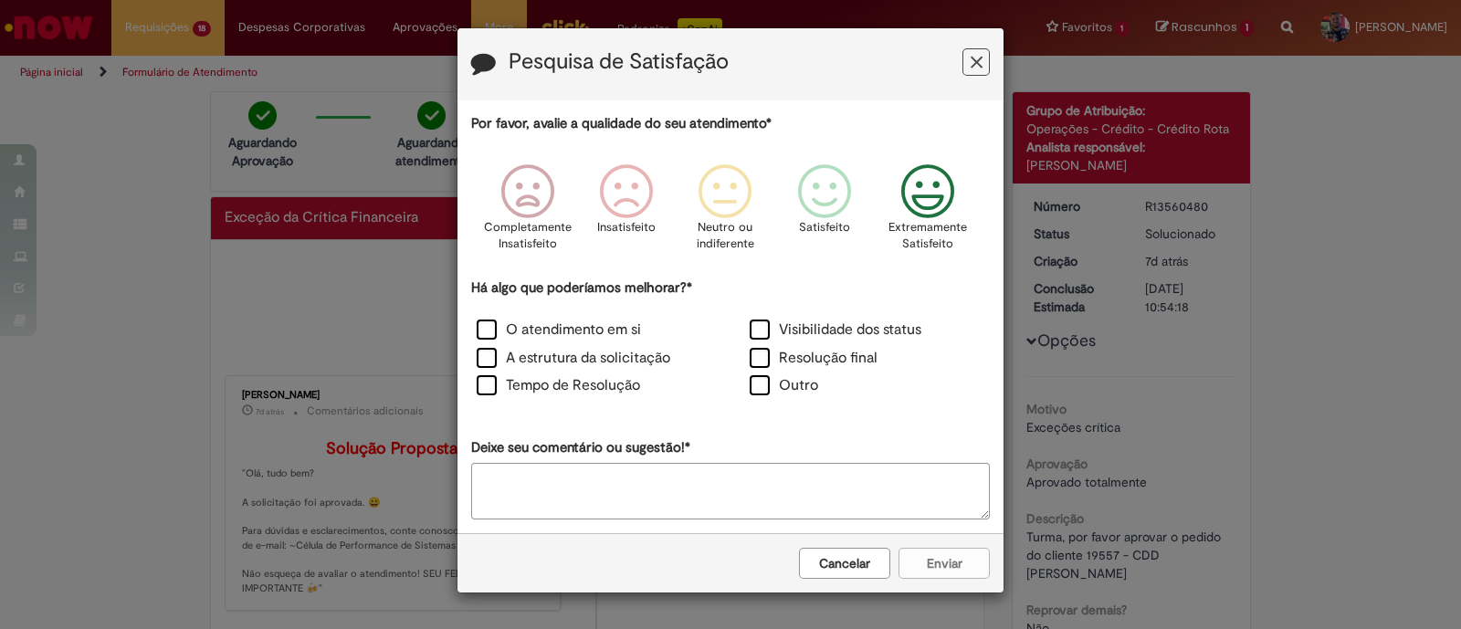
click at [931, 198] on icon "Feedback" at bounding box center [928, 191] width 68 height 55
click at [489, 337] on label "O atendimento em si" at bounding box center [559, 330] width 164 height 21
drag, startPoint x: 491, startPoint y: 362, endPoint x: 543, endPoint y: 398, distance: 63.1
click at [490, 361] on label "A estrutura da solicitação" at bounding box center [574, 358] width 194 height 21
drag, startPoint x: 944, startPoint y: 561, endPoint x: 911, endPoint y: 520, distance: 52.6
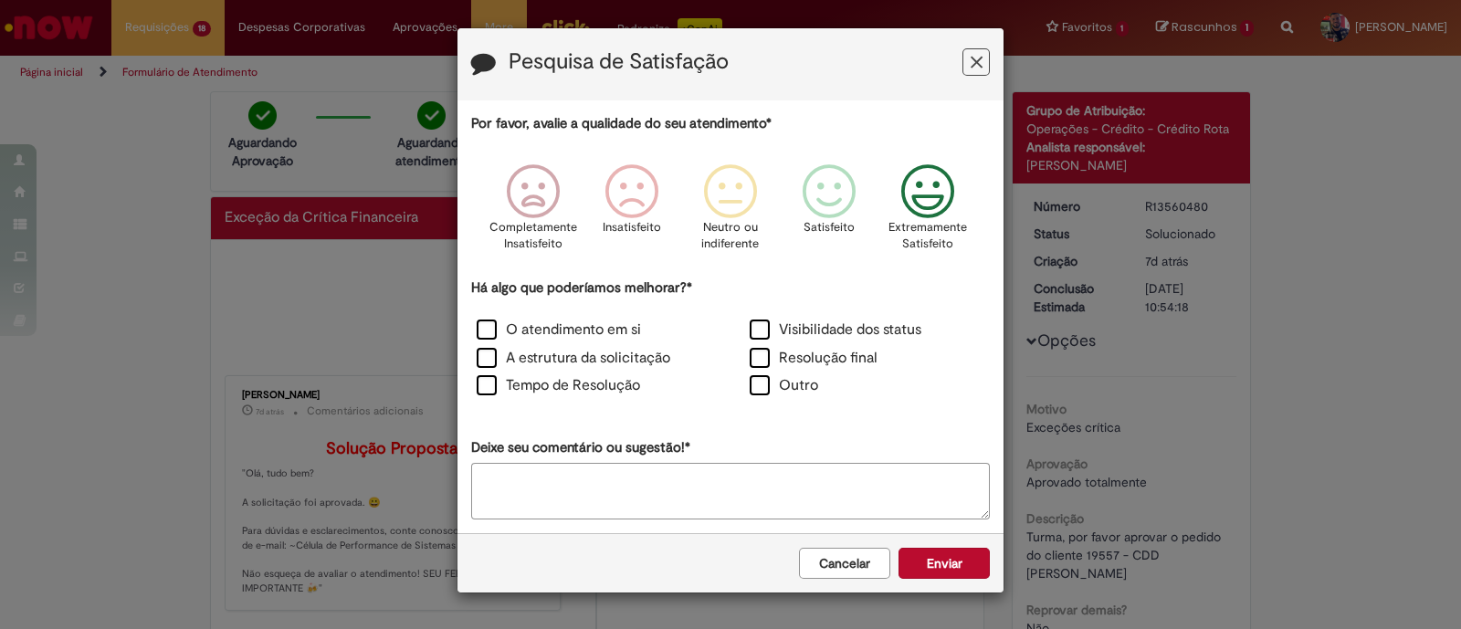
click at [940, 558] on button "Enviar" at bounding box center [943, 563] width 91 height 31
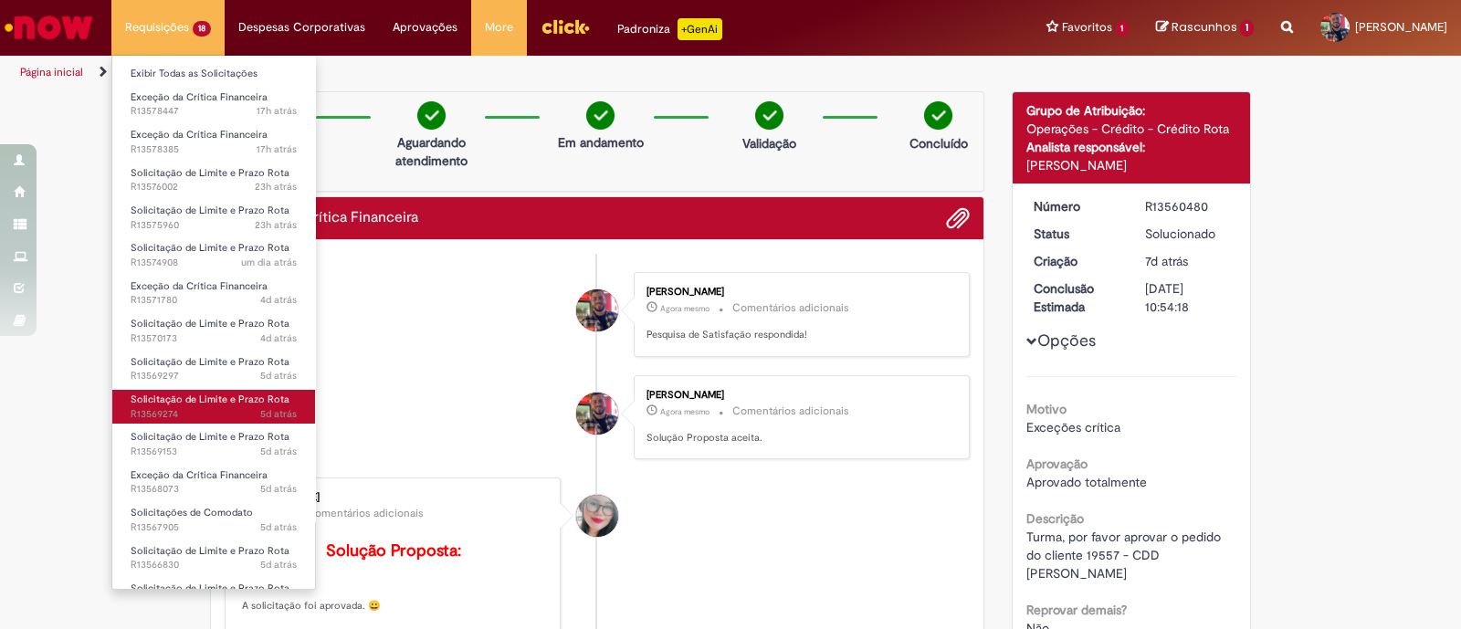
scroll to position [180, 0]
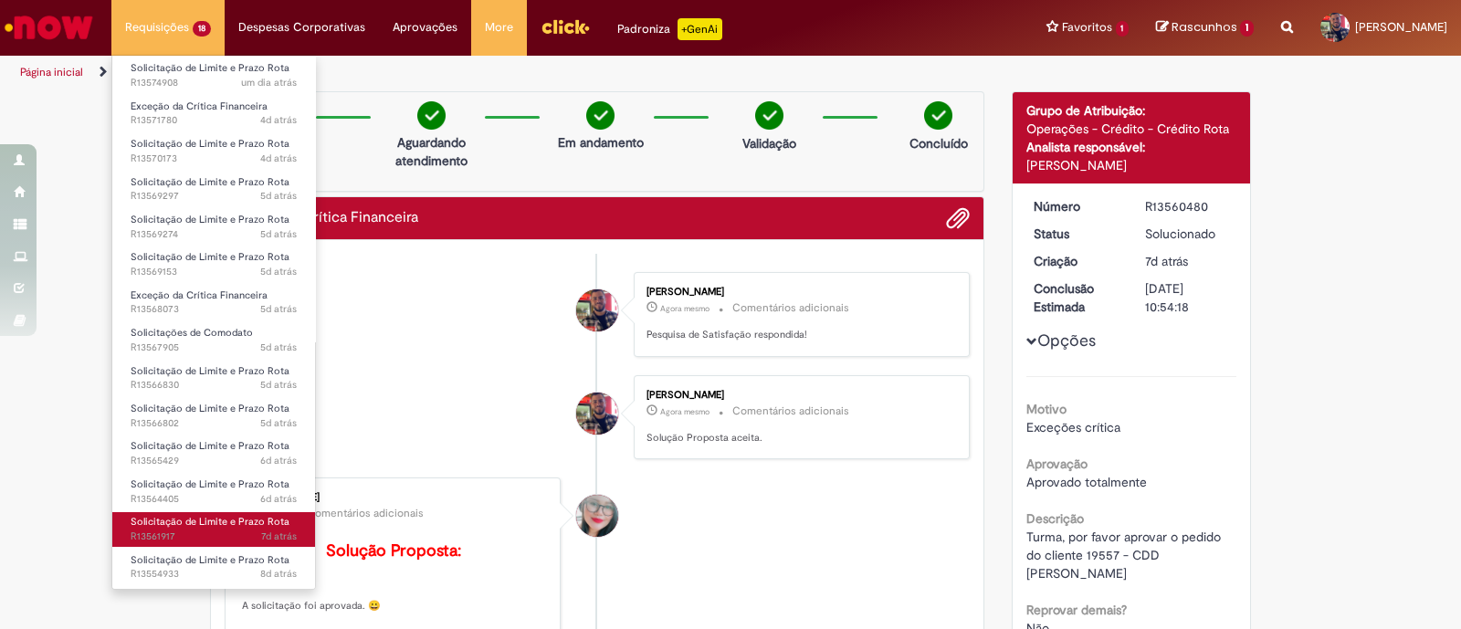
click at [211, 515] on span "Solicitação de Limite e Prazo Rota" at bounding box center [210, 522] width 159 height 14
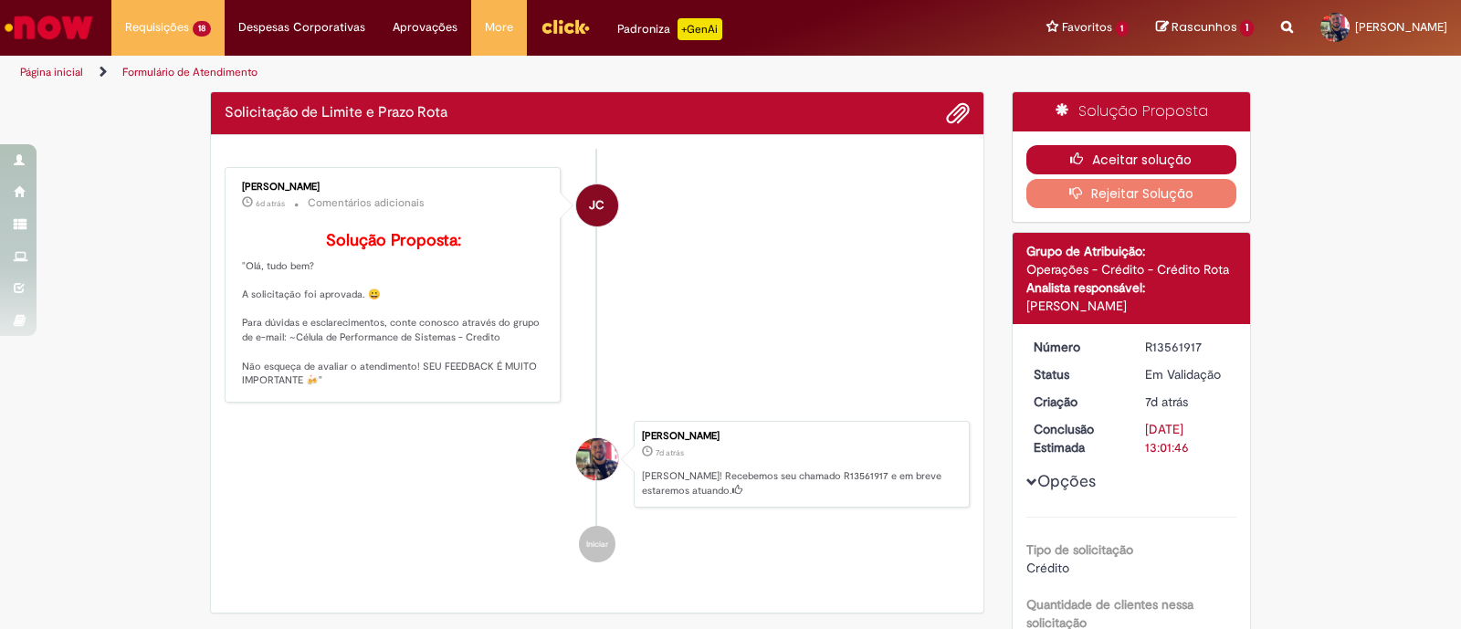
click at [1189, 157] on button "Aceitar solução" at bounding box center [1131, 159] width 211 height 29
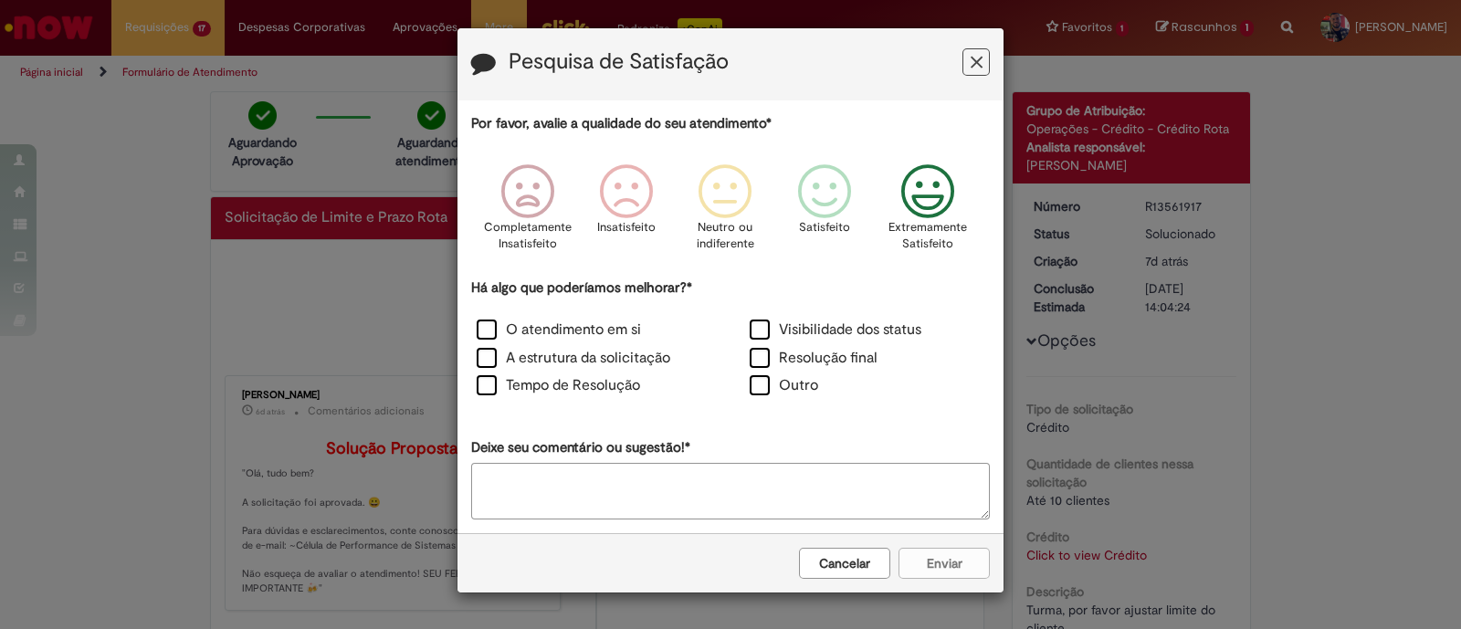
click at [952, 193] on icon "Feedback" at bounding box center [928, 191] width 68 height 55
click at [470, 328] on div "O atendimento em si" at bounding box center [593, 332] width 269 height 25
click at [491, 330] on label "O atendimento em si" at bounding box center [559, 330] width 164 height 21
click at [491, 357] on label "A estrutura da solicitação" at bounding box center [574, 358] width 194 height 21
click at [935, 551] on button "Enviar" at bounding box center [943, 563] width 91 height 31
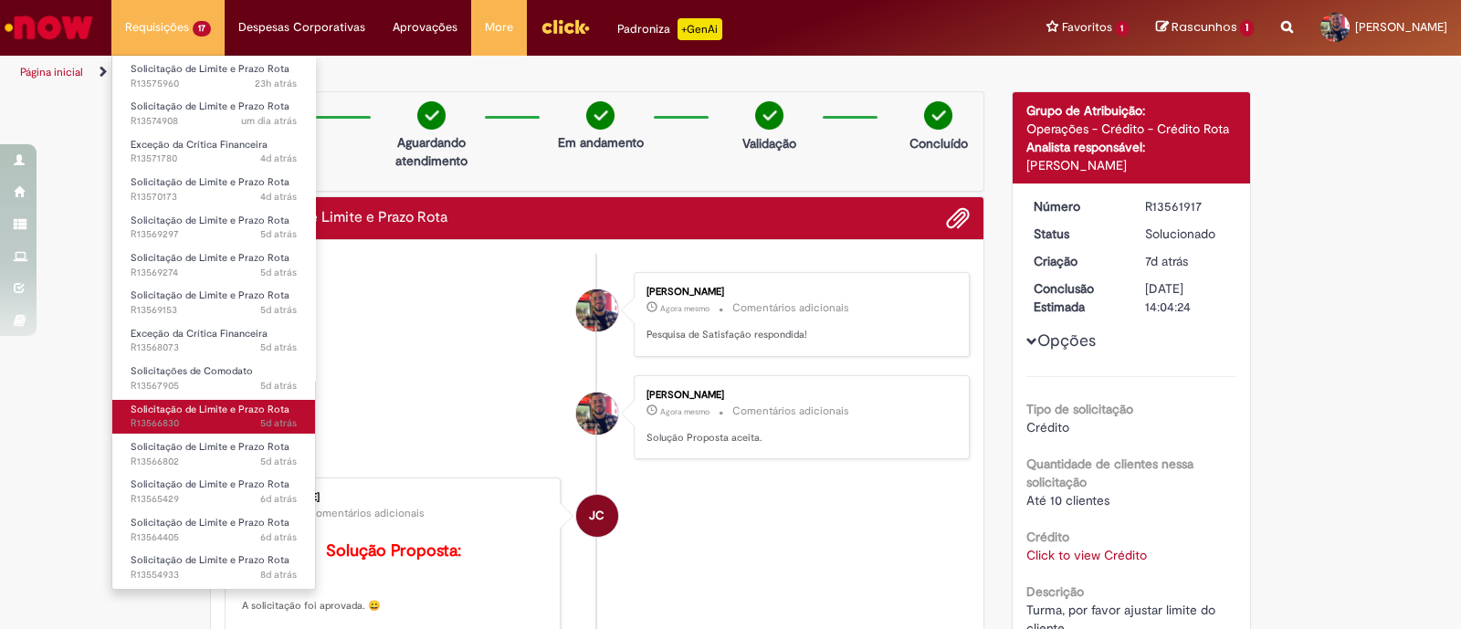
scroll to position [142, 0]
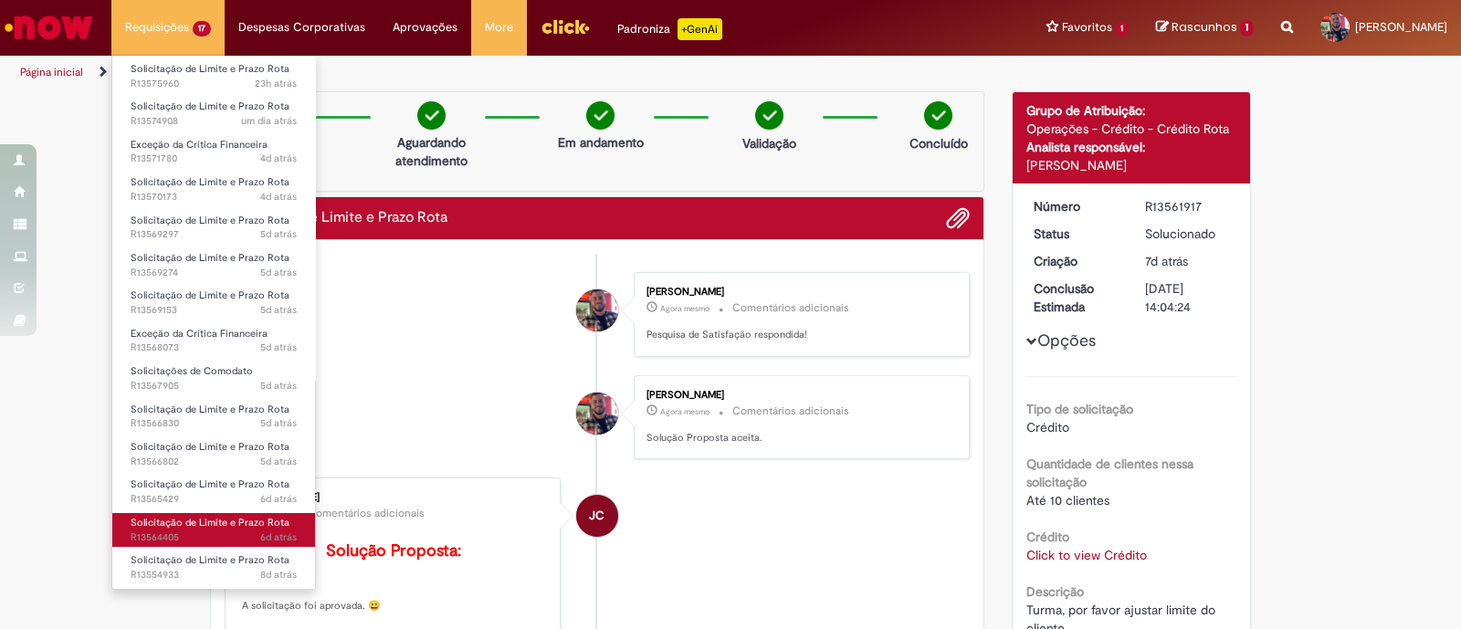
click at [214, 517] on span "Solicitação de Limite e Prazo Rota" at bounding box center [210, 523] width 159 height 14
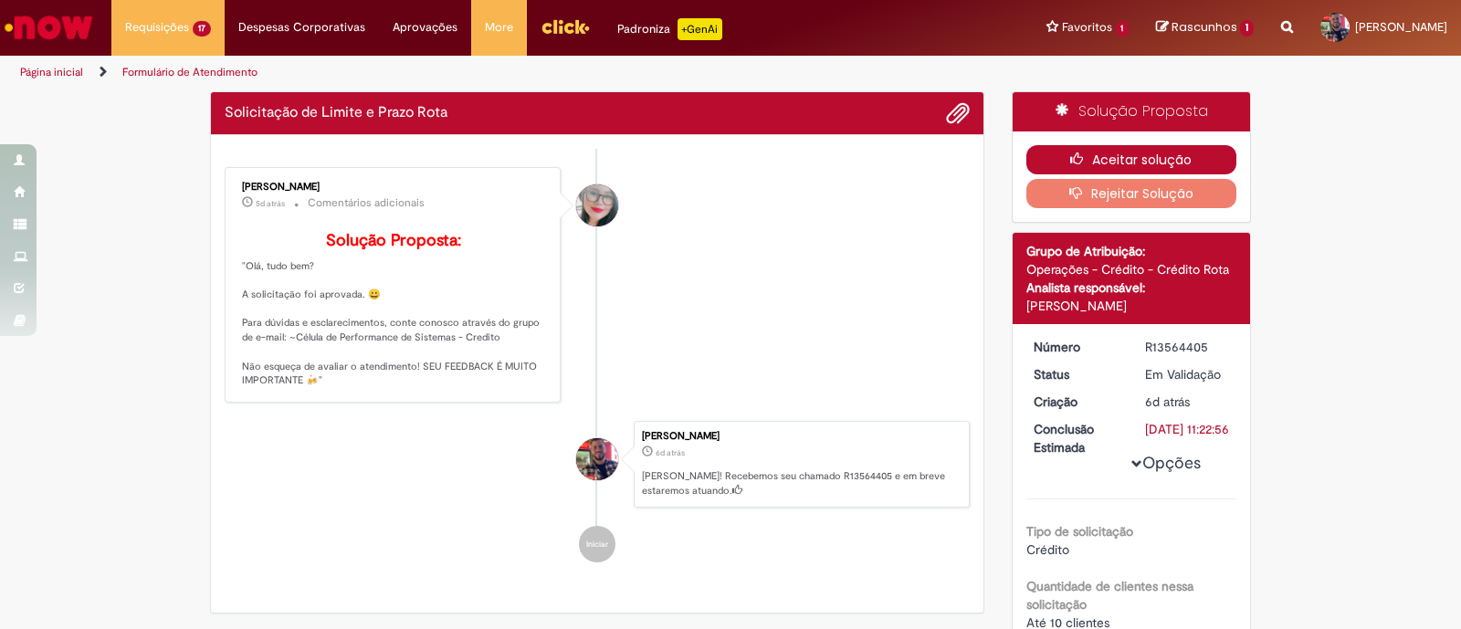
click at [1132, 150] on button "Aceitar solução" at bounding box center [1131, 159] width 211 height 29
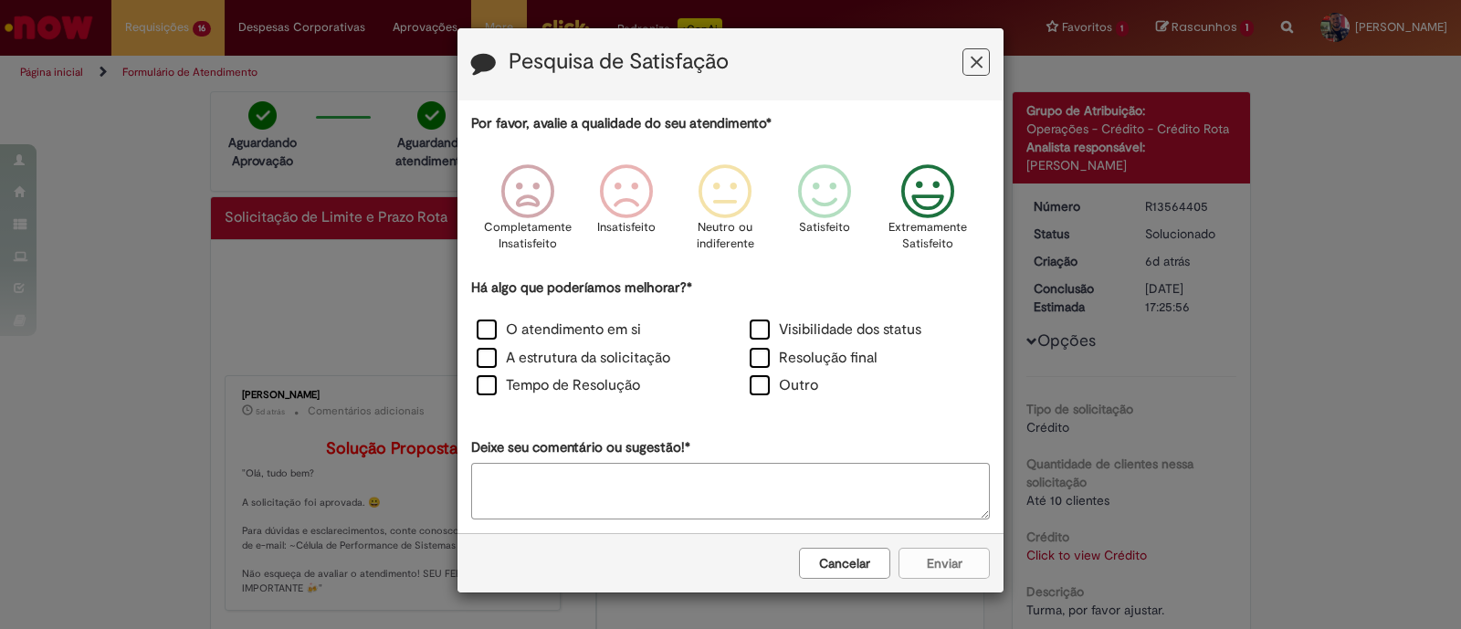
click at [932, 194] on icon "Feedback" at bounding box center [928, 191] width 68 height 55
click at [496, 334] on label "O atendimento em si" at bounding box center [559, 330] width 164 height 21
click at [491, 362] on label "A estrutura da solicitação" at bounding box center [574, 358] width 194 height 21
click at [956, 568] on button "Enviar" at bounding box center [943, 563] width 91 height 31
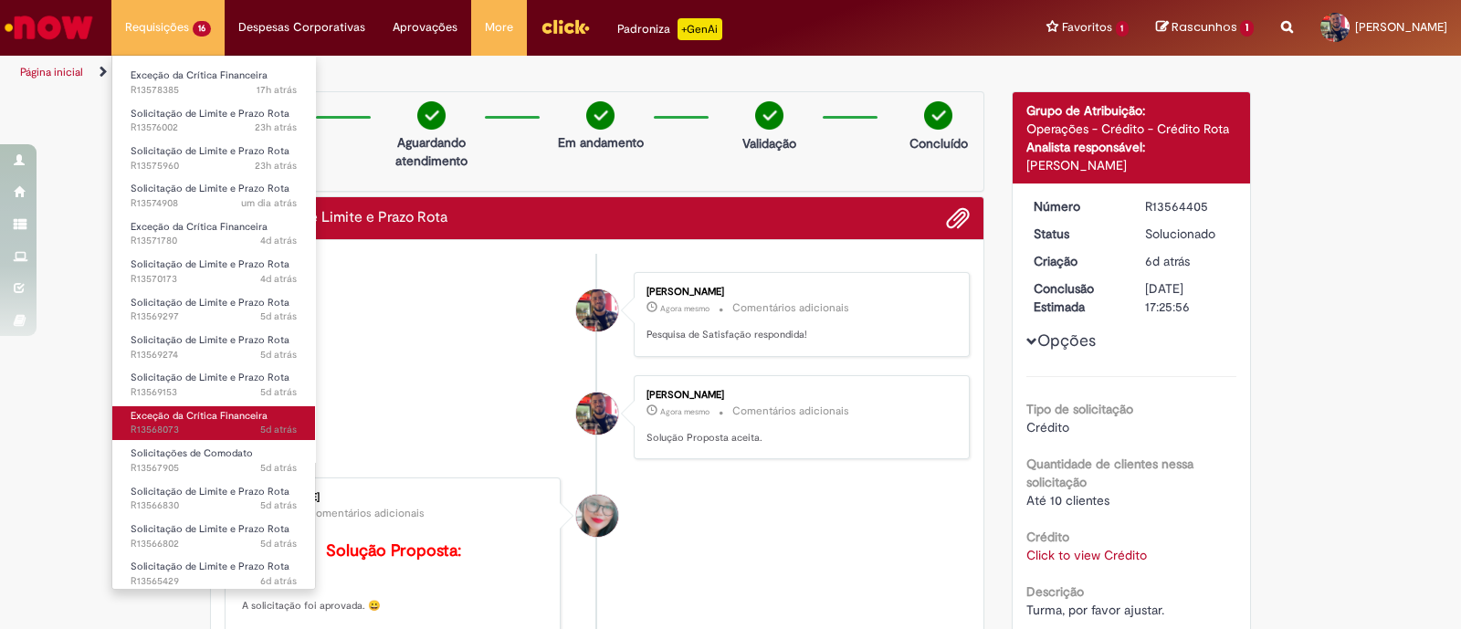
scroll to position [104, 0]
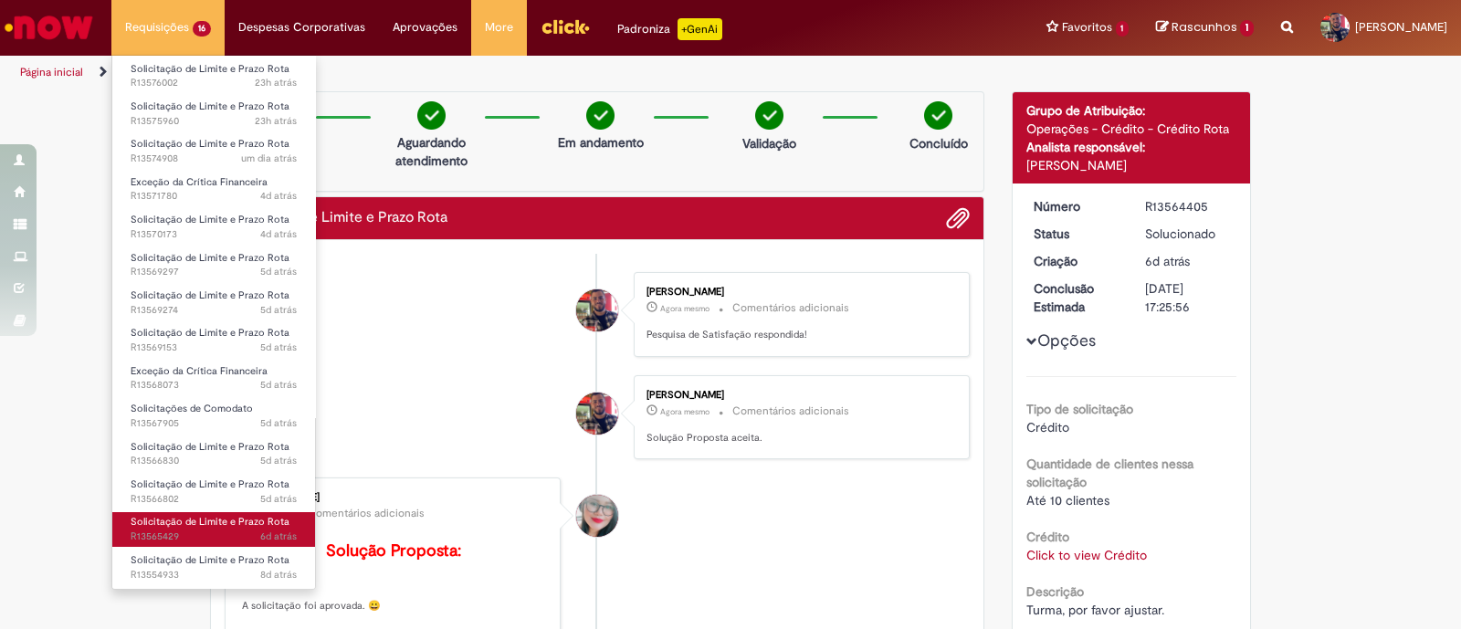
click at [249, 522] on span "Solicitação de Limite e Prazo Rota" at bounding box center [210, 522] width 159 height 14
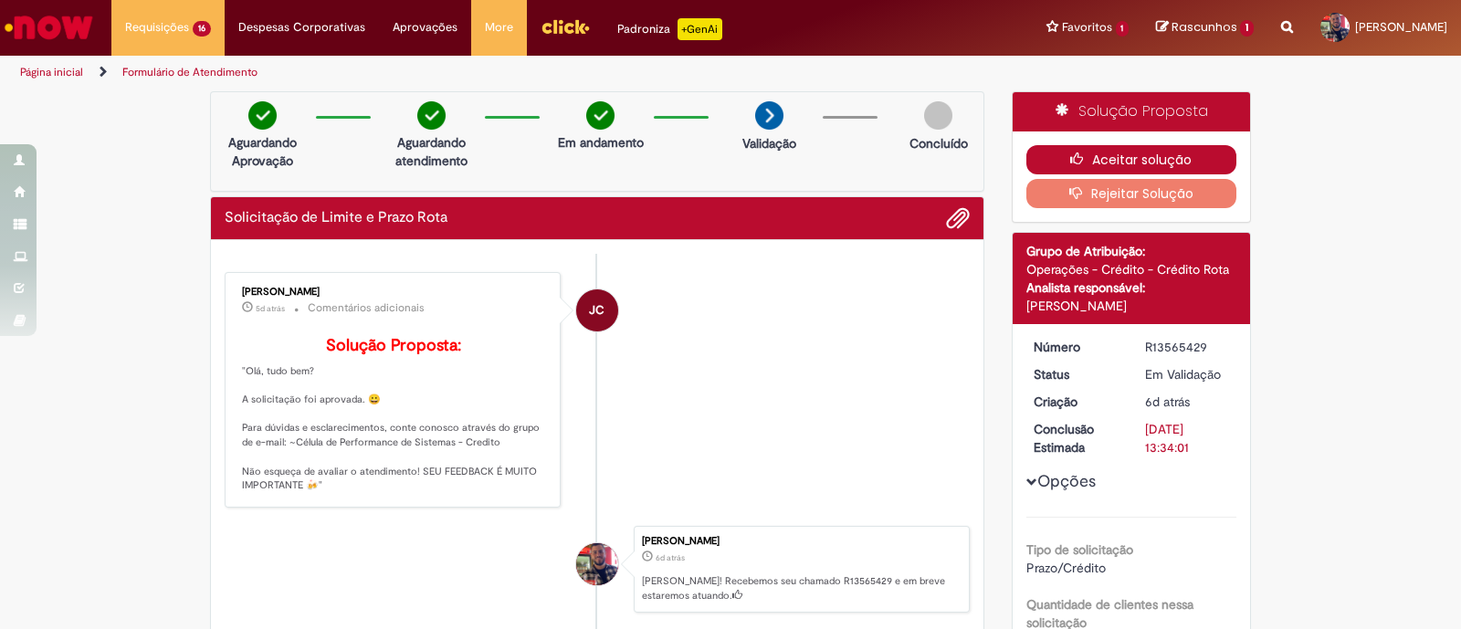
click at [1140, 157] on button "Aceitar solução" at bounding box center [1131, 159] width 211 height 29
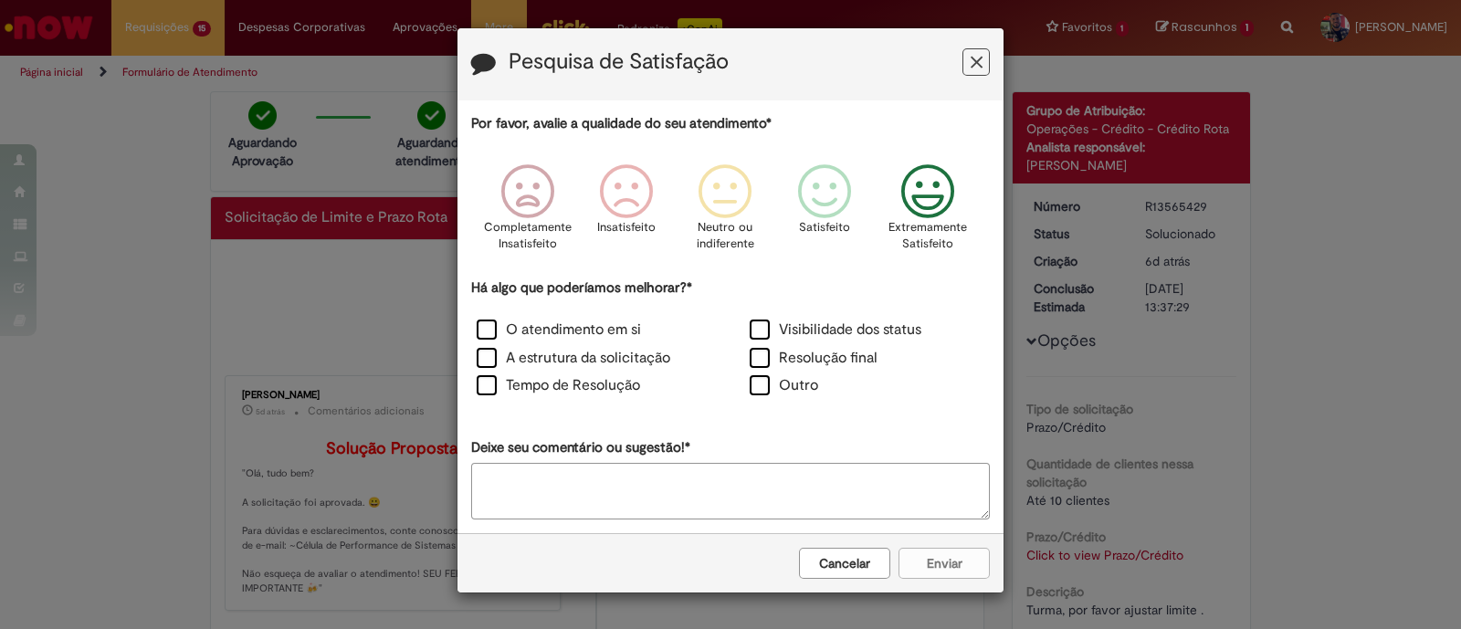
click at [947, 221] on p "Extremamente Satisfeito" at bounding box center [927, 236] width 79 height 34
click at [493, 329] on label "O atendimento em si" at bounding box center [559, 330] width 164 height 21
click at [492, 359] on label "A estrutura da solicitação" at bounding box center [574, 358] width 194 height 21
drag, startPoint x: 931, startPoint y: 569, endPoint x: 870, endPoint y: 543, distance: 66.3
click at [931, 568] on button "Enviar" at bounding box center [943, 563] width 91 height 31
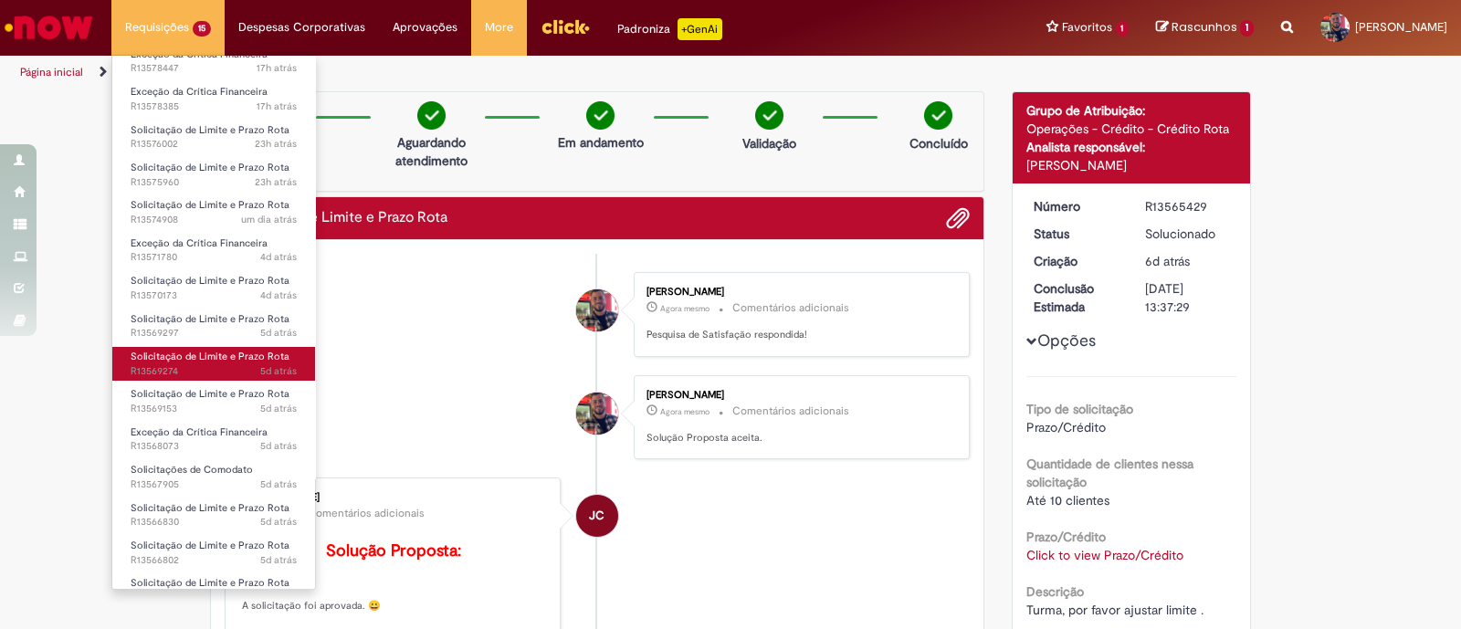
scroll to position [66, 0]
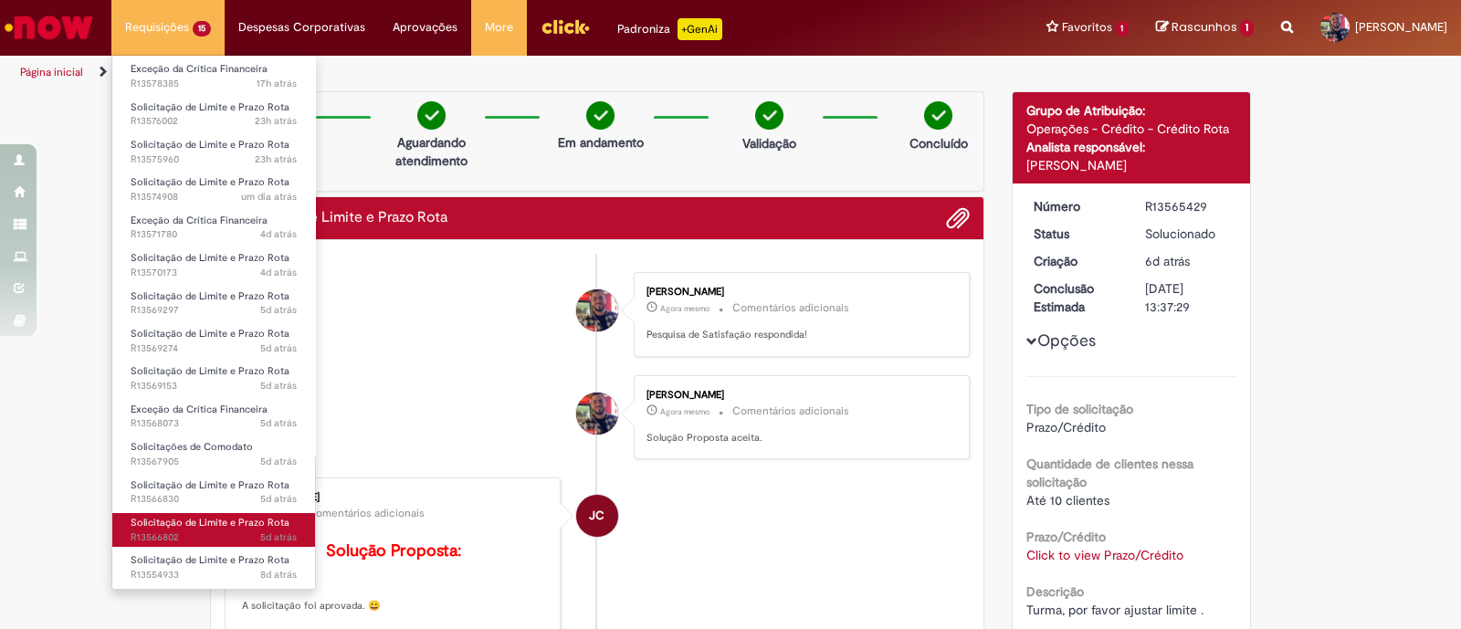
click at [236, 527] on span "Solicitação de Limite e Prazo Rota" at bounding box center [210, 523] width 159 height 14
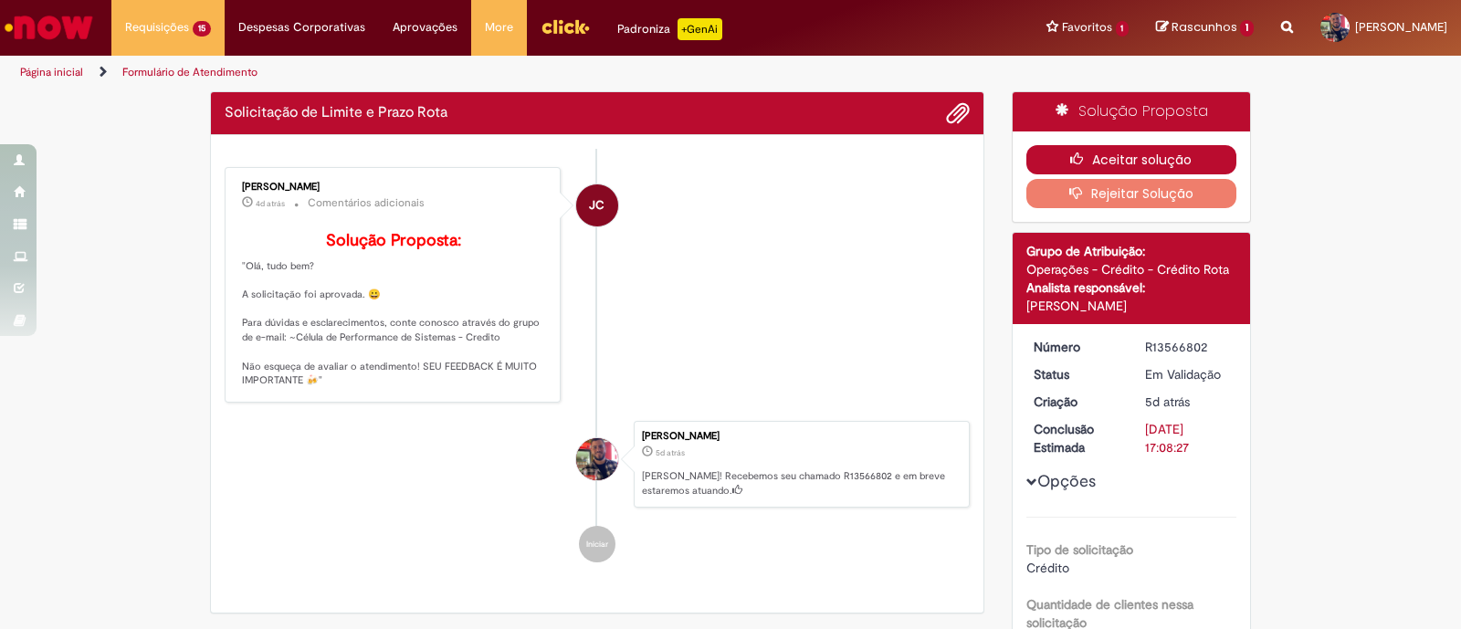
click at [1115, 163] on button "Aceitar solução" at bounding box center [1131, 159] width 211 height 29
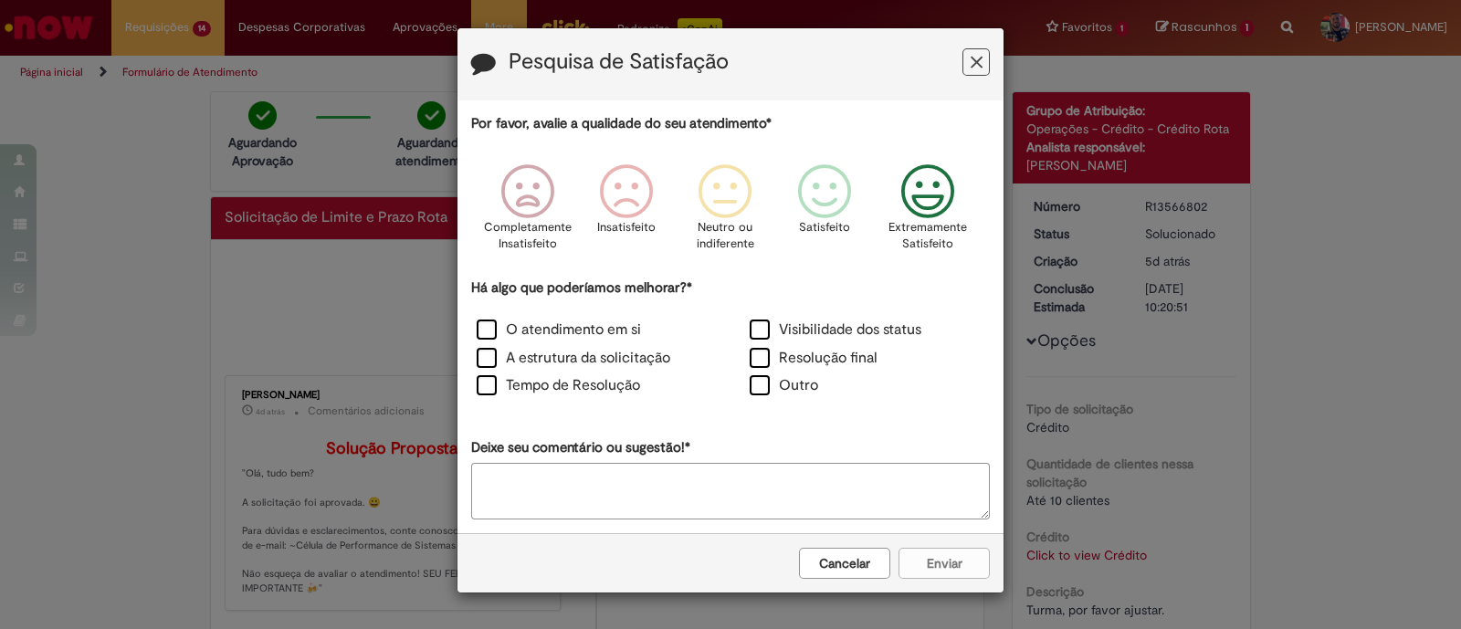
click at [919, 198] on icon "Feedback" at bounding box center [928, 191] width 68 height 55
drag, startPoint x: 484, startPoint y: 321, endPoint x: 488, endPoint y: 334, distance: 13.3
click at [484, 323] on label "O atendimento em si" at bounding box center [559, 330] width 164 height 21
click at [490, 351] on label "A estrutura da solicitação" at bounding box center [574, 358] width 194 height 21
drag, startPoint x: 967, startPoint y: 562, endPoint x: 958, endPoint y: 552, distance: 13.6
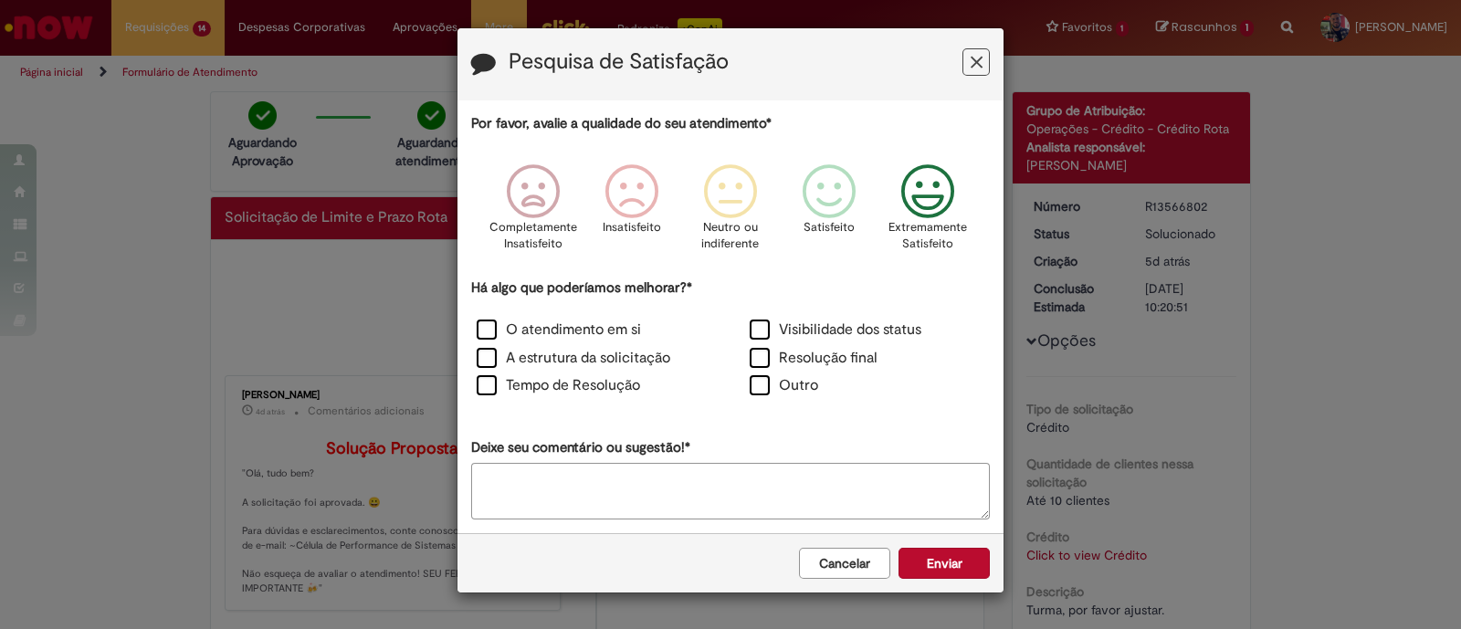
click at [968, 561] on button "Enviar" at bounding box center [943, 563] width 91 height 31
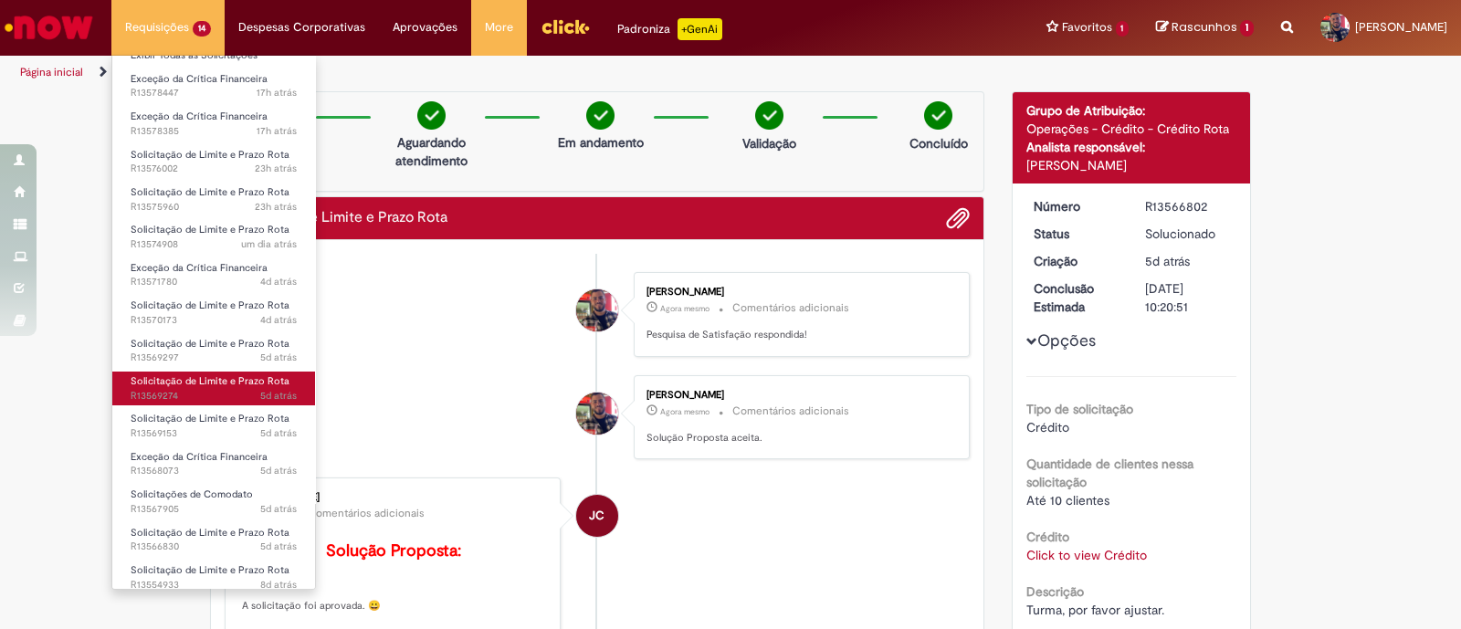
scroll to position [28, 0]
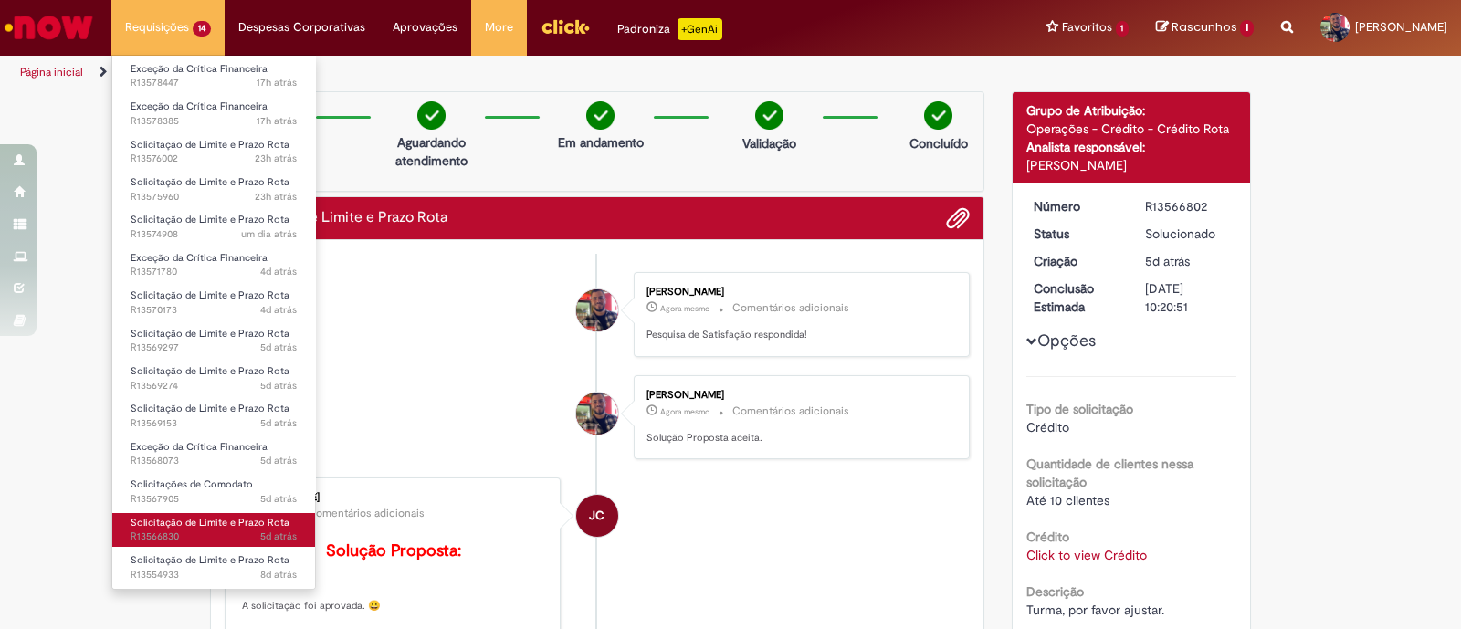
click at [212, 518] on span "Solicitação de Limite e Prazo Rota" at bounding box center [210, 523] width 159 height 14
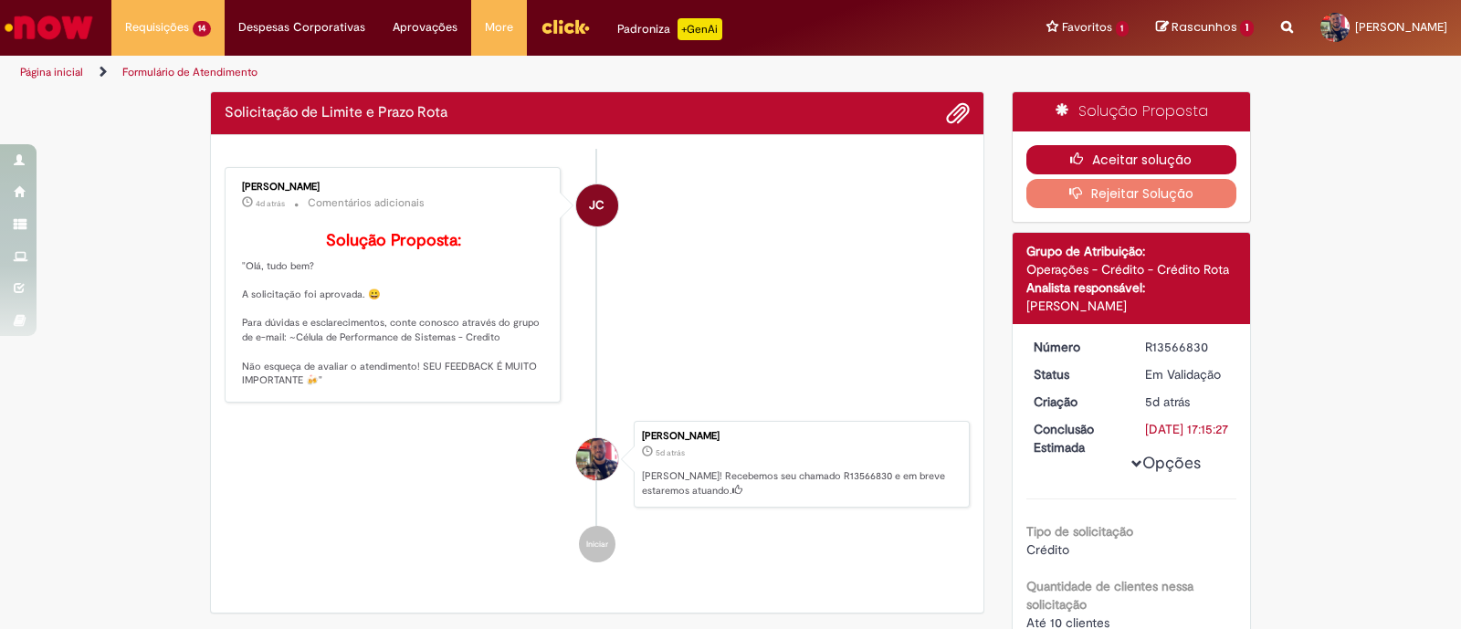
click at [1145, 147] on button "Aceitar solução" at bounding box center [1131, 159] width 211 height 29
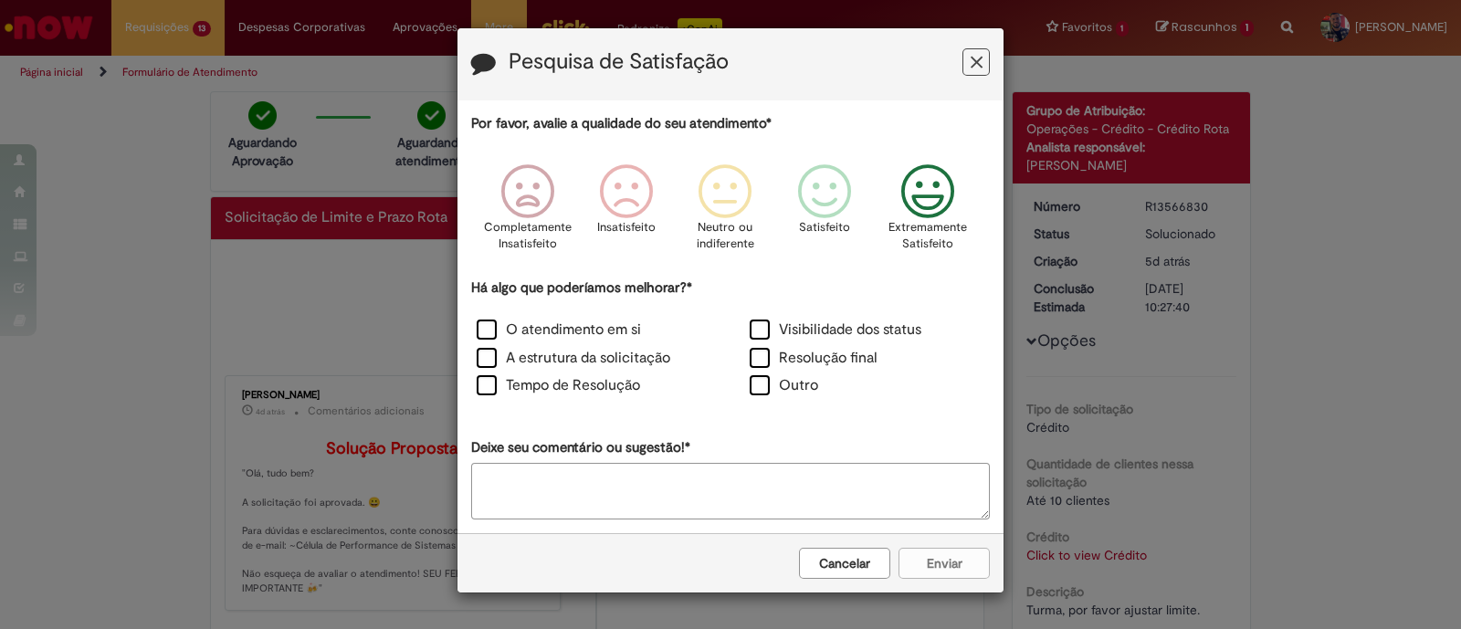
click at [928, 211] on icon "Feedback" at bounding box center [928, 191] width 68 height 55
click at [492, 340] on label "O atendimento em si" at bounding box center [559, 330] width 164 height 21
click at [485, 358] on label "A estrutura da solicitação" at bounding box center [574, 358] width 194 height 21
click at [929, 555] on button "Enviar" at bounding box center [943, 563] width 91 height 31
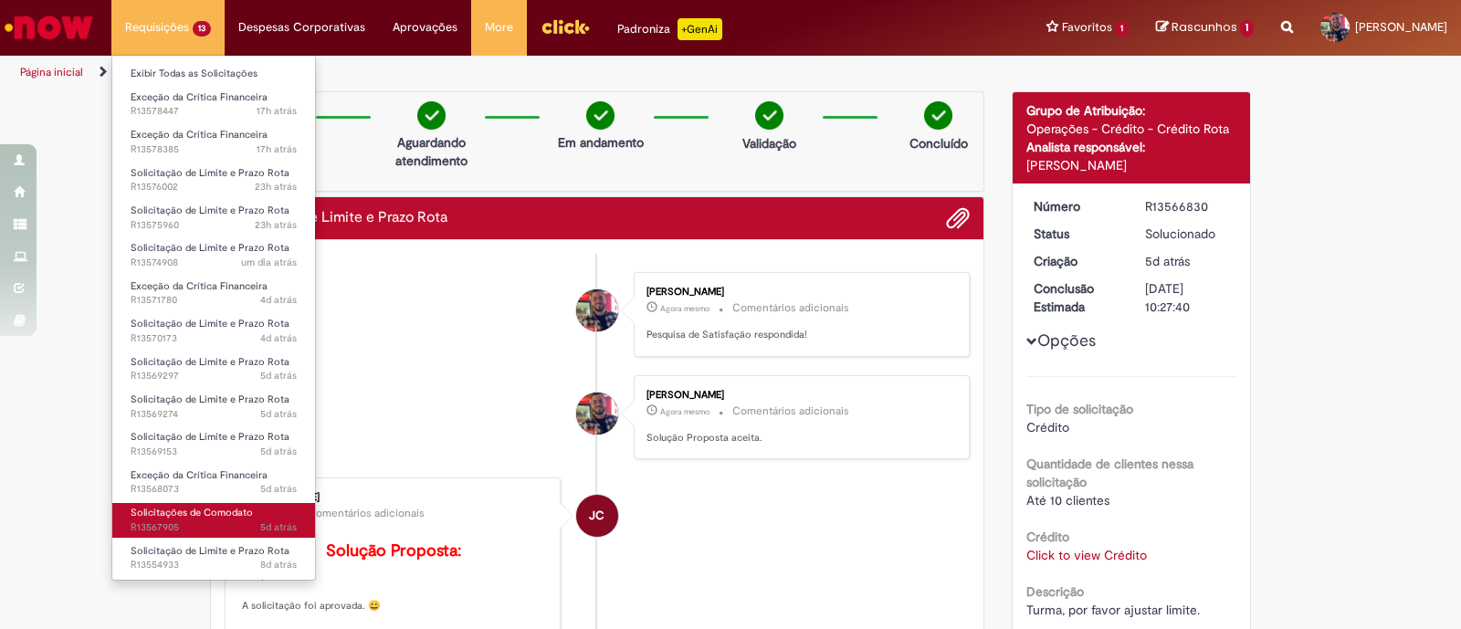
click at [189, 519] on link "Solicitações de Comodato 5d atrás 5 dias atrás R13567905" at bounding box center [213, 520] width 203 height 34
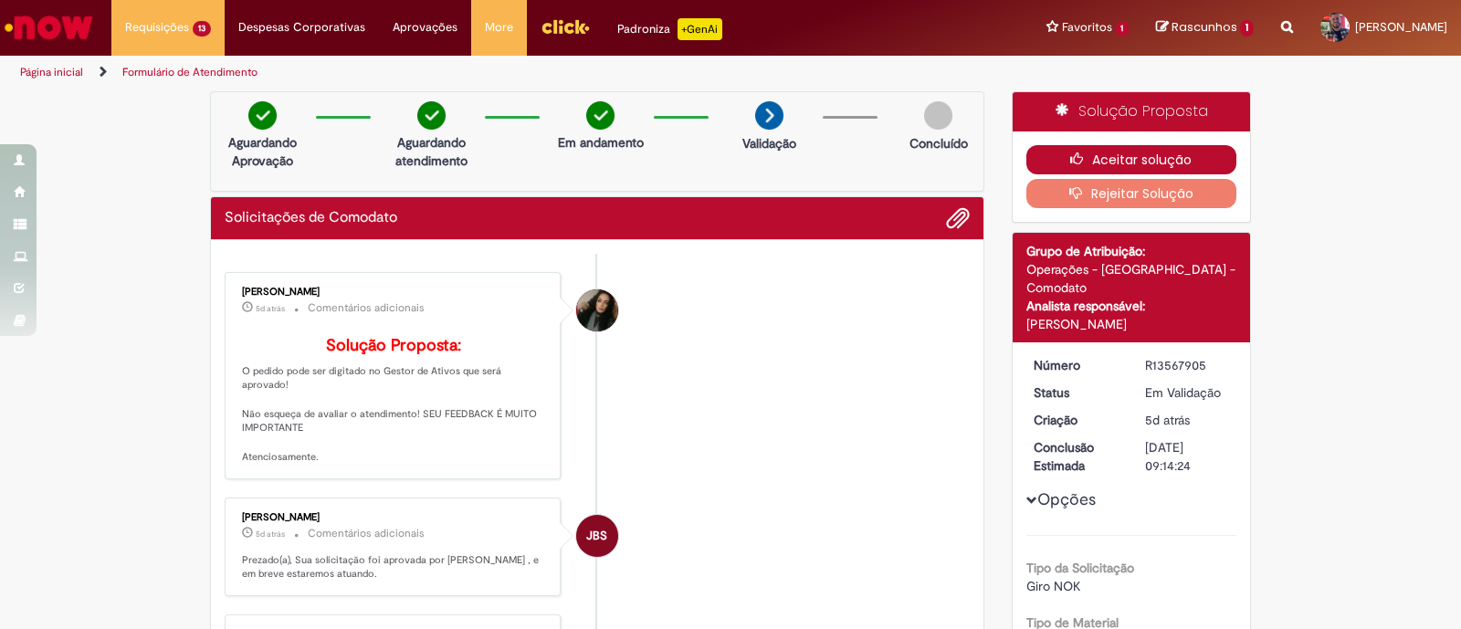
click at [1145, 160] on button "Aceitar solução" at bounding box center [1131, 159] width 211 height 29
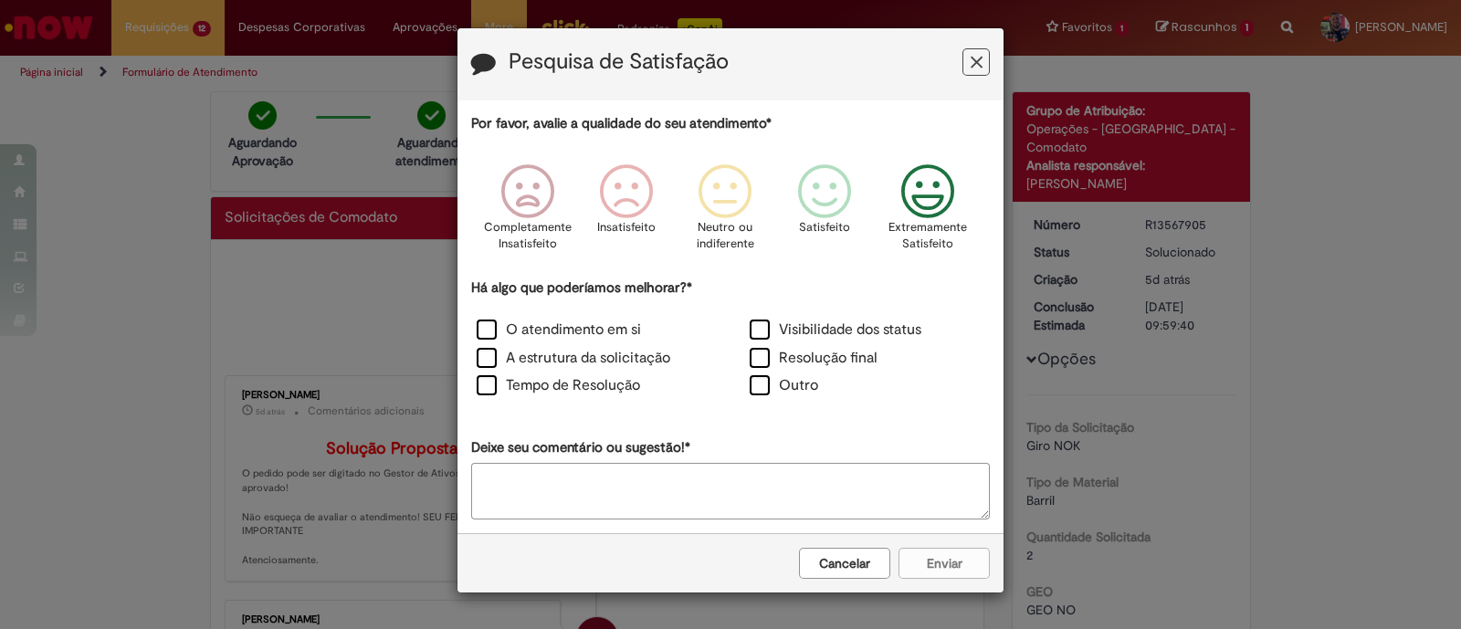
click at [945, 190] on icon "Feedback" at bounding box center [928, 191] width 68 height 55
click at [489, 330] on label "O atendimento em si" at bounding box center [559, 330] width 164 height 21
click at [490, 367] on label "A estrutura da solicitação" at bounding box center [574, 358] width 194 height 21
click at [917, 549] on button "Enviar" at bounding box center [943, 563] width 91 height 31
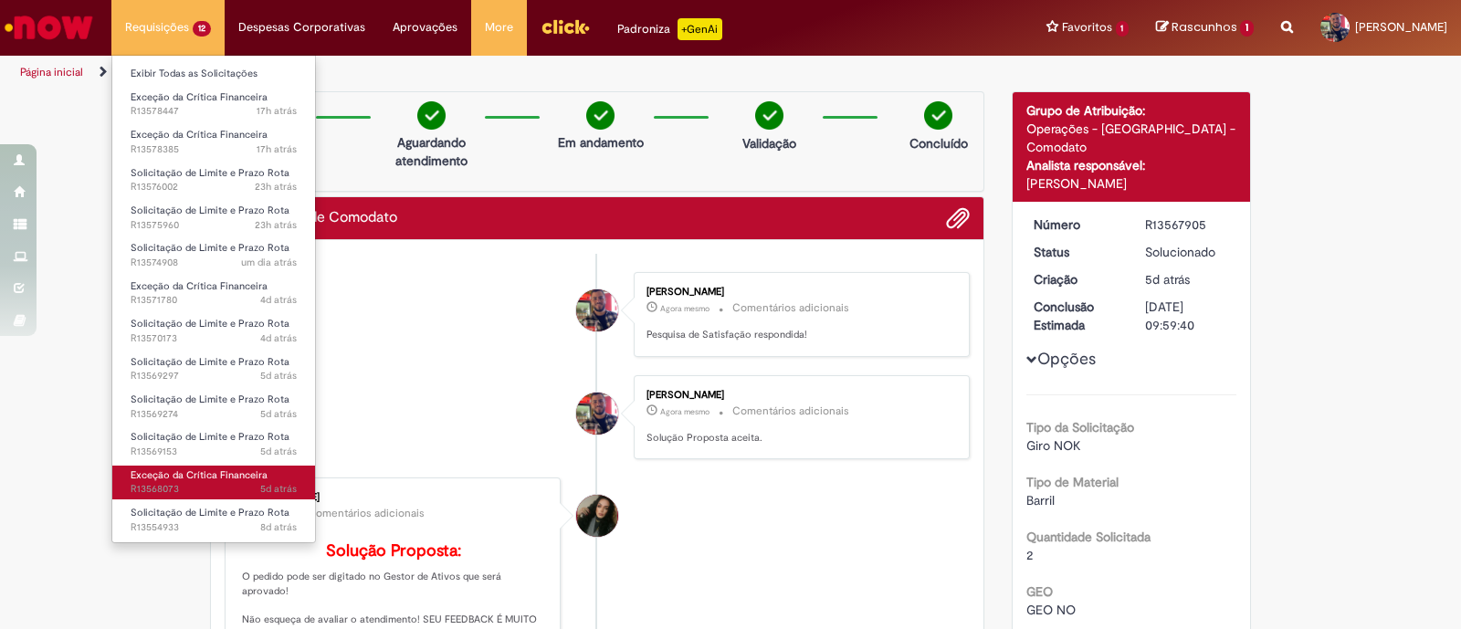
click at [205, 484] on span "5d atrás 5 dias atrás R13568073" at bounding box center [214, 489] width 166 height 15
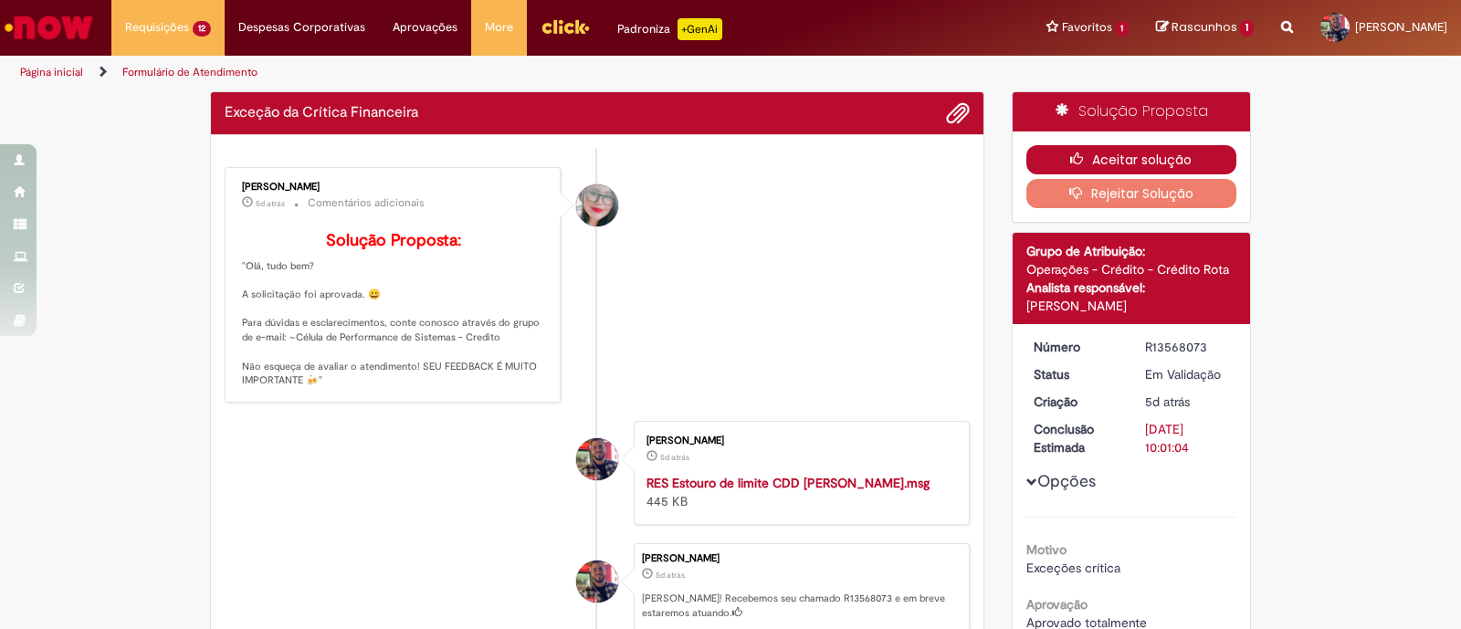
click at [1194, 171] on button "Aceitar solução" at bounding box center [1131, 159] width 211 height 29
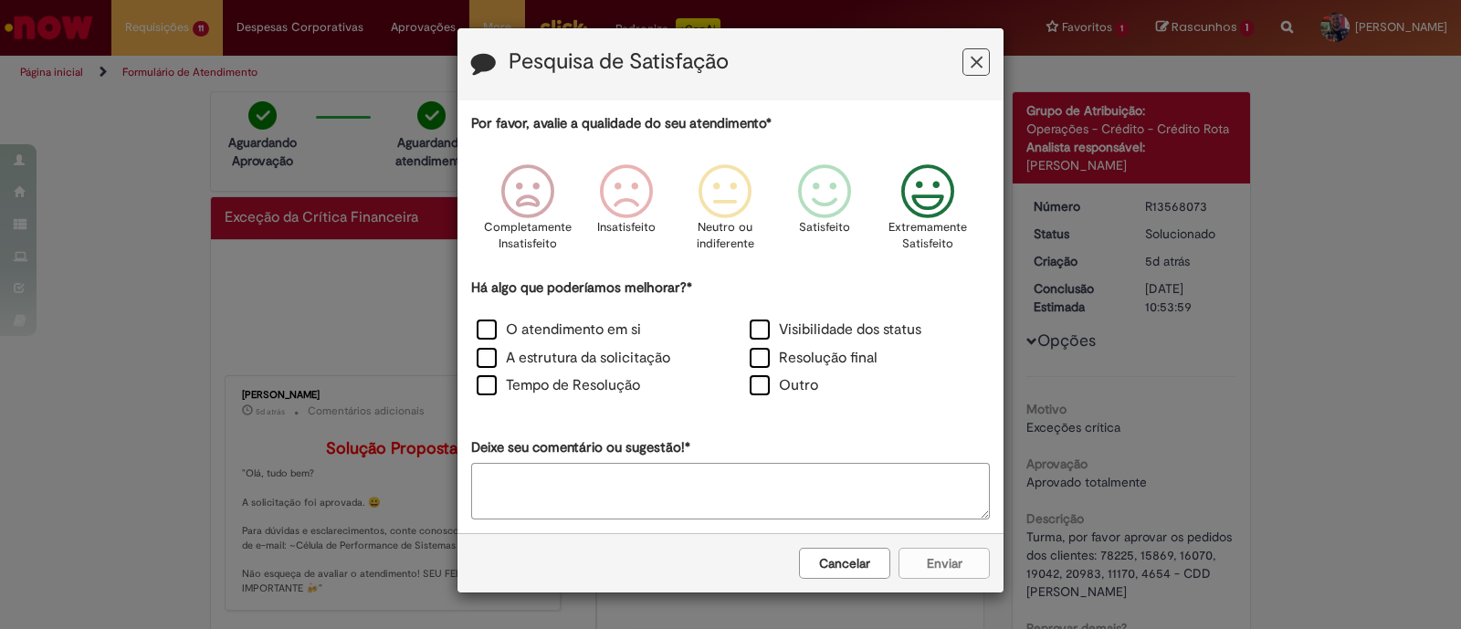
click at [931, 204] on icon "Feedback" at bounding box center [928, 191] width 68 height 55
click at [477, 330] on label "O atendimento em si" at bounding box center [559, 330] width 164 height 21
click at [485, 365] on label "A estrutura da solicitação" at bounding box center [574, 358] width 194 height 21
click at [952, 560] on button "Enviar" at bounding box center [943, 563] width 91 height 31
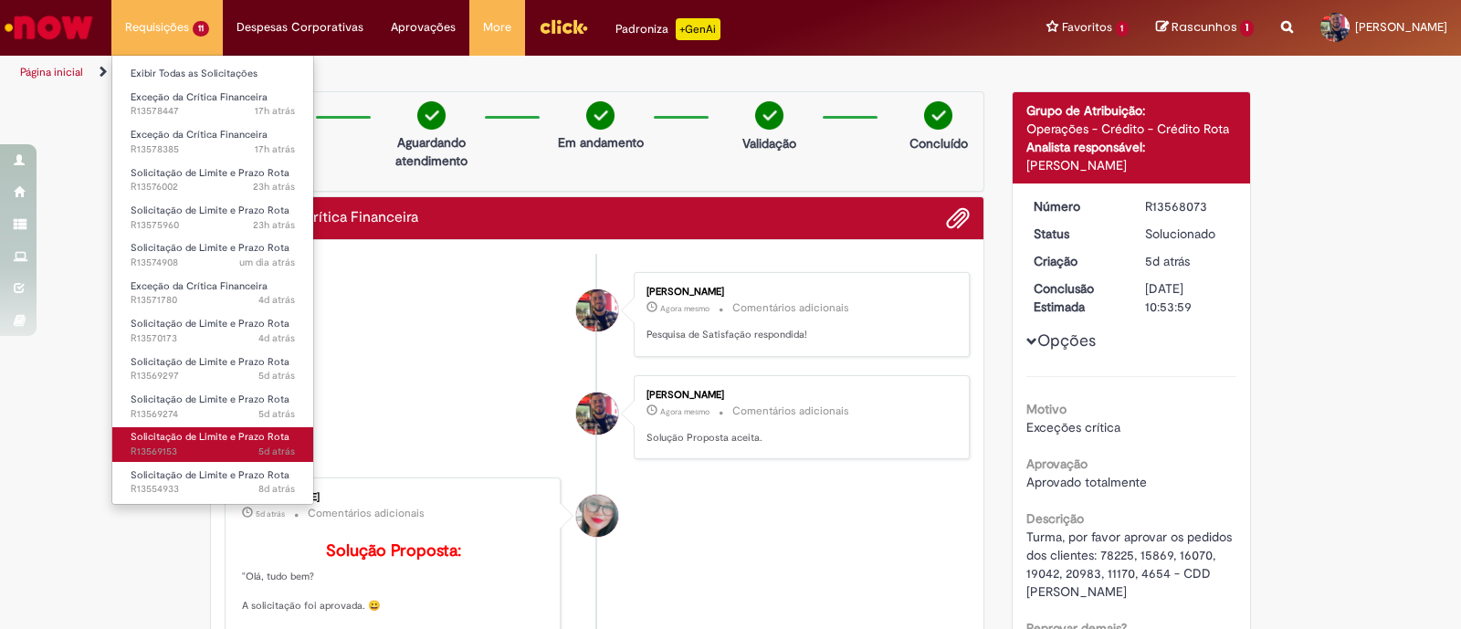
click at [217, 448] on span "5d atrás 5 dias atrás R13569153" at bounding box center [213, 452] width 164 height 15
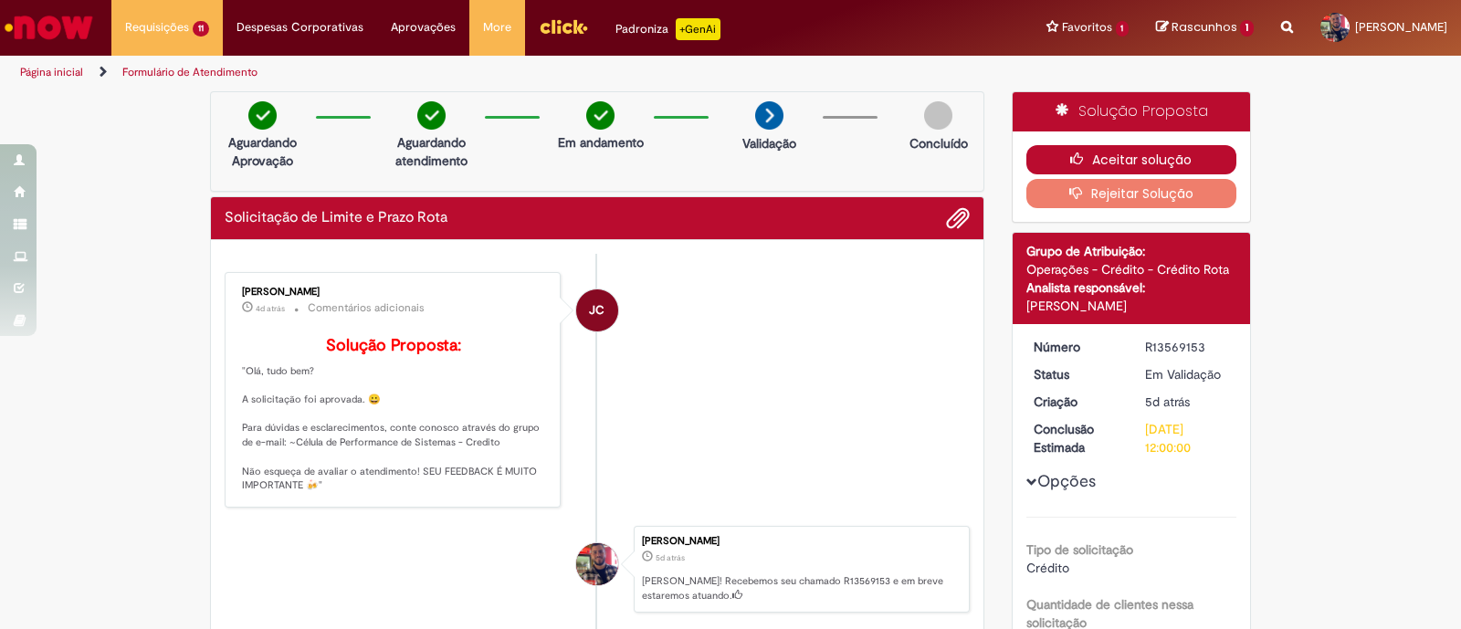
click at [1159, 158] on button "Aceitar solução" at bounding box center [1131, 159] width 211 height 29
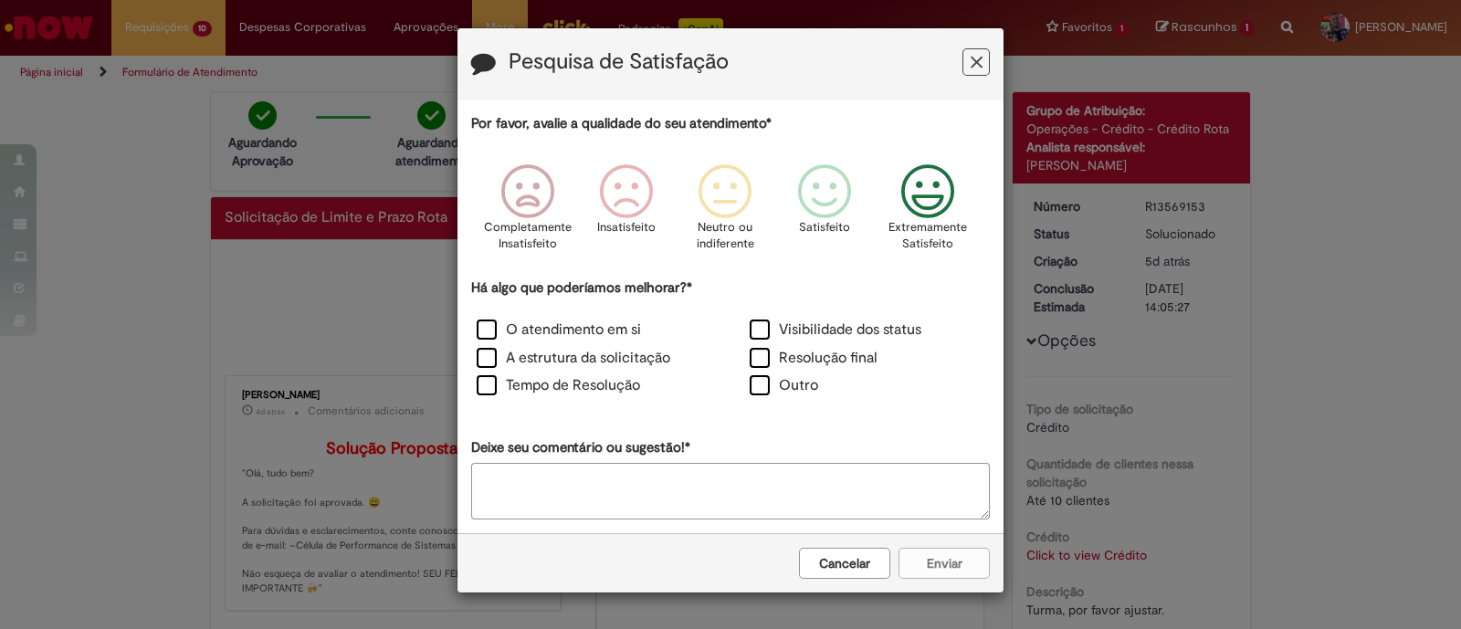
click at [926, 206] on icon "Feedback" at bounding box center [928, 191] width 68 height 55
click at [488, 328] on label "O atendimento em si" at bounding box center [559, 330] width 164 height 21
click at [482, 351] on label "A estrutura da solicitação" at bounding box center [574, 358] width 194 height 21
drag, startPoint x: 947, startPoint y: 564, endPoint x: 937, endPoint y: 554, distance: 14.2
click at [948, 563] on button "Enviar" at bounding box center [943, 563] width 91 height 31
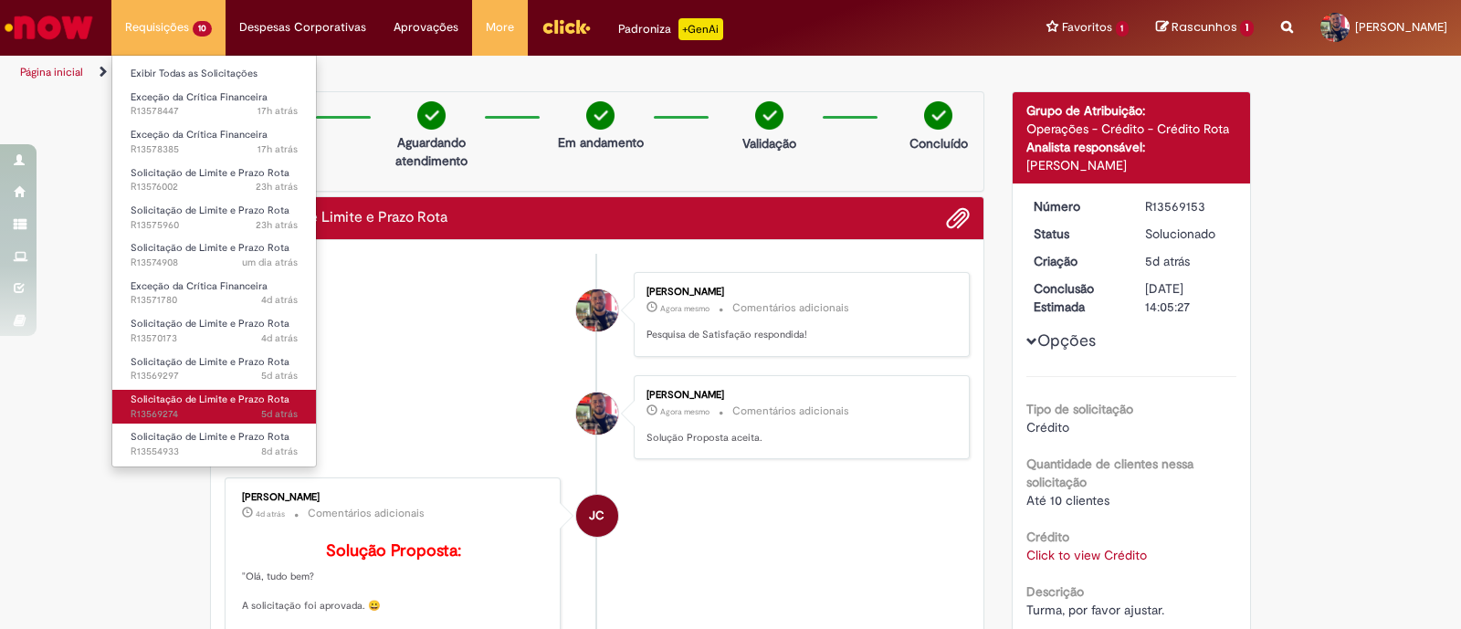
click at [245, 397] on span "Solicitação de Limite e Prazo Rota" at bounding box center [210, 400] width 159 height 14
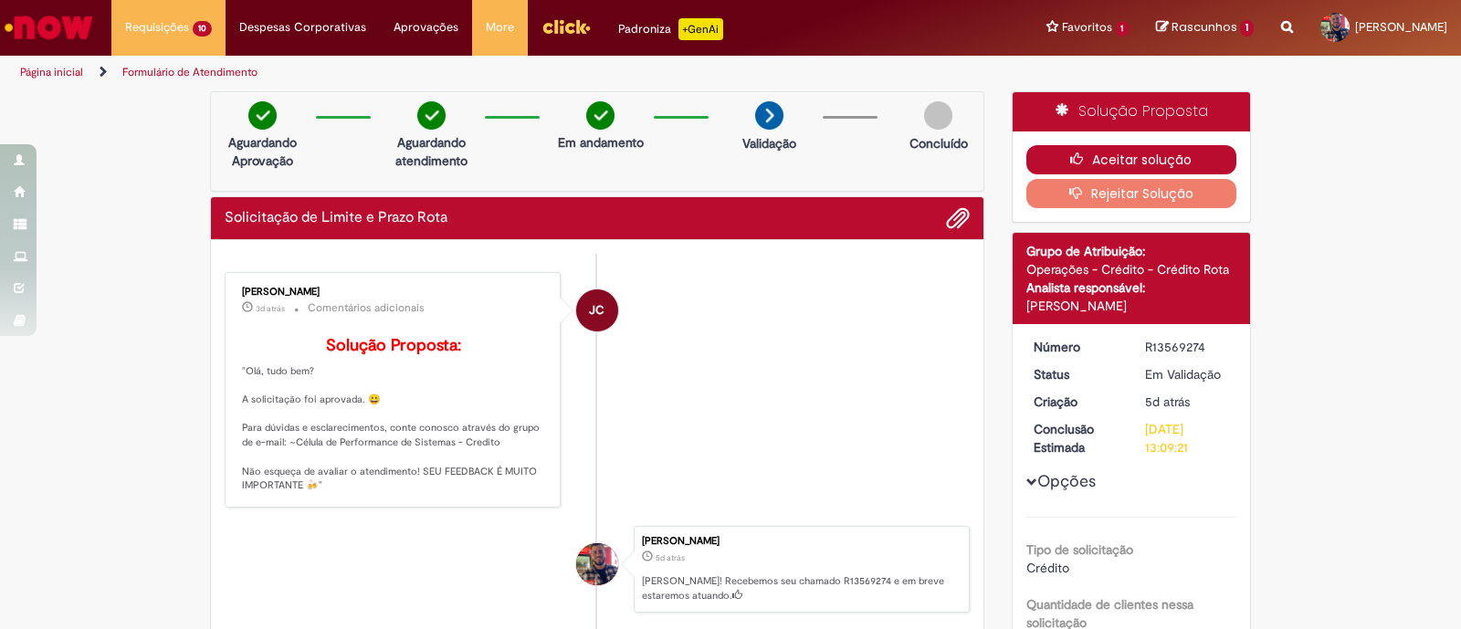
click at [1128, 156] on button "Aceitar solução" at bounding box center [1131, 159] width 211 height 29
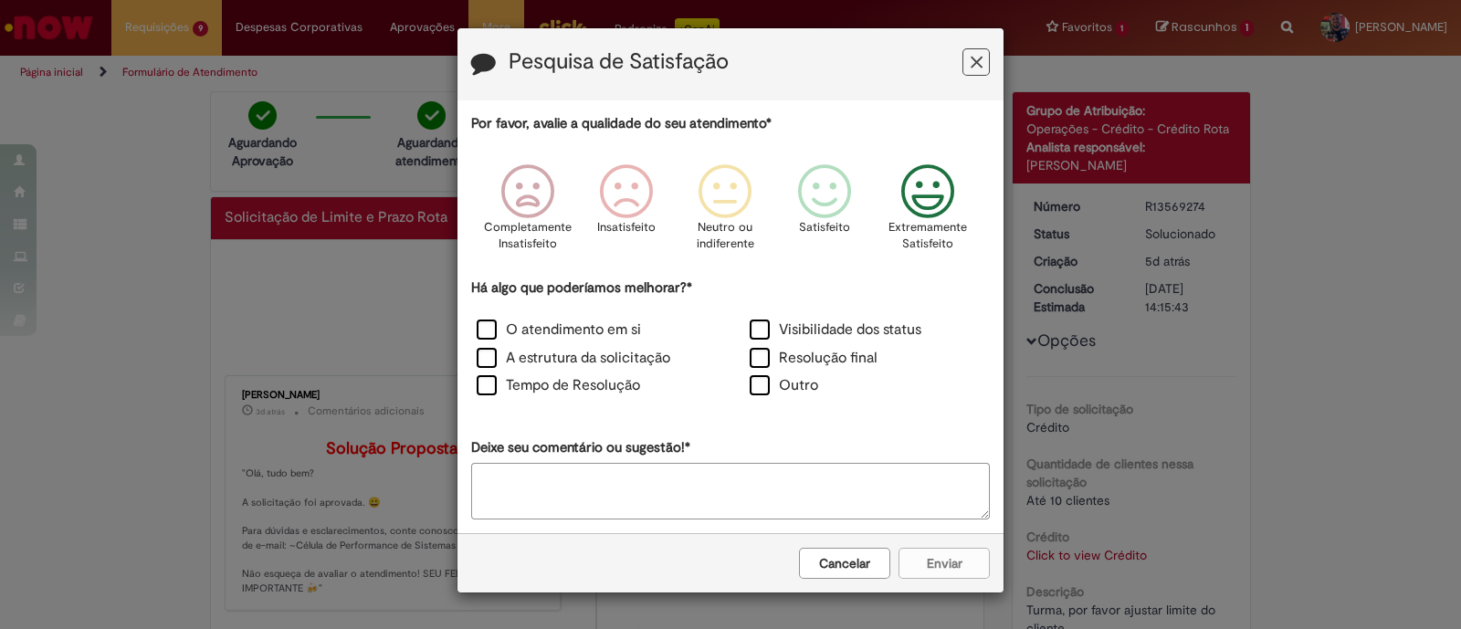
drag, startPoint x: 934, startPoint y: 198, endPoint x: 801, endPoint y: 372, distance: 219.5
click at [936, 203] on icon "Feedback" at bounding box center [928, 191] width 68 height 55
click at [488, 325] on label "O atendimento em si" at bounding box center [559, 330] width 164 height 21
click at [482, 361] on label "A estrutura da solicitação" at bounding box center [574, 358] width 194 height 21
click at [939, 544] on div "Cancelar Enviar" at bounding box center [730, 562] width 546 height 59
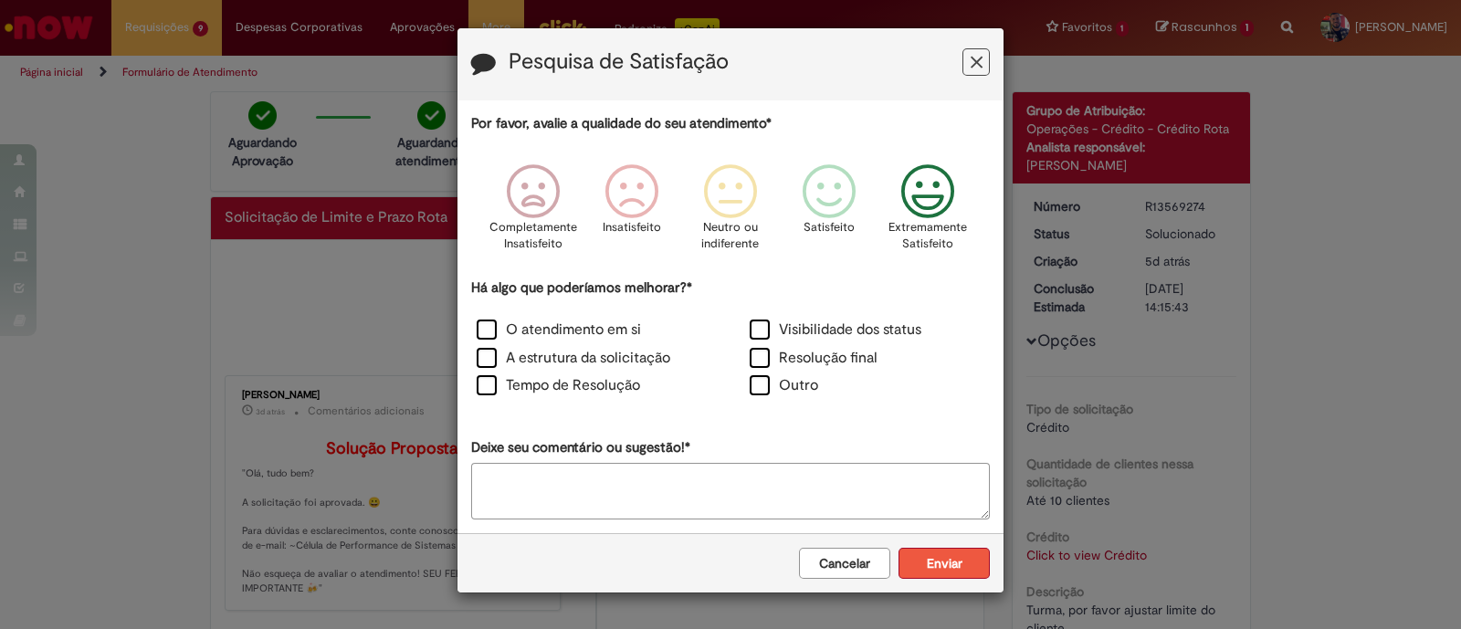
click at [939, 563] on button "Enviar" at bounding box center [943, 563] width 91 height 31
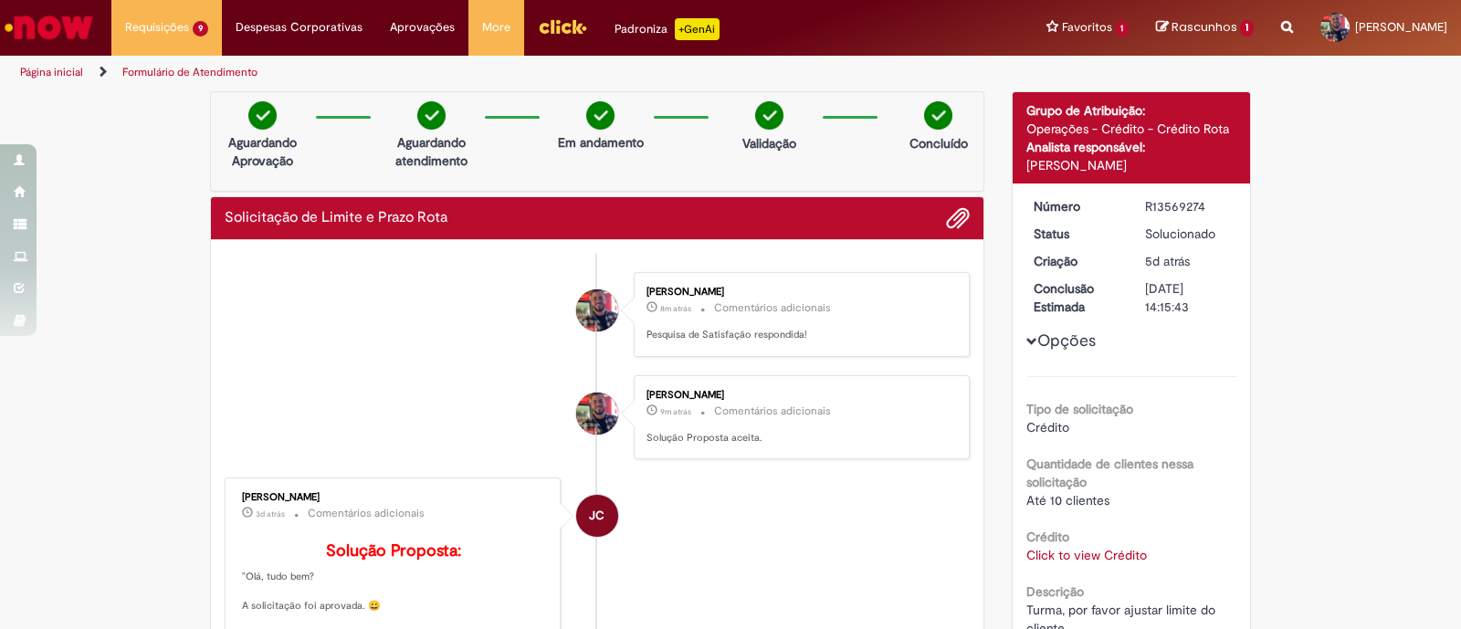
click at [23, 15] on img "Ir para a Homepage" at bounding box center [49, 27] width 94 height 37
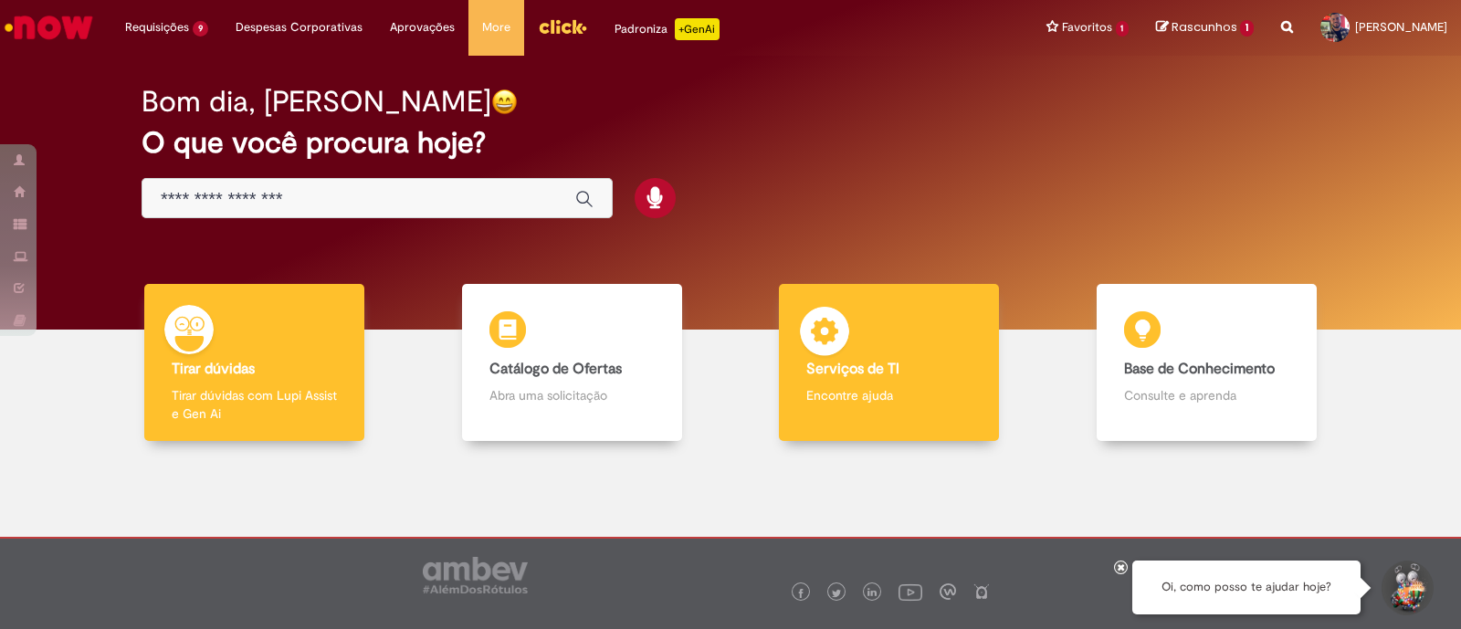
click at [878, 351] on div "Serviços de TI Serviços de TI Encontre ajuda" at bounding box center [889, 363] width 220 height 158
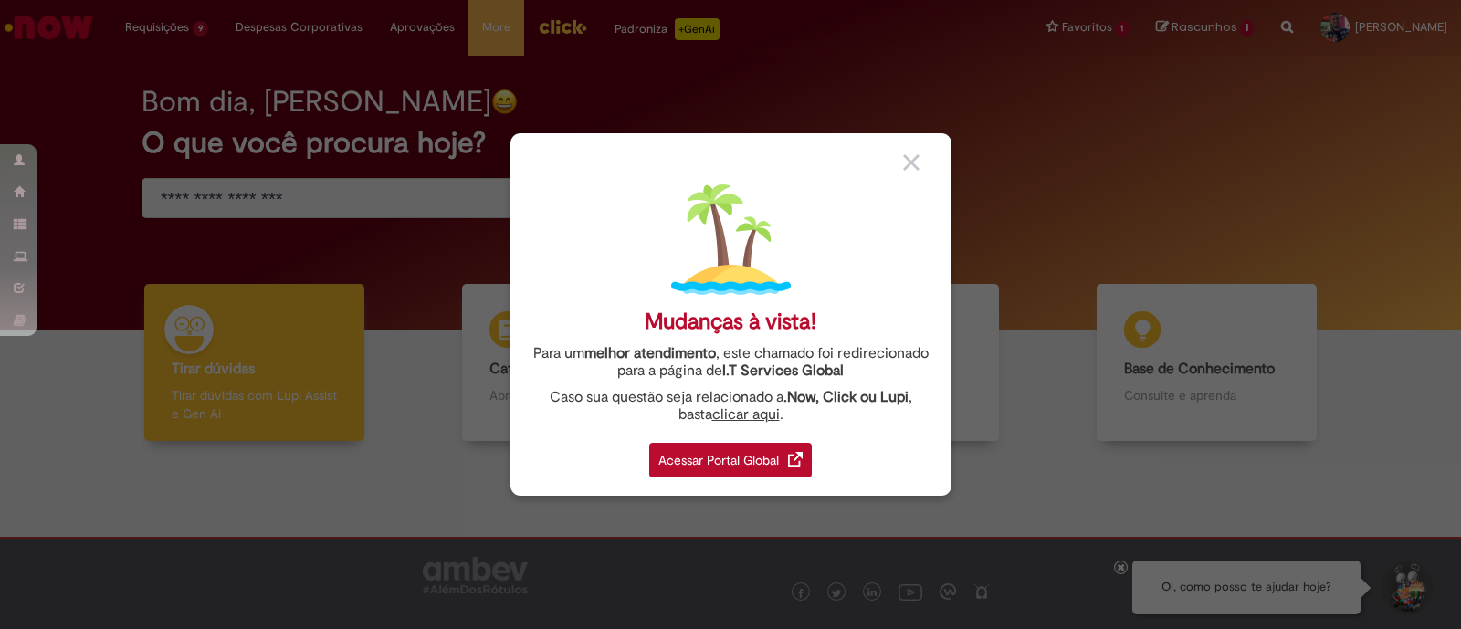
click at [748, 459] on body "Pular para o conteúdo da página Requisições 9 Exibir Todas as Solicitações Exce…" at bounding box center [730, 314] width 1461 height 629
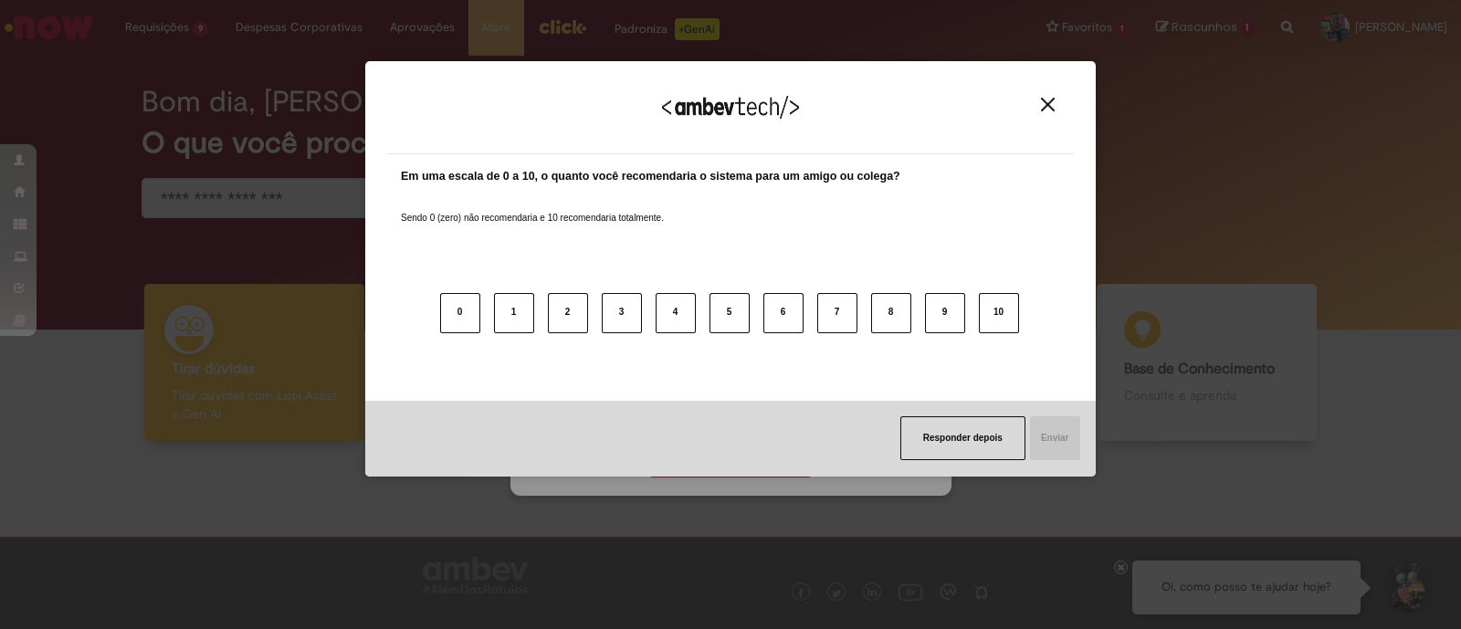
click at [1045, 103] on img "Close" at bounding box center [1048, 105] width 14 height 14
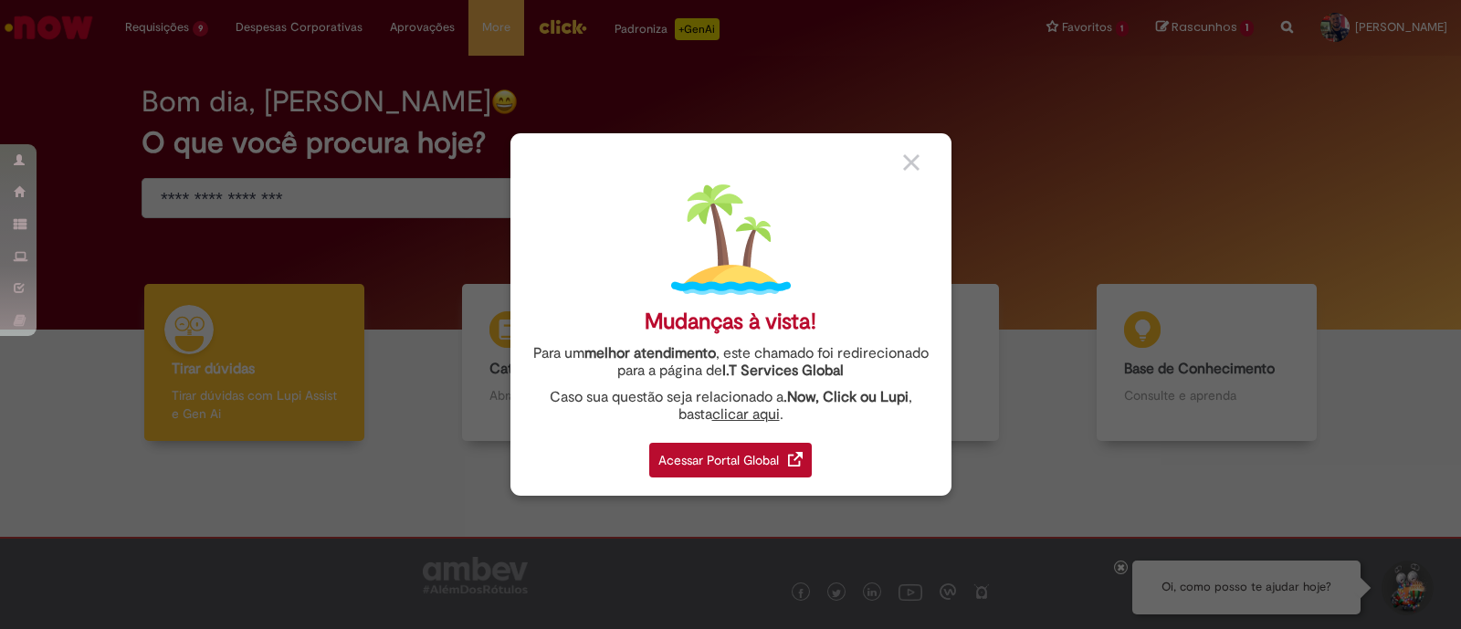
drag, startPoint x: 762, startPoint y: 467, endPoint x: 735, endPoint y: 438, distance: 40.0
click at [762, 467] on div "Acessar Portal Global" at bounding box center [730, 460] width 163 height 35
